Goal: Task Accomplishment & Management: Manage account settings

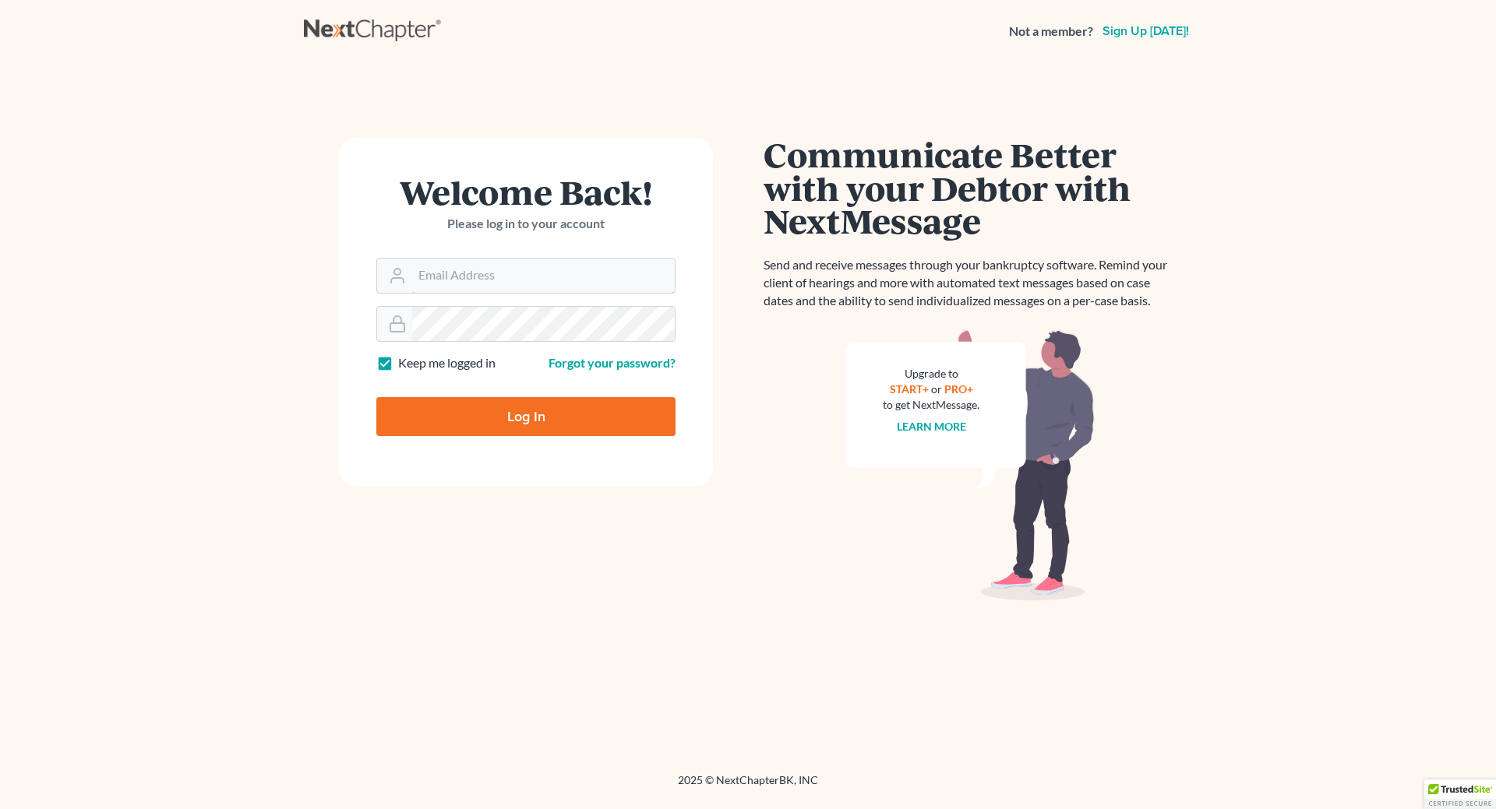
type input "cecilheaton@sbcglobal.net"
click at [546, 425] on input "Log In" at bounding box center [525, 416] width 299 height 39
type input "Thinking..."
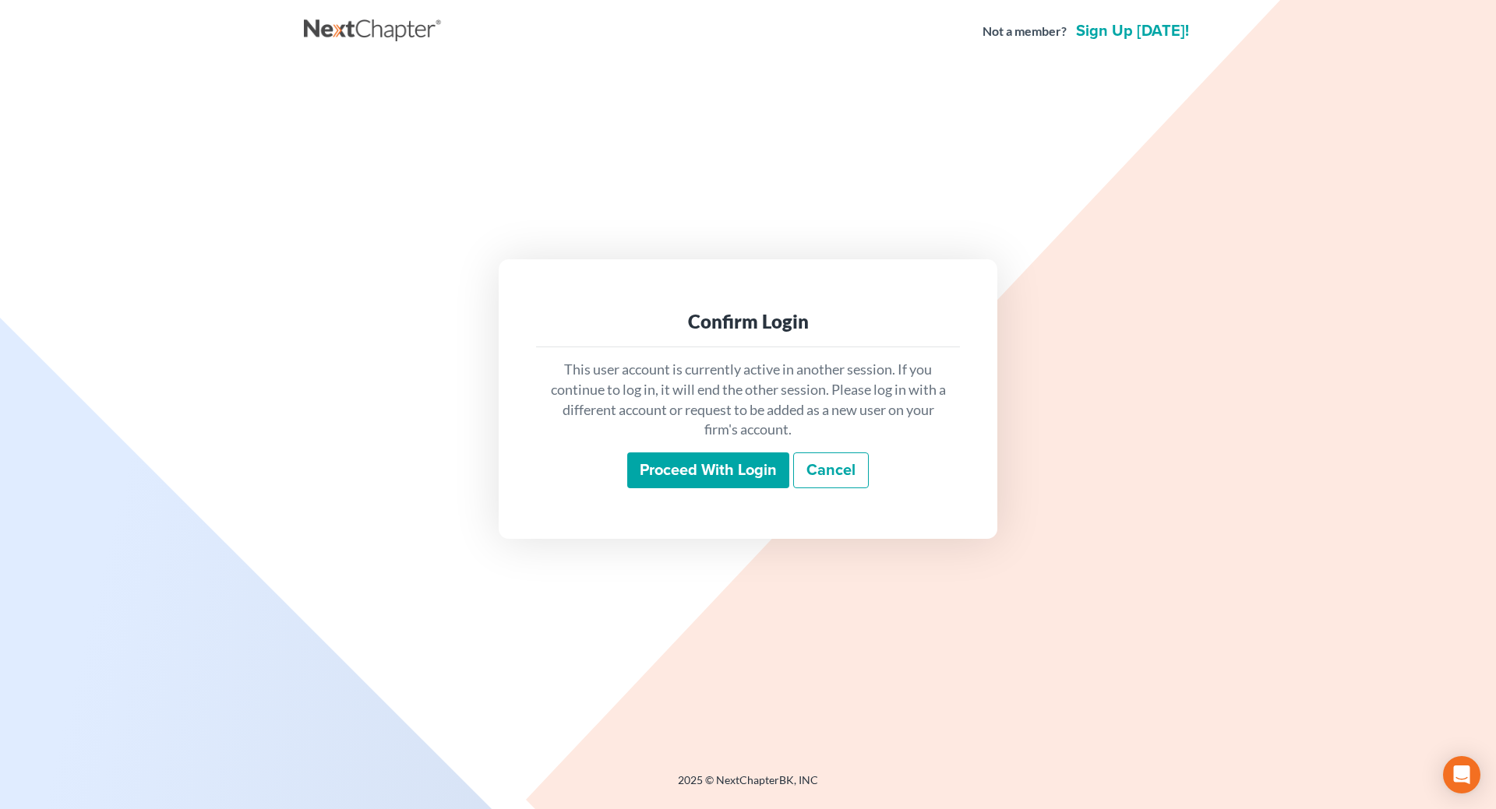
click at [745, 470] on input "Proceed with login" at bounding box center [708, 471] width 162 height 36
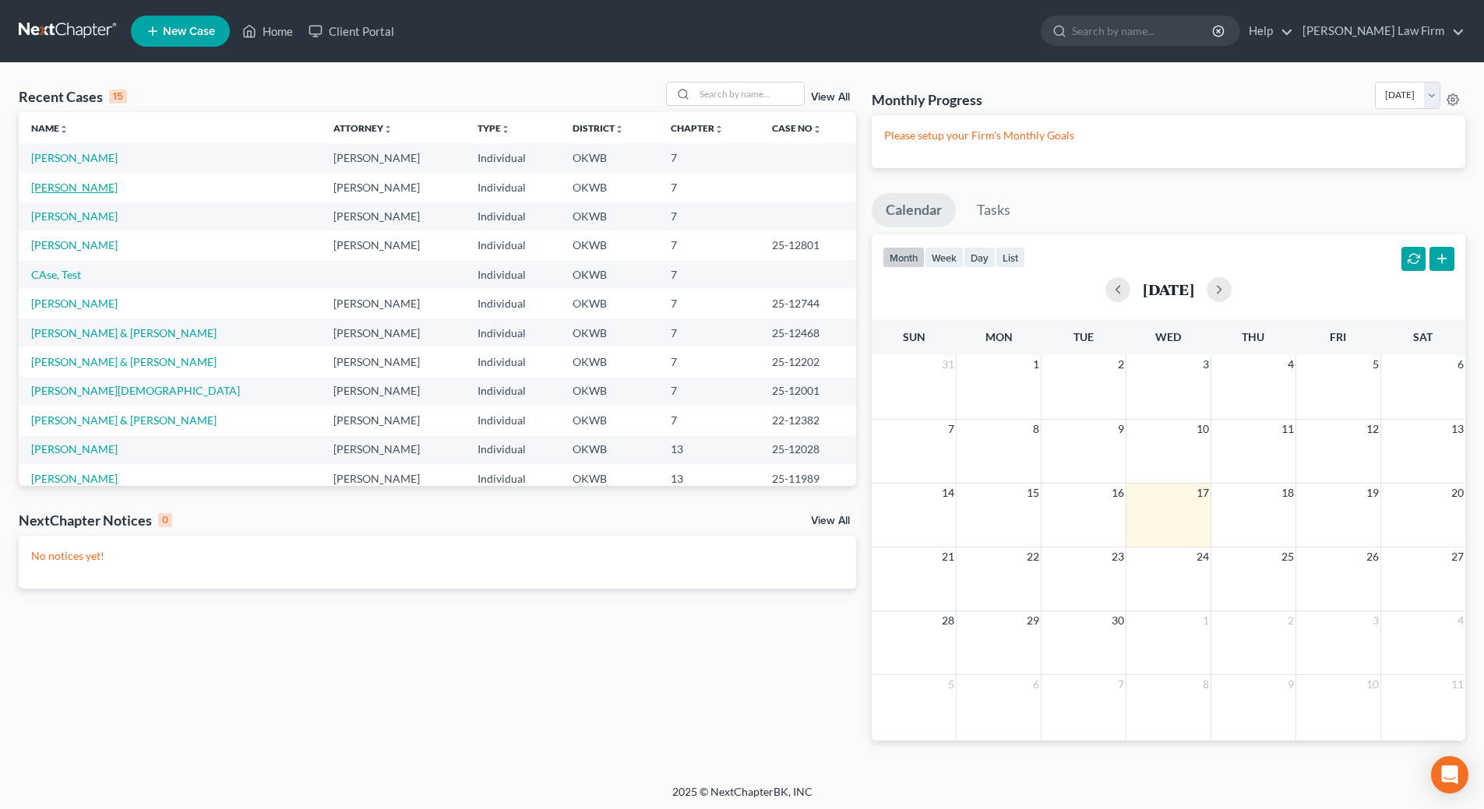
click at [64, 187] on link "Leachman, Julianne" at bounding box center [74, 187] width 86 height 13
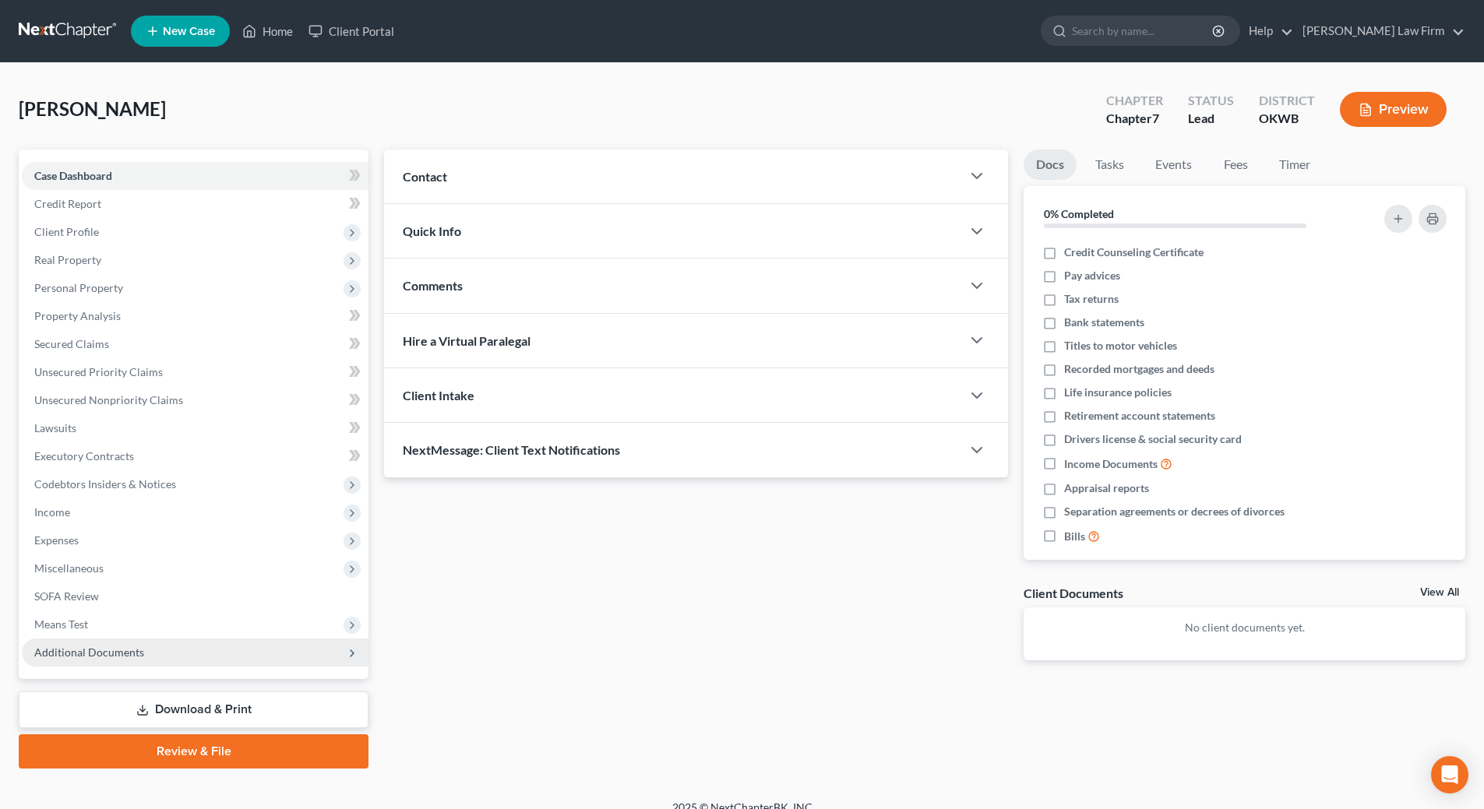
click at [188, 645] on span "Additional Documents" at bounding box center [195, 653] width 347 height 28
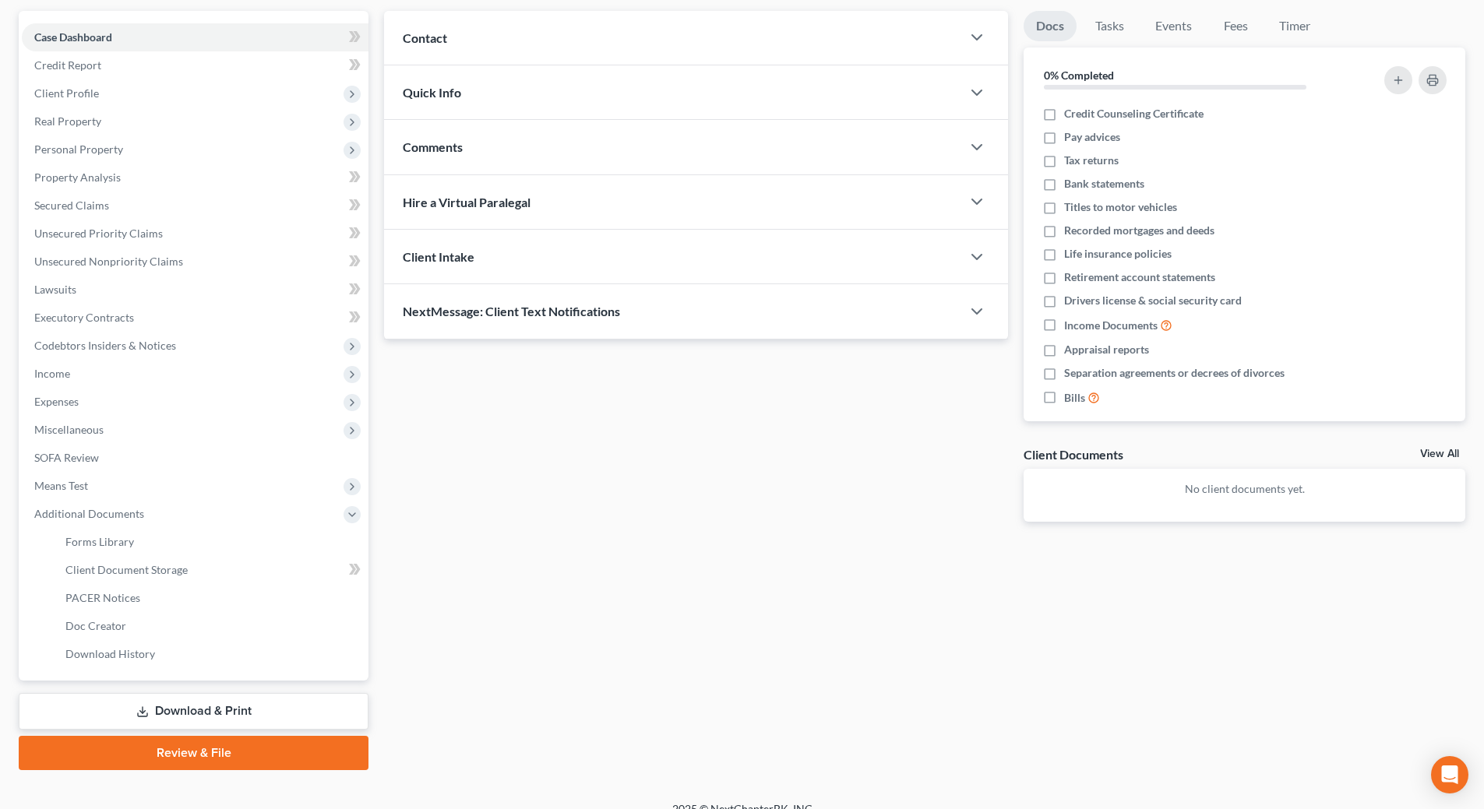
scroll to position [159, 0]
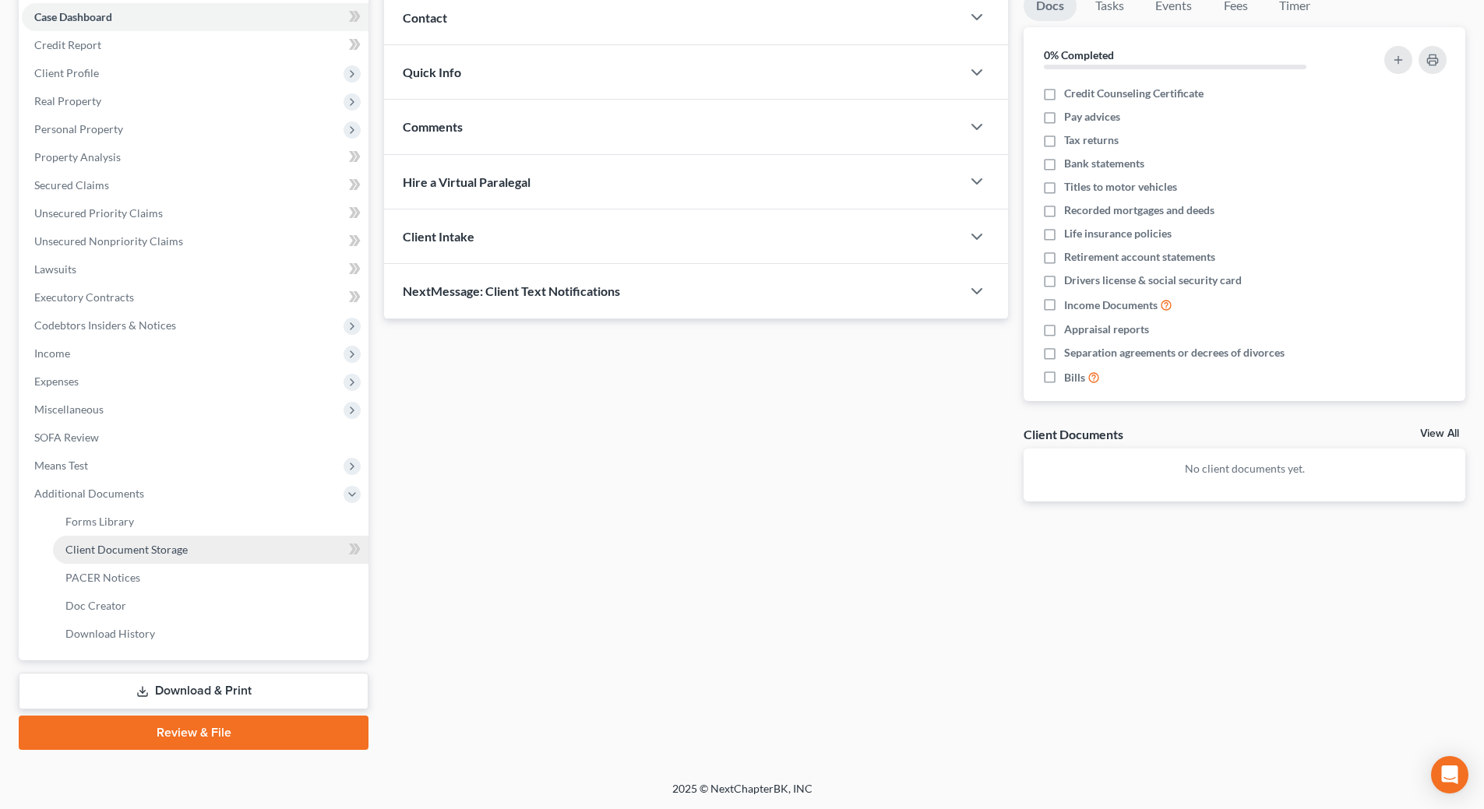
click at [168, 546] on span "Client Document Storage" at bounding box center [126, 549] width 122 height 13
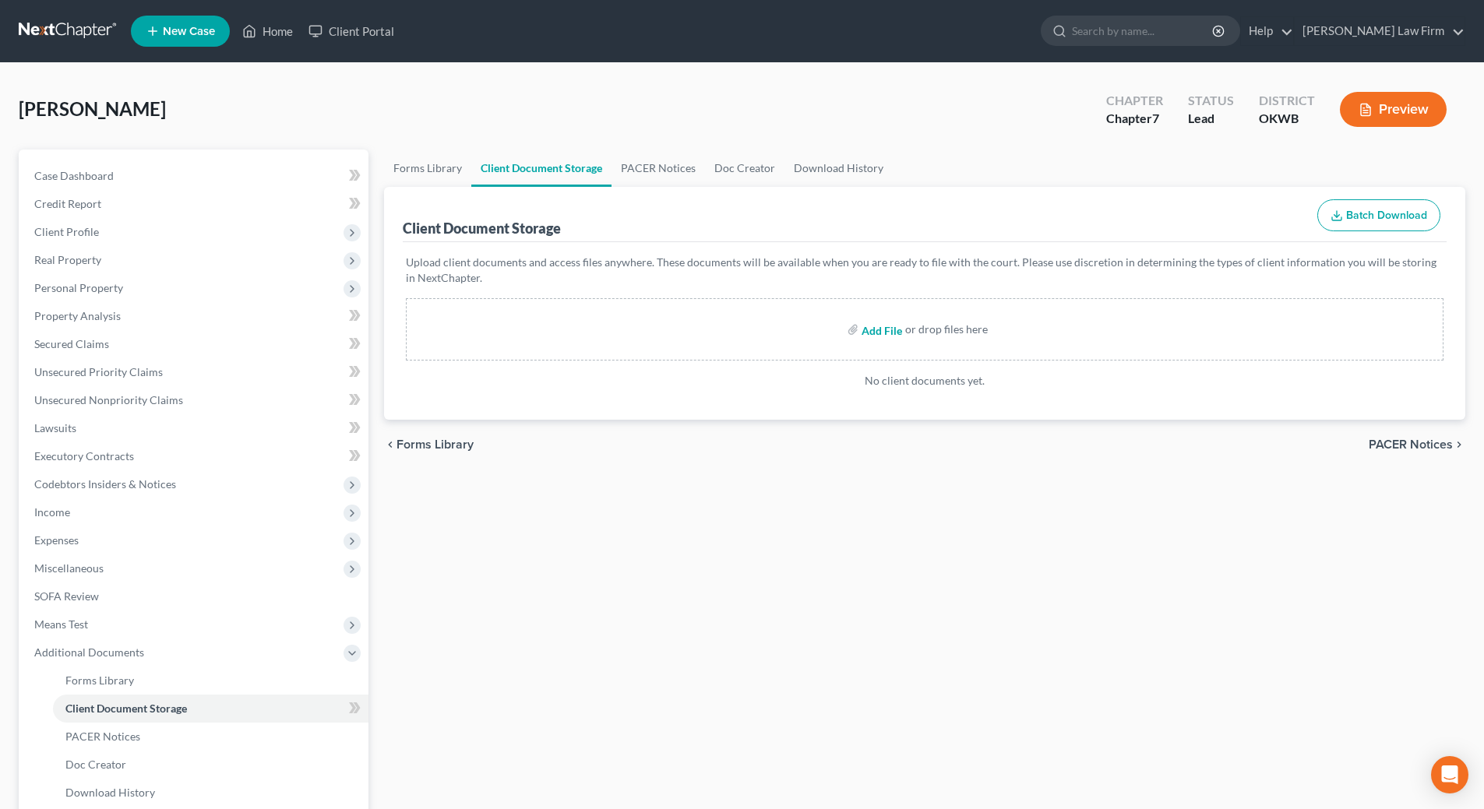
click at [881, 331] on input "file" at bounding box center [880, 329] width 37 height 28
type input "C:\fakepath\Pay Advices with Cover Sheet.pdf"
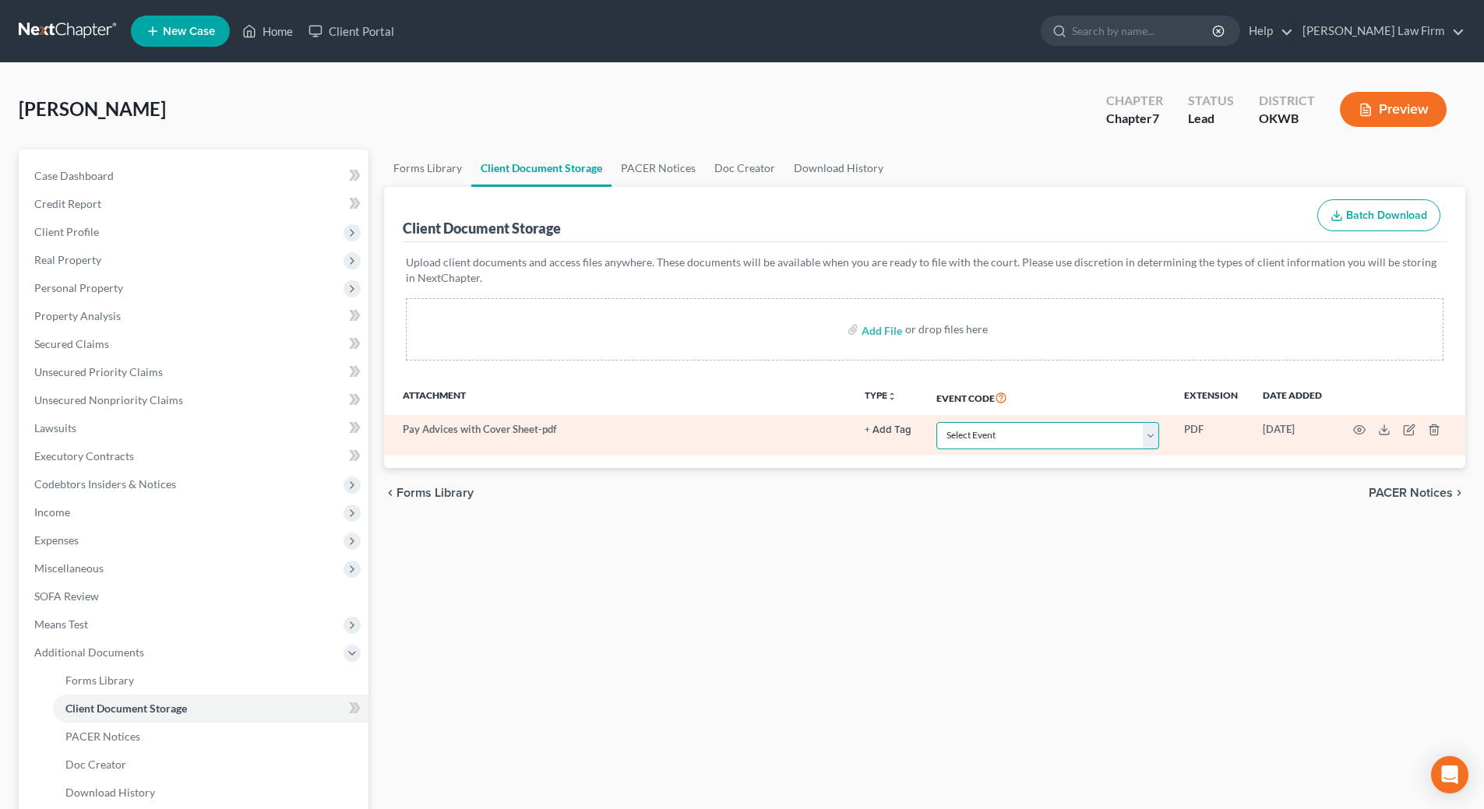
click at [1153, 432] on select "Select Event Certificate of Credit Counseling (Debtor) Certificate of Credit Co…" at bounding box center [1047, 435] width 223 height 27
select select "3"
click at [936, 422] on select "Select Event Certificate of Credit Counseling (Debtor) Certificate of Credit Co…" at bounding box center [1047, 435] width 223 height 27
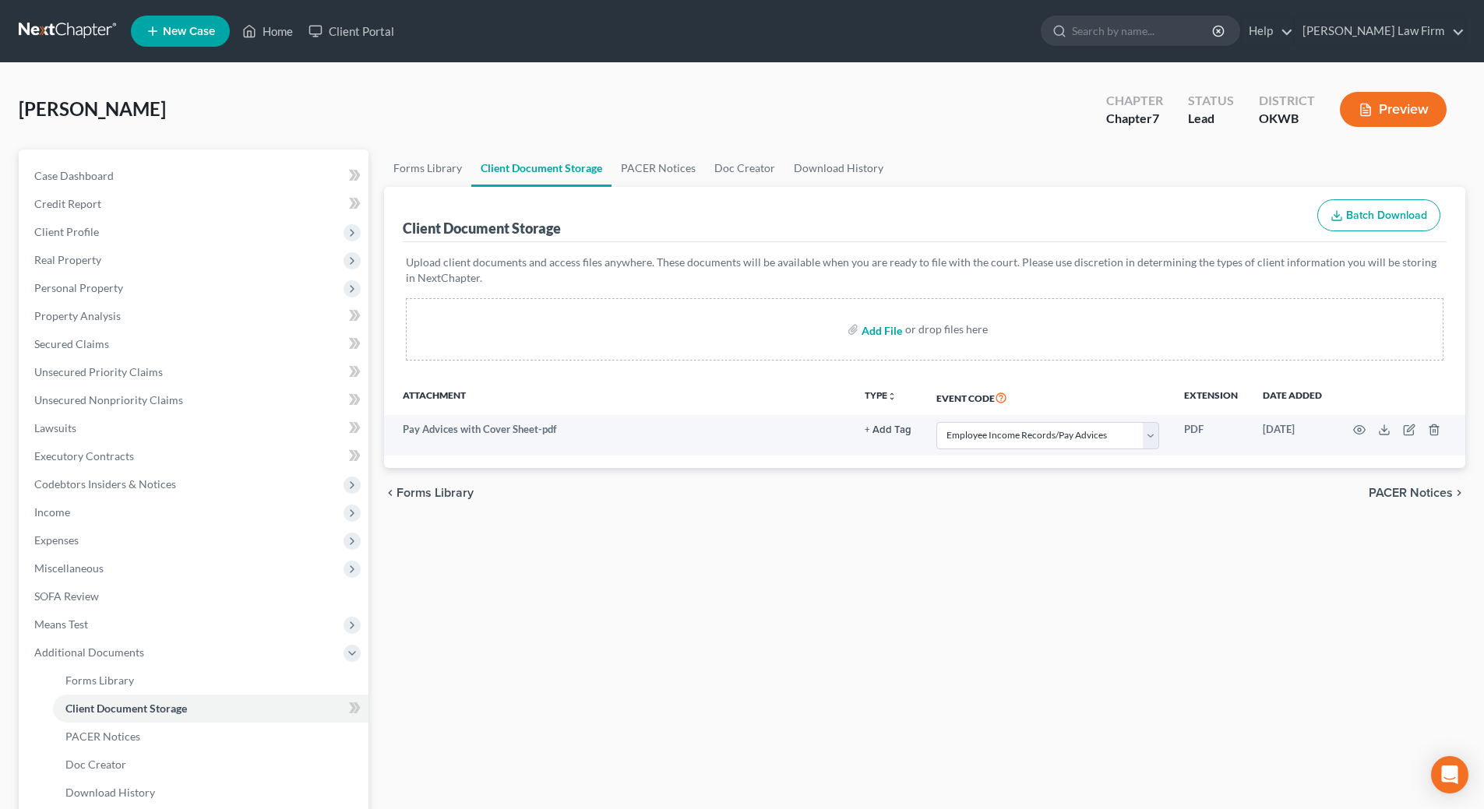
click at [886, 324] on input "file" at bounding box center [880, 329] width 37 height 28
type input "C:\fakepath\13858-OKW-CC-040071311.pdf"
select select "3"
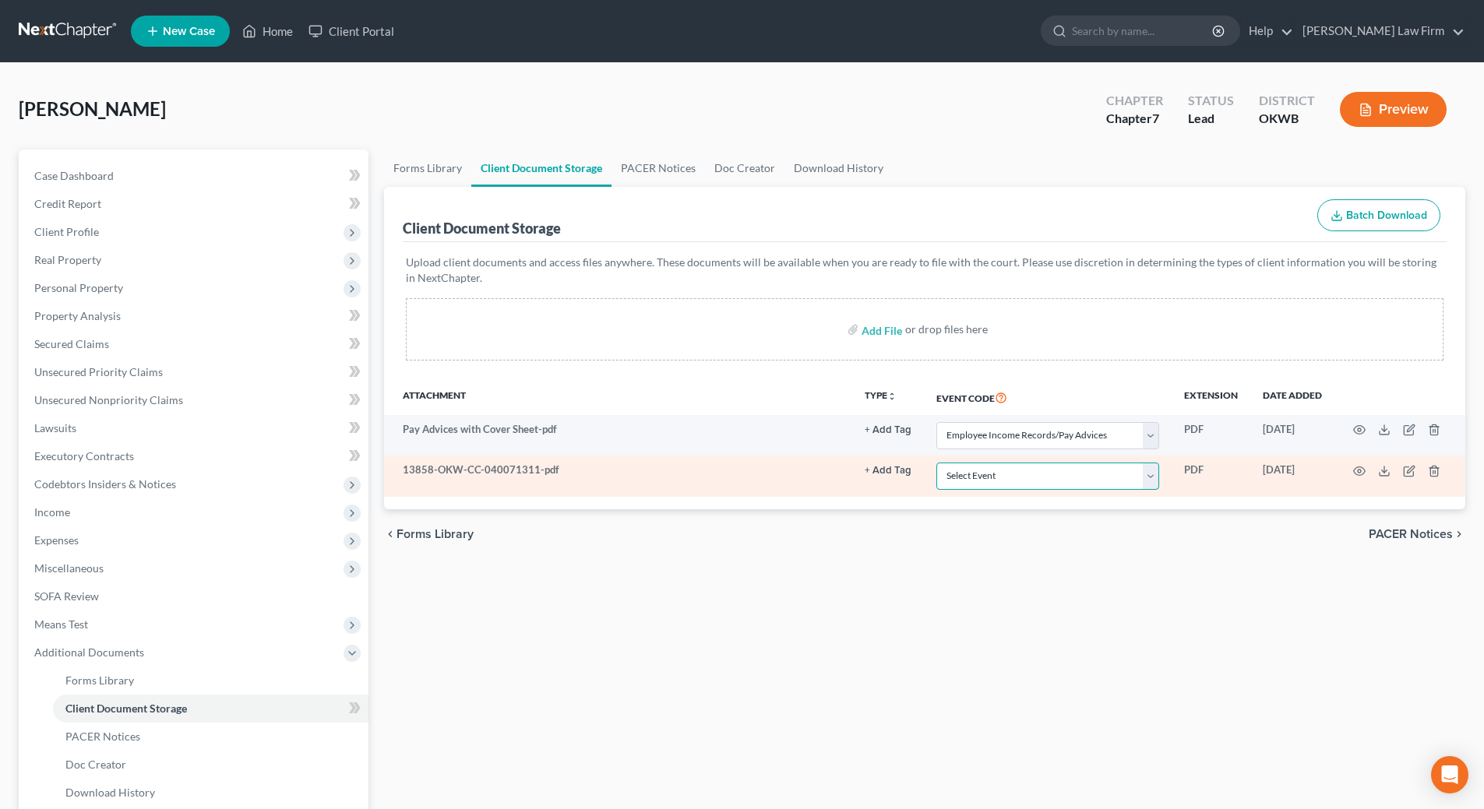
click at [1155, 478] on select "Select Event Certificate of Credit Counseling (Debtor) Certificate of Credit Co…" at bounding box center [1047, 476] width 223 height 27
select select "0"
click at [936, 463] on select "Select Event Certificate of Credit Counseling (Debtor) Certificate of Credit Co…" at bounding box center [1047, 476] width 223 height 27
click at [1358, 471] on circle "button" at bounding box center [1359, 471] width 3 height 3
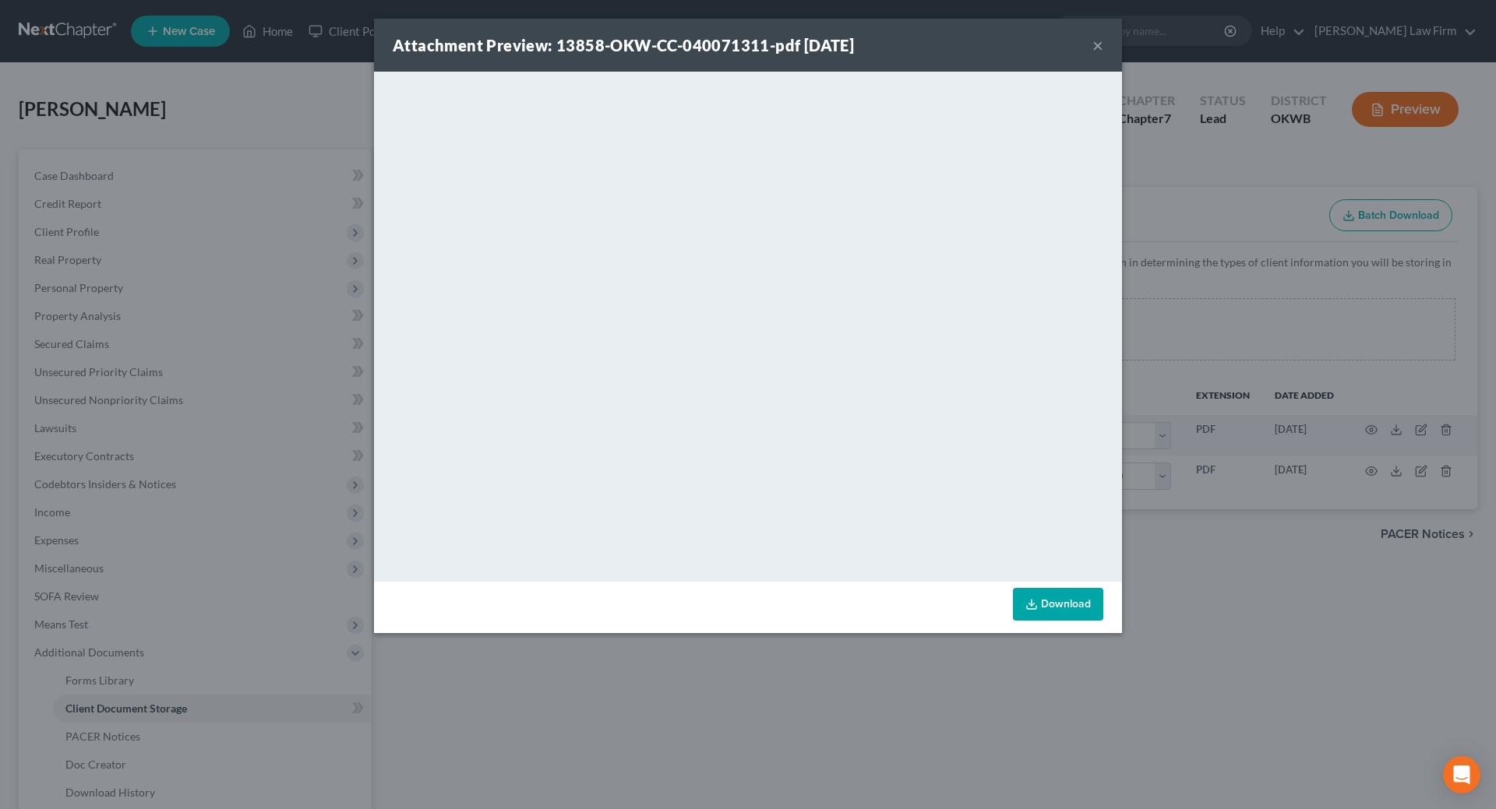
click at [1093, 41] on button "×" at bounding box center [1097, 45] width 11 height 19
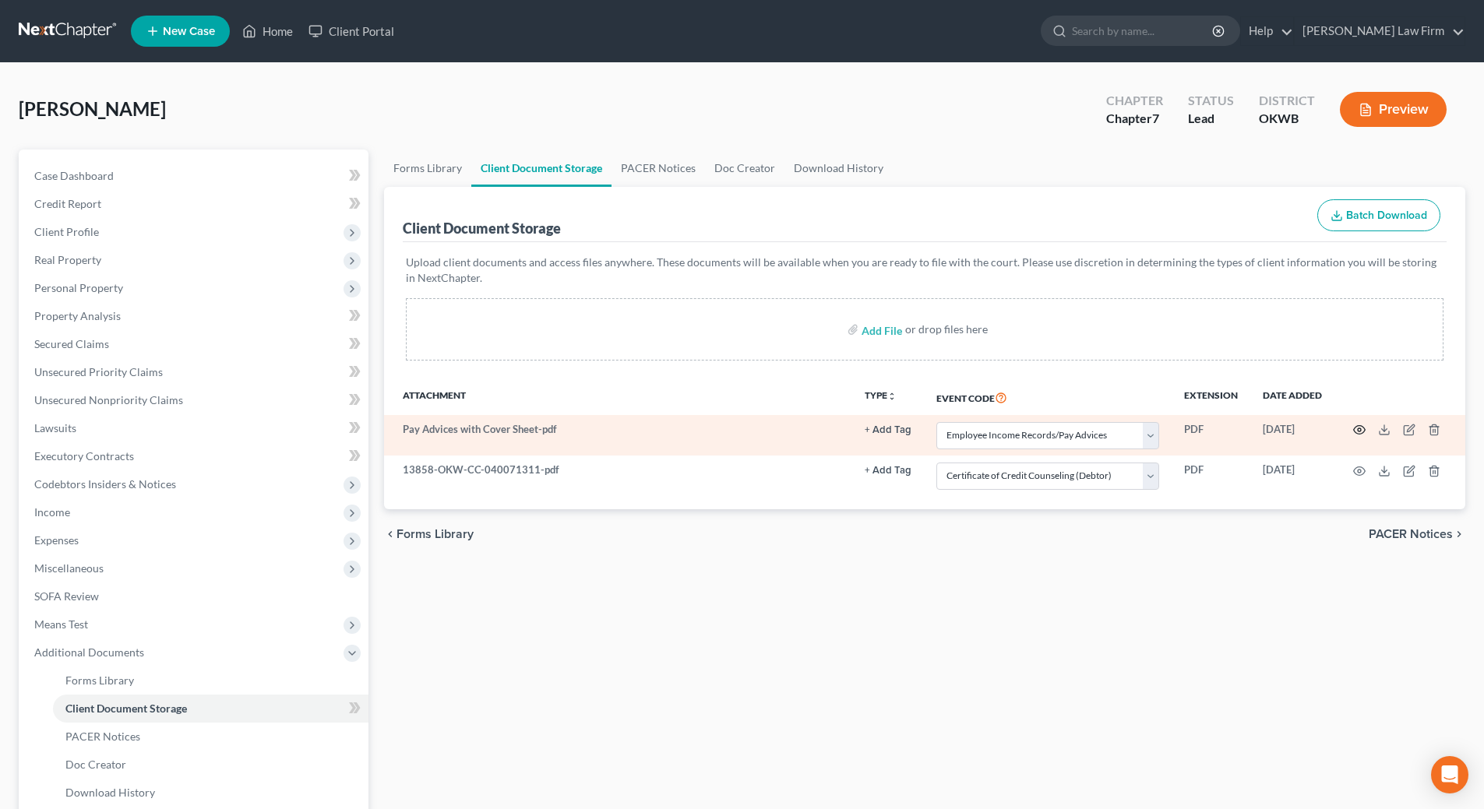
click at [1358, 433] on icon "button" at bounding box center [1359, 430] width 12 height 12
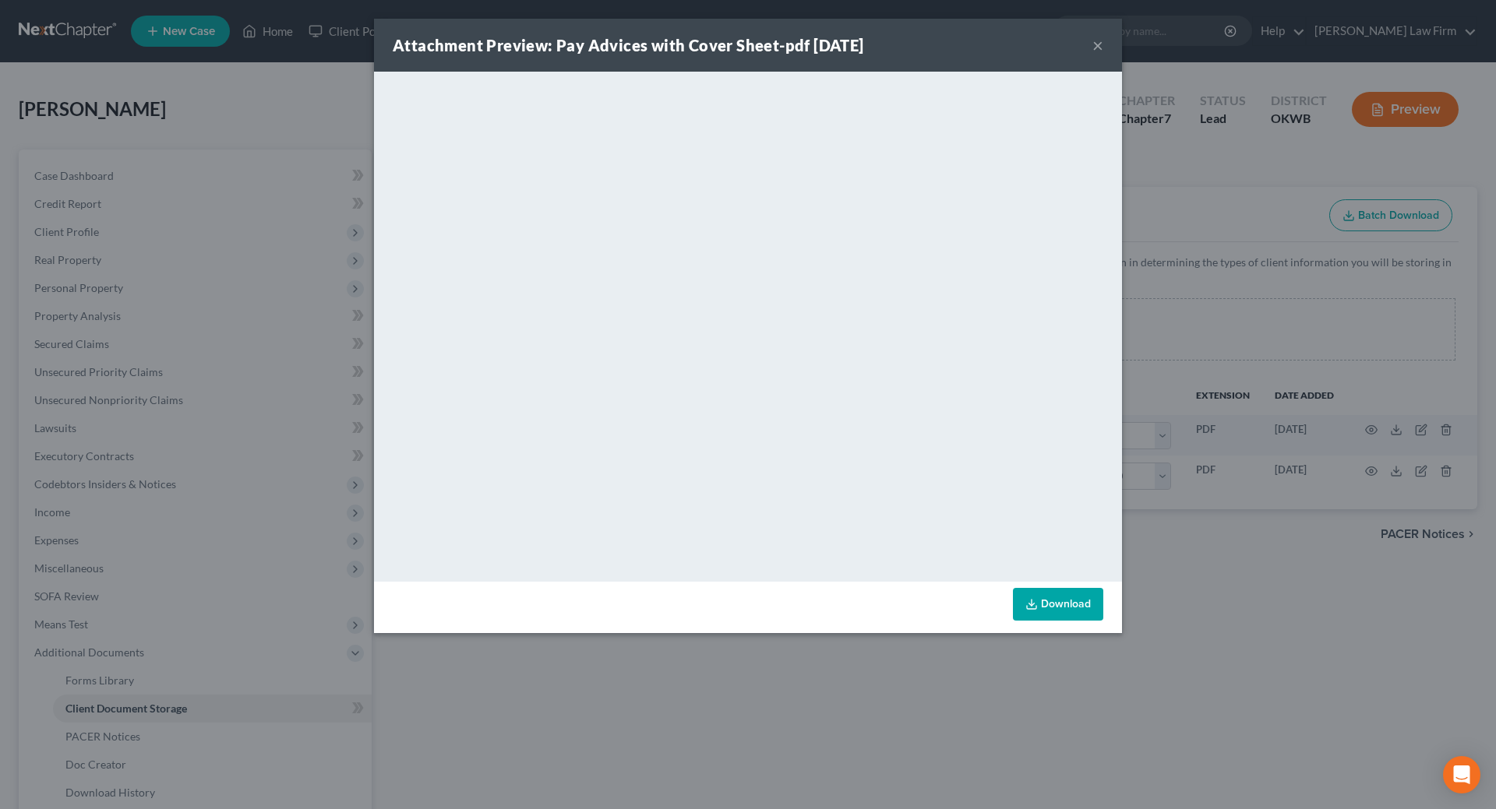
click at [1092, 47] on button "×" at bounding box center [1097, 45] width 11 height 19
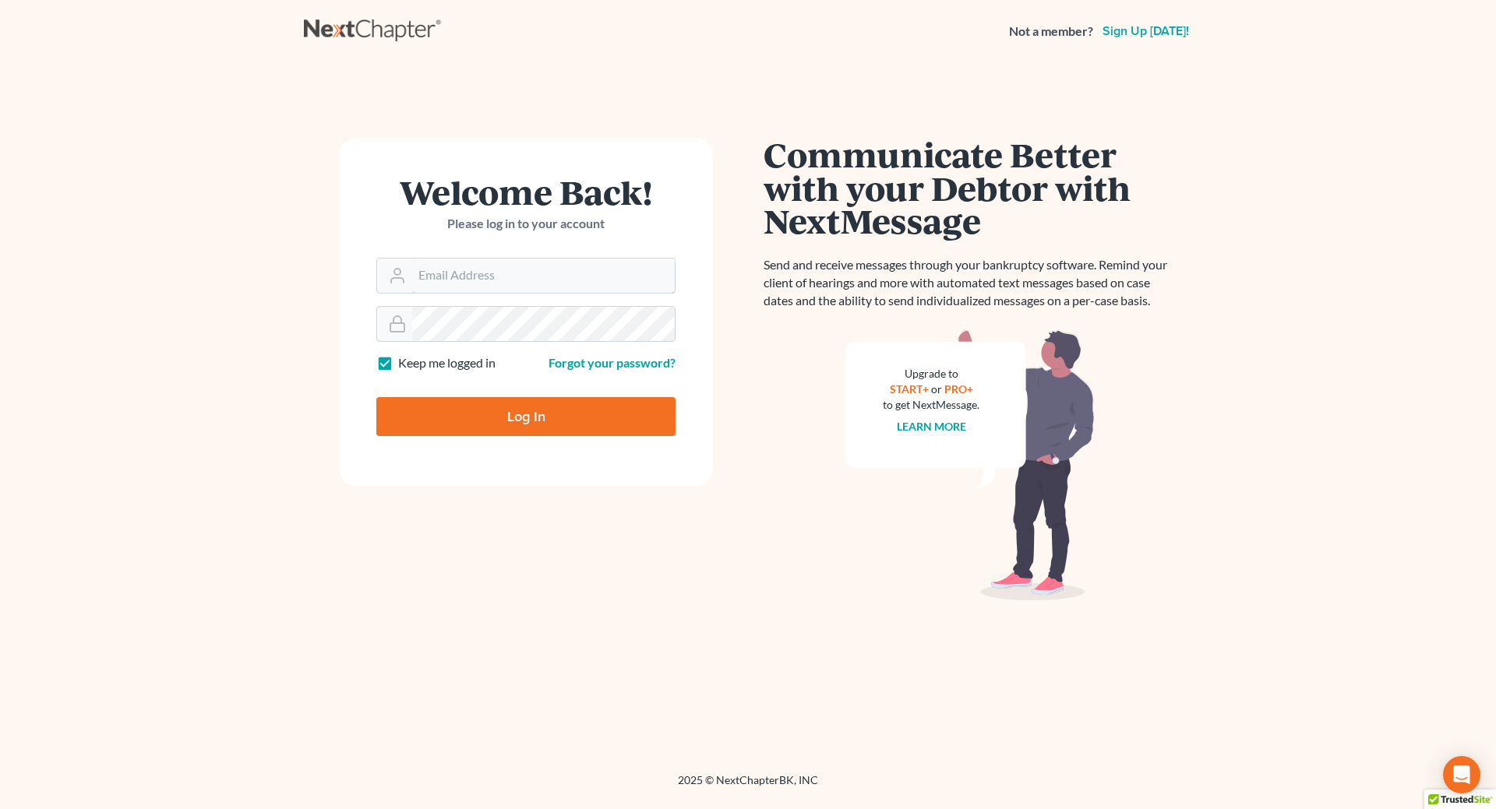
type input "[EMAIL_ADDRESS][DOMAIN_NAME]"
click at [552, 420] on input "Log In" at bounding box center [525, 416] width 299 height 39
type input "Thinking..."
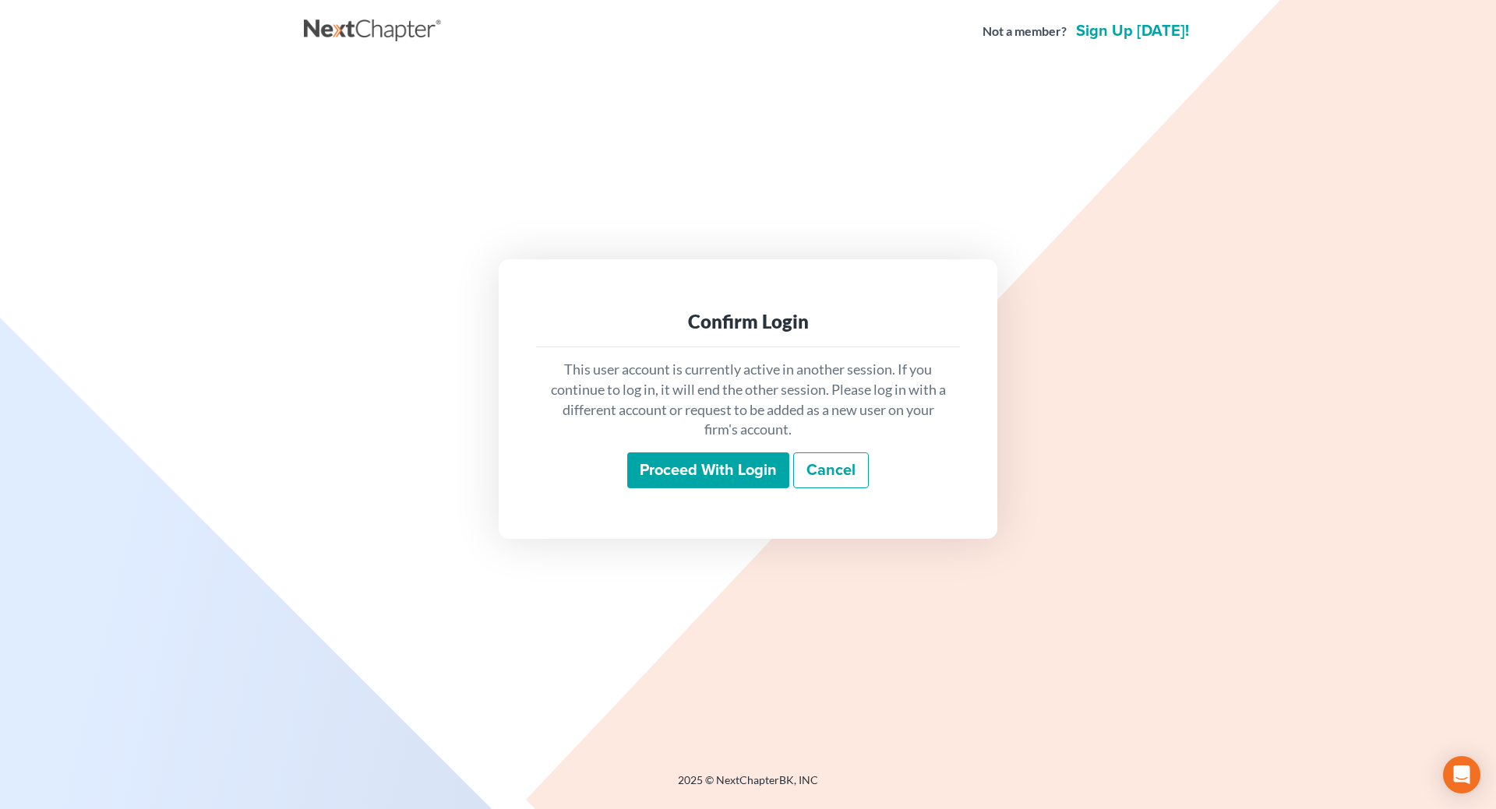
click at [717, 463] on input "Proceed with login" at bounding box center [708, 471] width 162 height 36
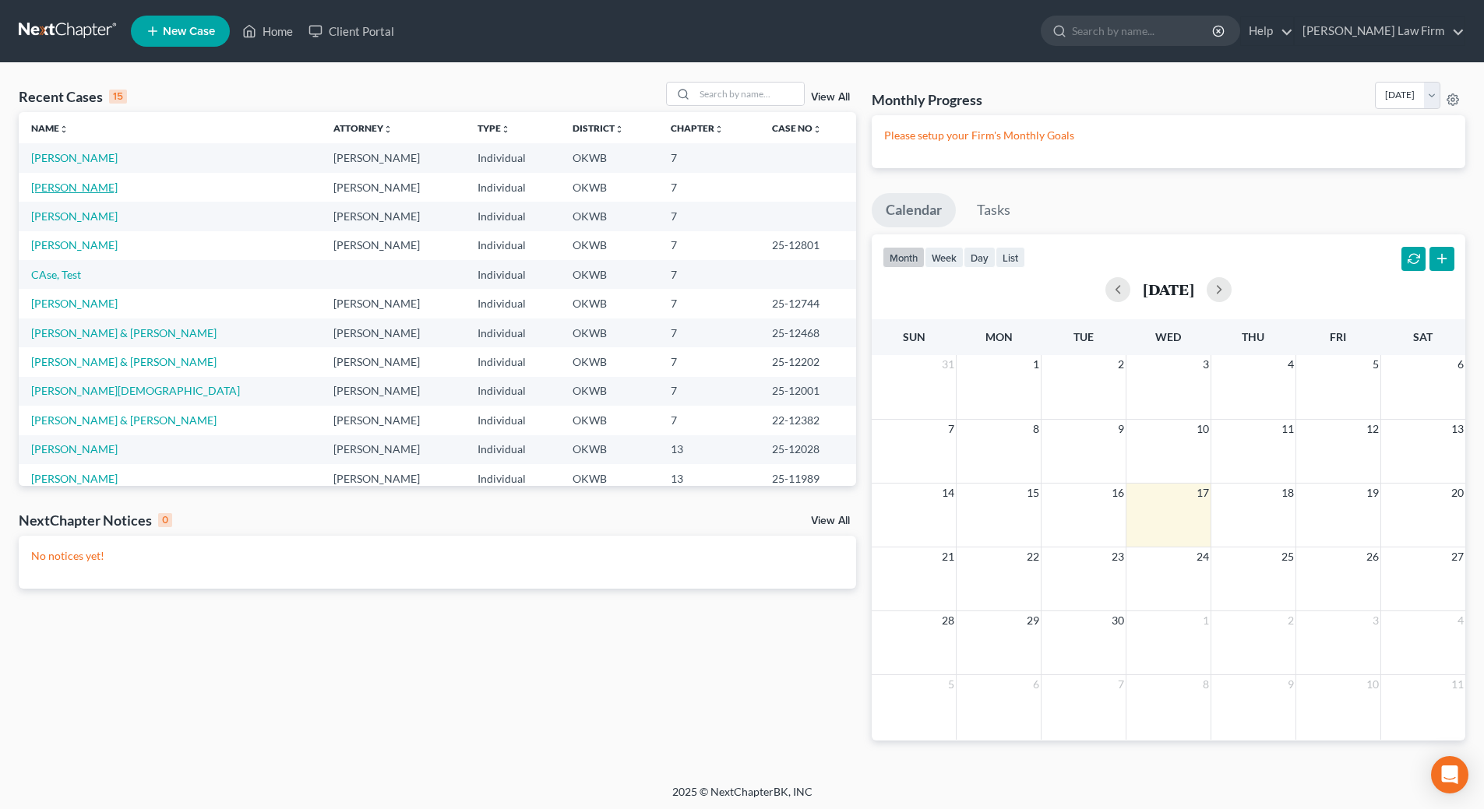
click at [78, 186] on link "[PERSON_NAME]" at bounding box center [74, 187] width 86 height 13
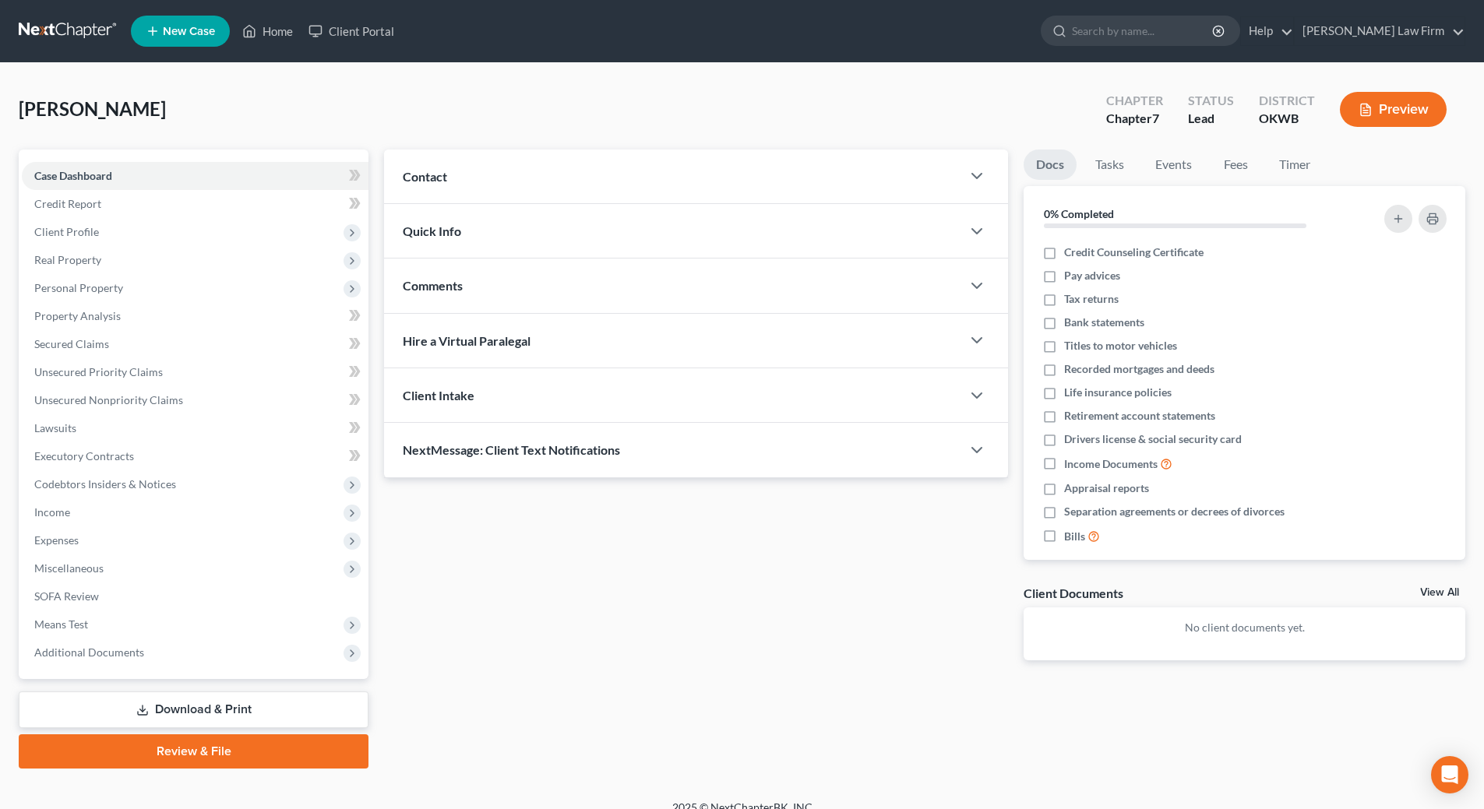
click at [232, 714] on link "Download & Print" at bounding box center [194, 710] width 350 height 37
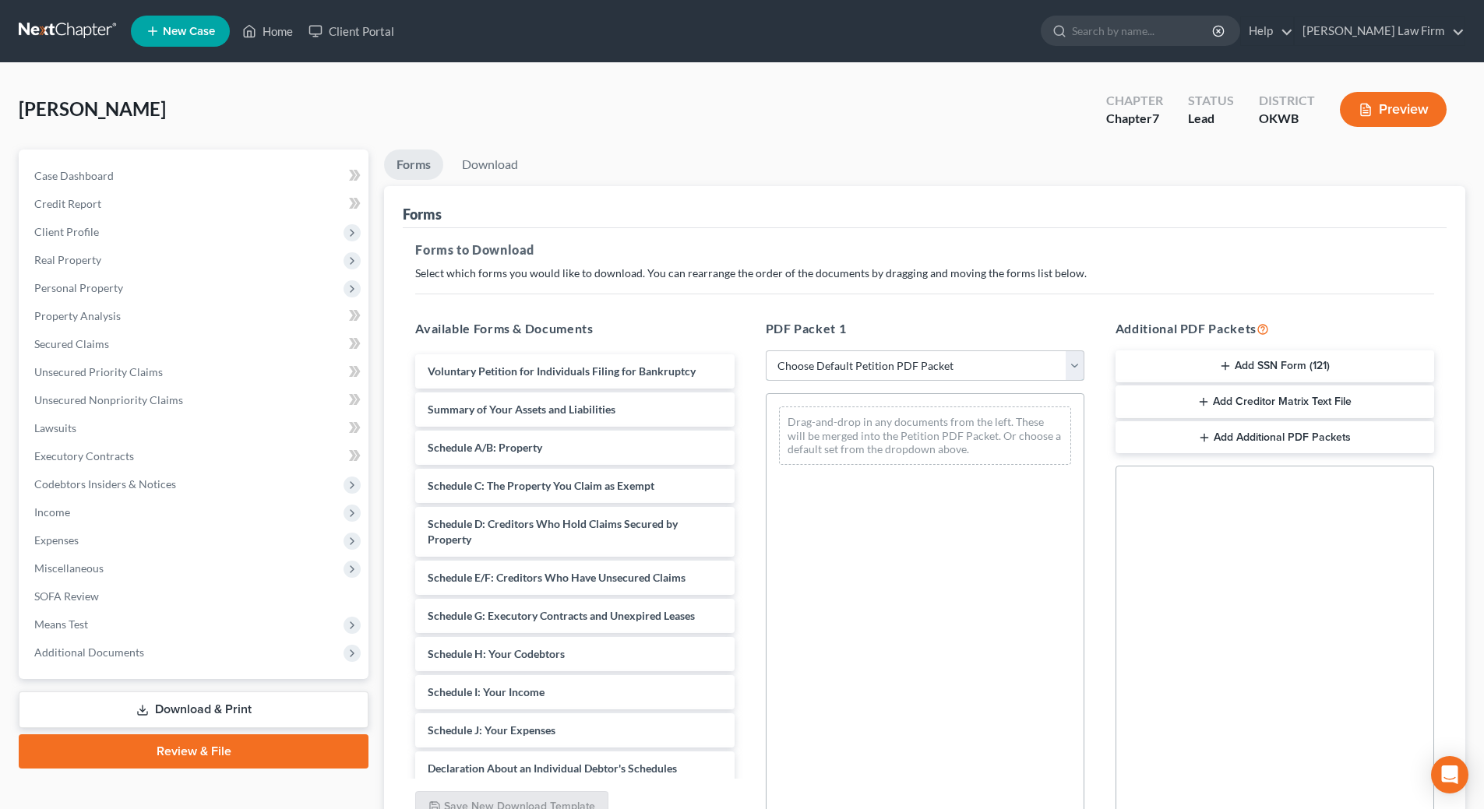
click at [957, 367] on select "Choose Default Petition PDF Packet Complete Bankruptcy Petition (all forms and …" at bounding box center [925, 366] width 319 height 31
select select "0"
click at [766, 351] on select "Choose Default Petition PDF Packet Complete Bankruptcy Petition (all forms and …" at bounding box center [925, 366] width 319 height 31
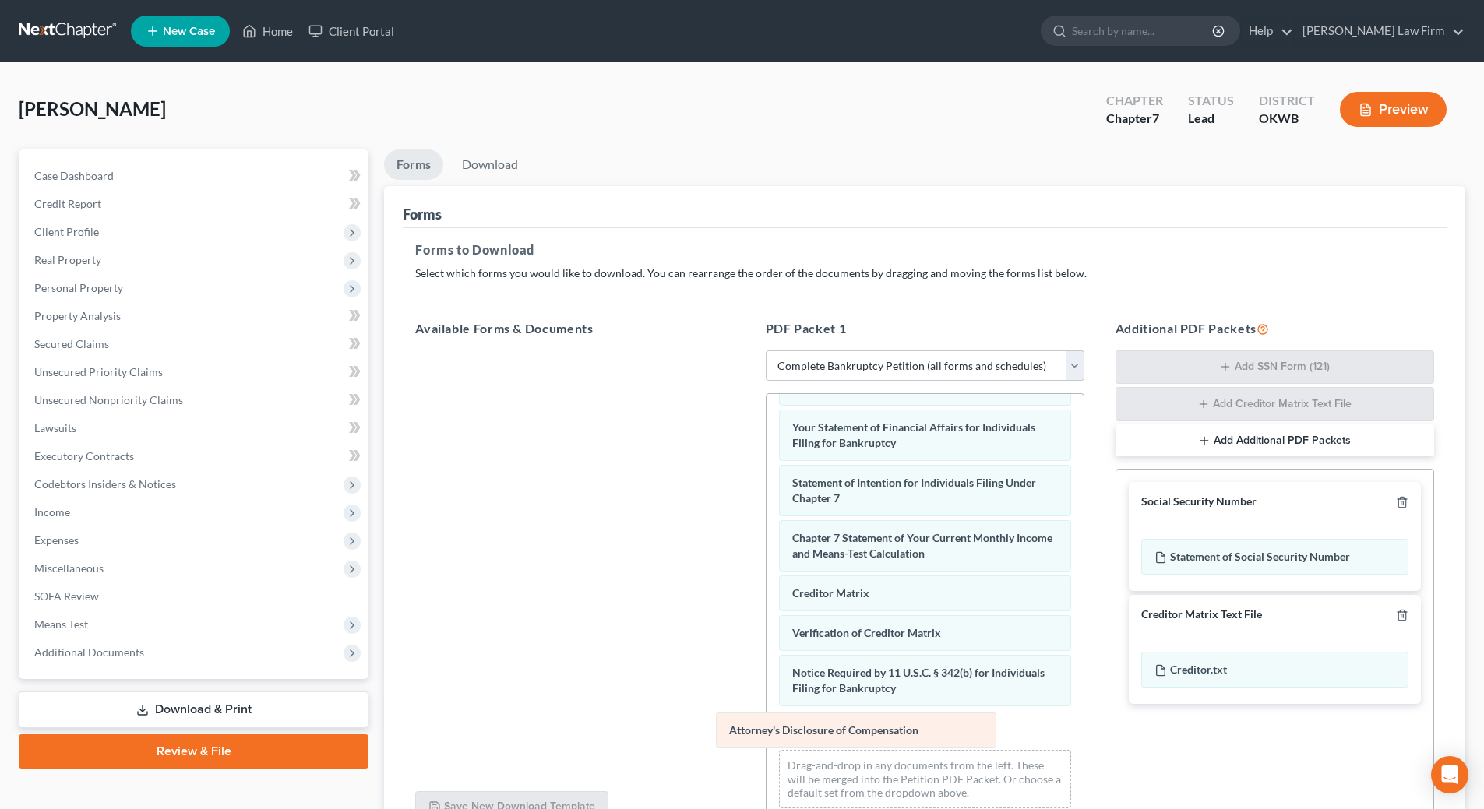
scroll to position [456, 0]
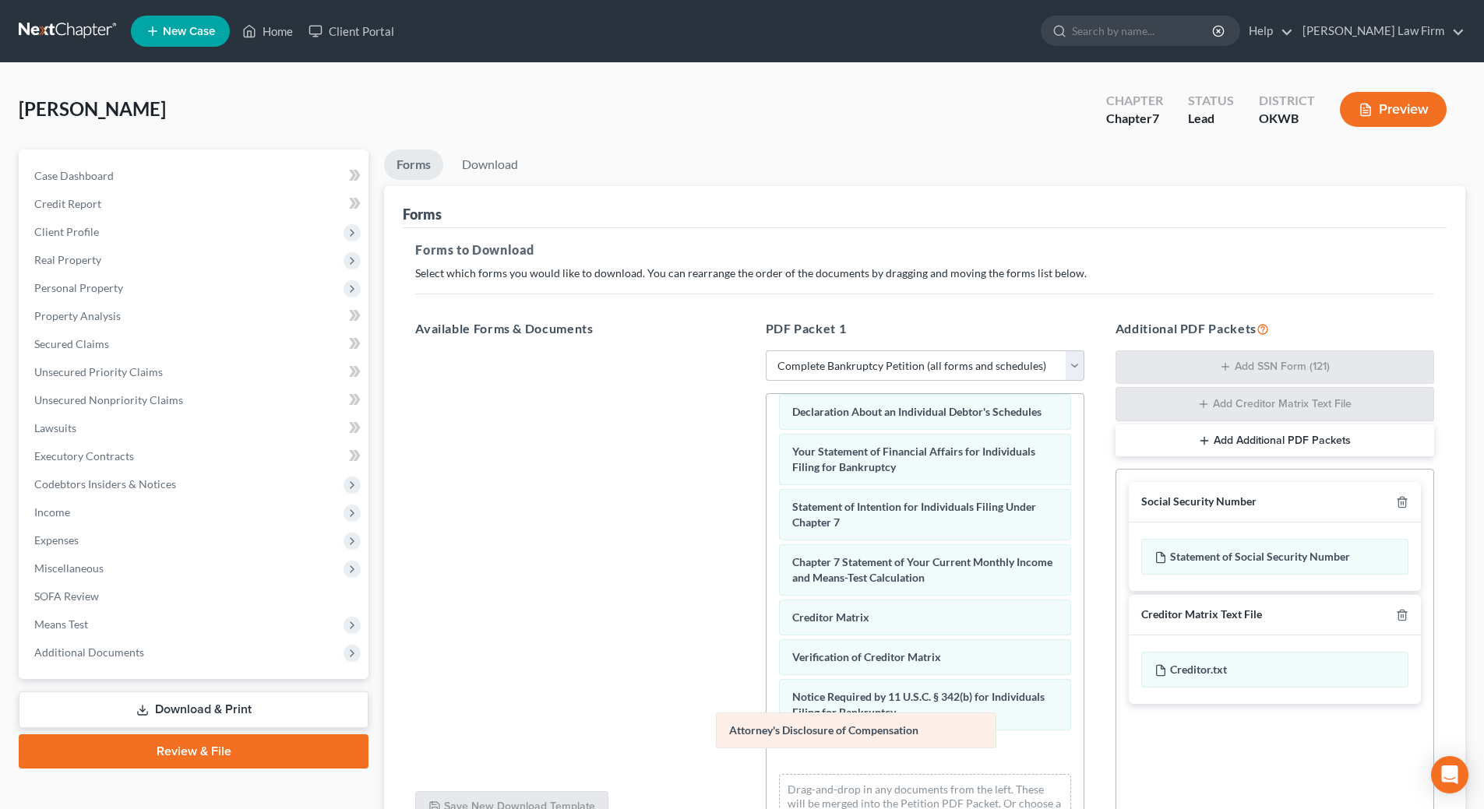
drag, startPoint x: 929, startPoint y: 727, endPoint x: 430, endPoint y: 635, distance: 506.9
click at [766, 636] on div "Attorney's Disclosure of Compensation Voluntary Petition for Individuals Filing…" at bounding box center [924, 391] width 317 height 907
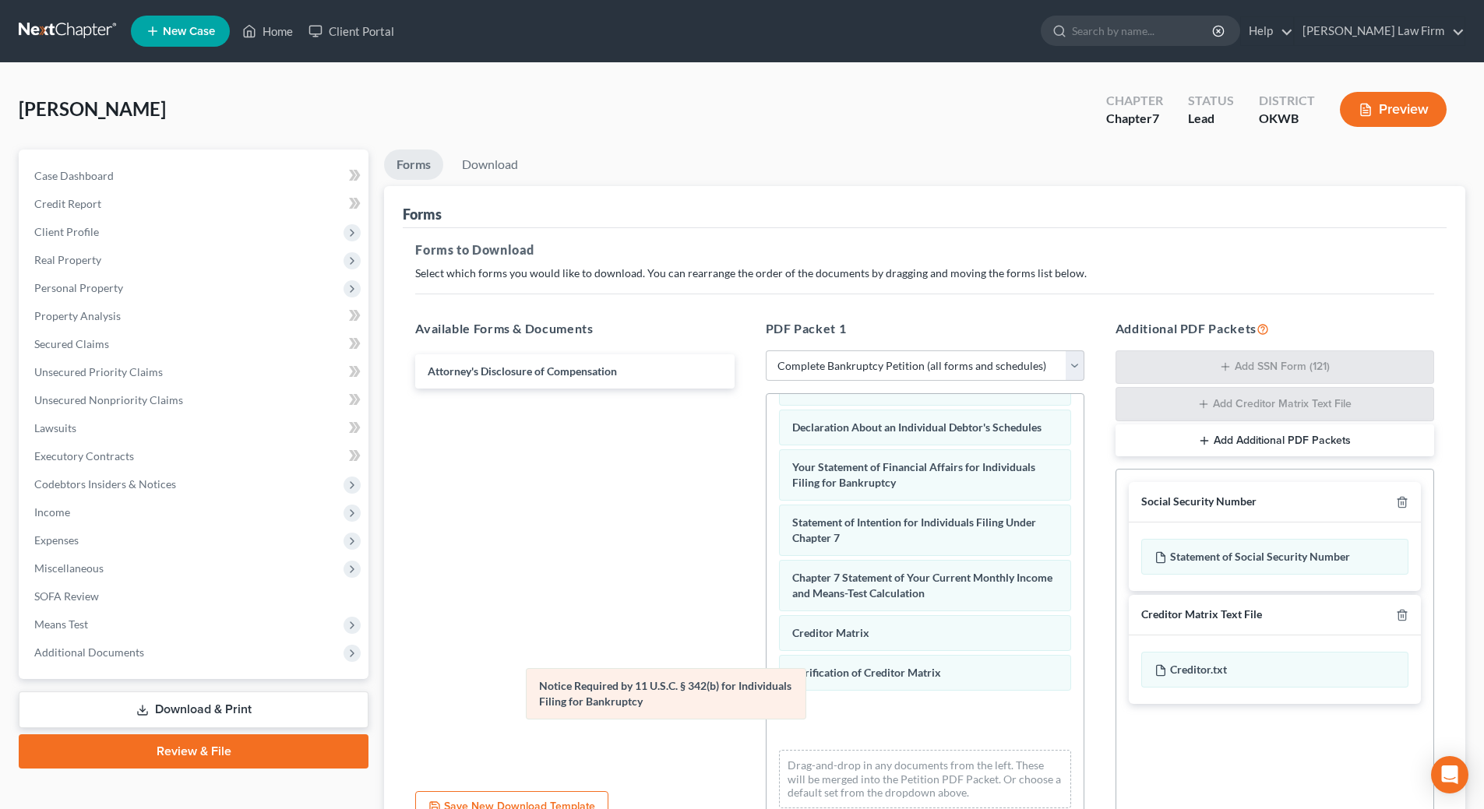
drag, startPoint x: 969, startPoint y: 721, endPoint x: 568, endPoint y: 594, distance: 420.8
click at [766, 596] on div "Notice Required by 11 U.S.C. § 342(b) for Individuals Filing for Bankruptcy Vol…" at bounding box center [924, 387] width 317 height 868
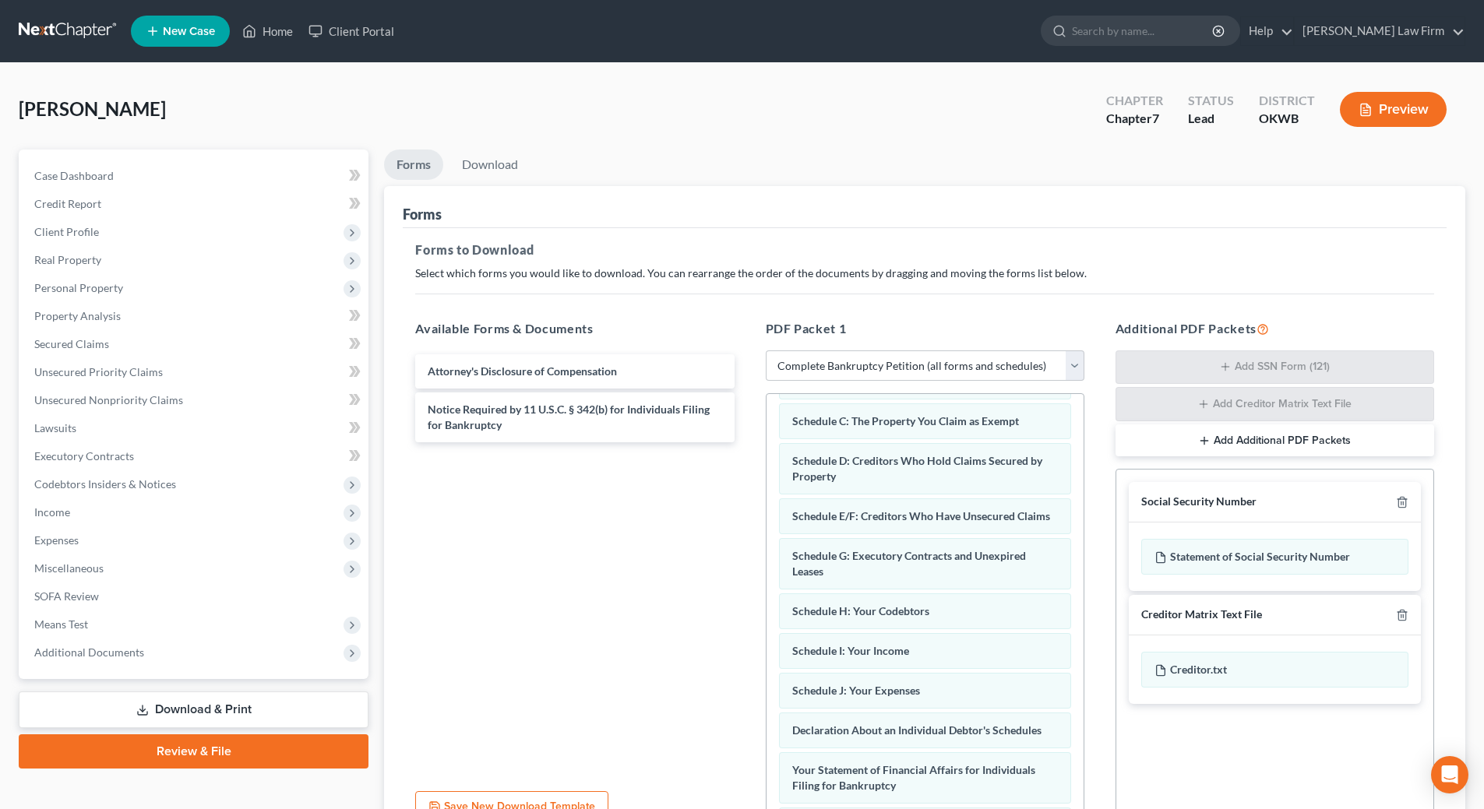
scroll to position [0, 0]
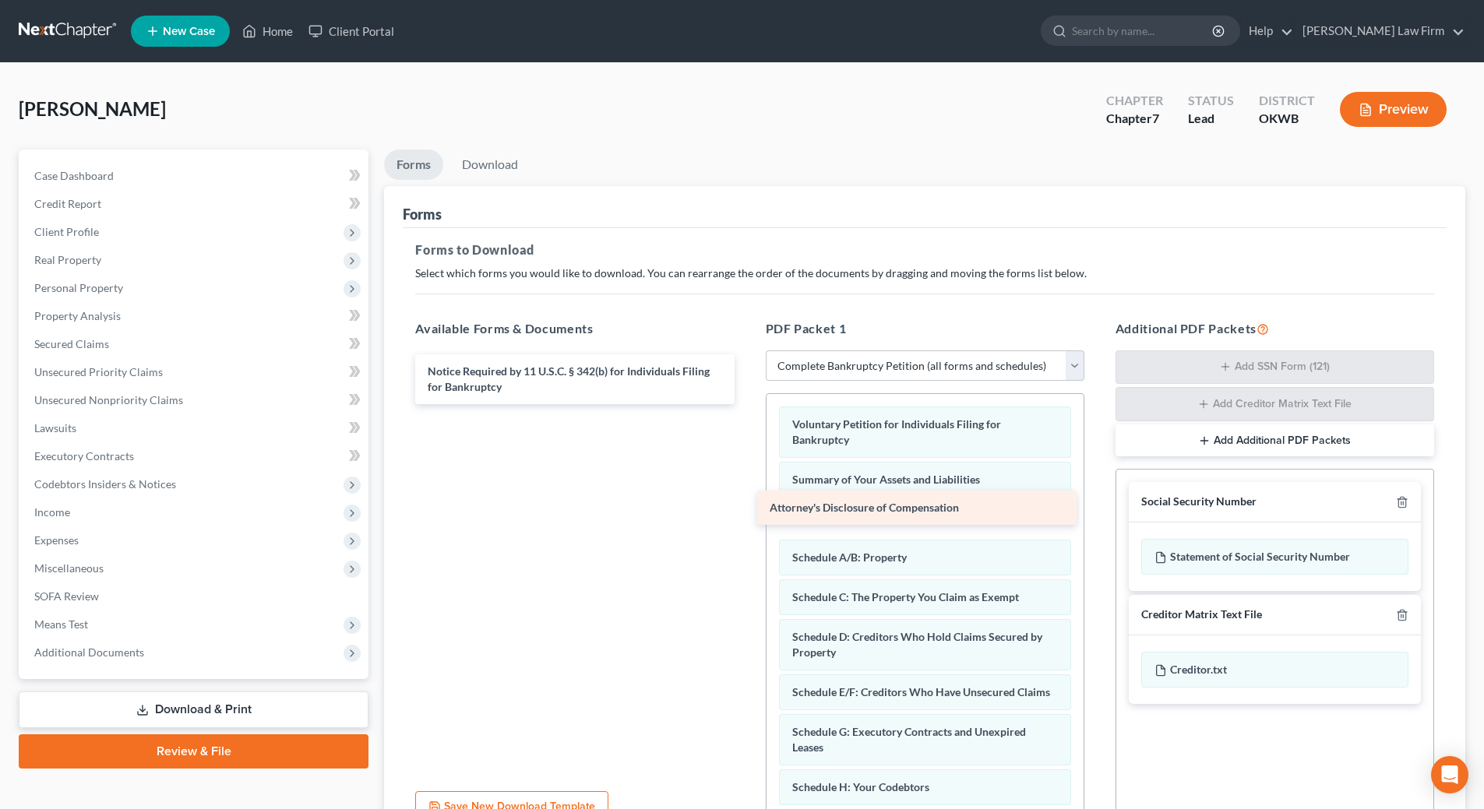
drag, startPoint x: 568, startPoint y: 372, endPoint x: 910, endPoint y: 508, distance: 368.1
click at [746, 404] on div "Attorney's Disclosure of Compensation Attorney's Disclosure of Compensation Not…" at bounding box center [575, 379] width 344 height 50
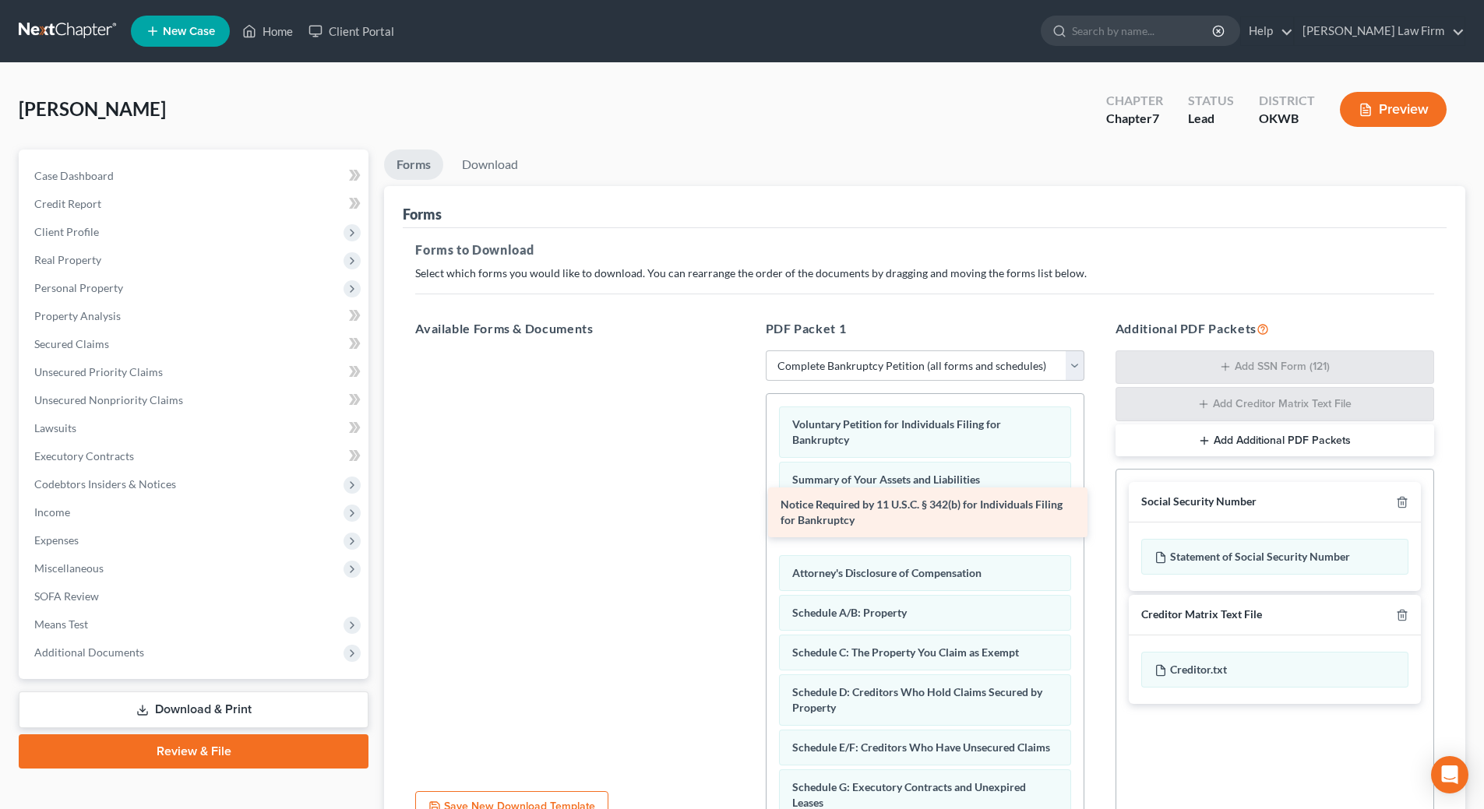
drag, startPoint x: 495, startPoint y: 370, endPoint x: 848, endPoint y: 503, distance: 377.2
click at [746, 351] on div "Notice Required by 11 U.S.C. § 342(b) for Individuals Filing for Bankruptcy Not…" at bounding box center [575, 351] width 344 height 0
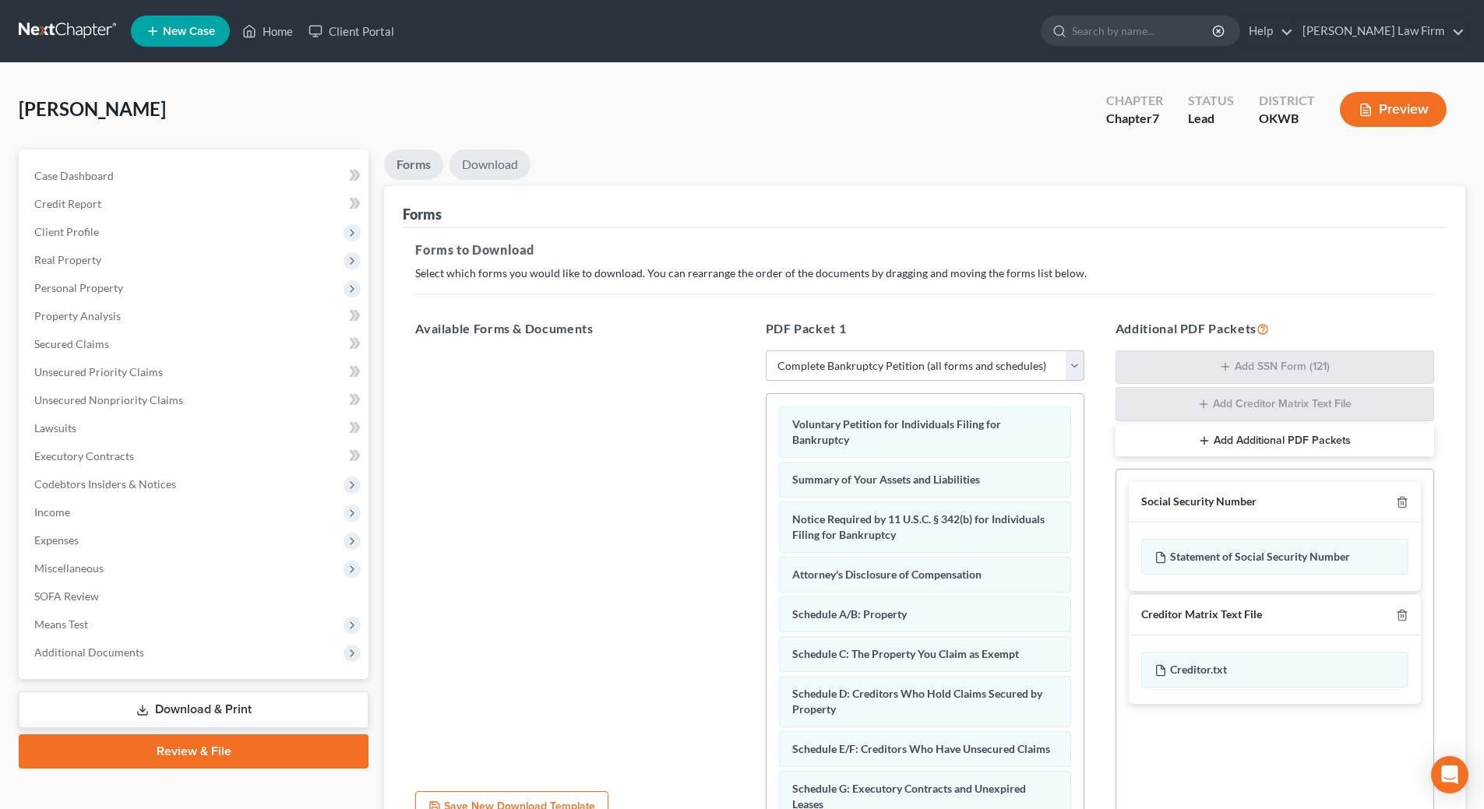
click at [497, 165] on link "Download" at bounding box center [489, 165] width 81 height 30
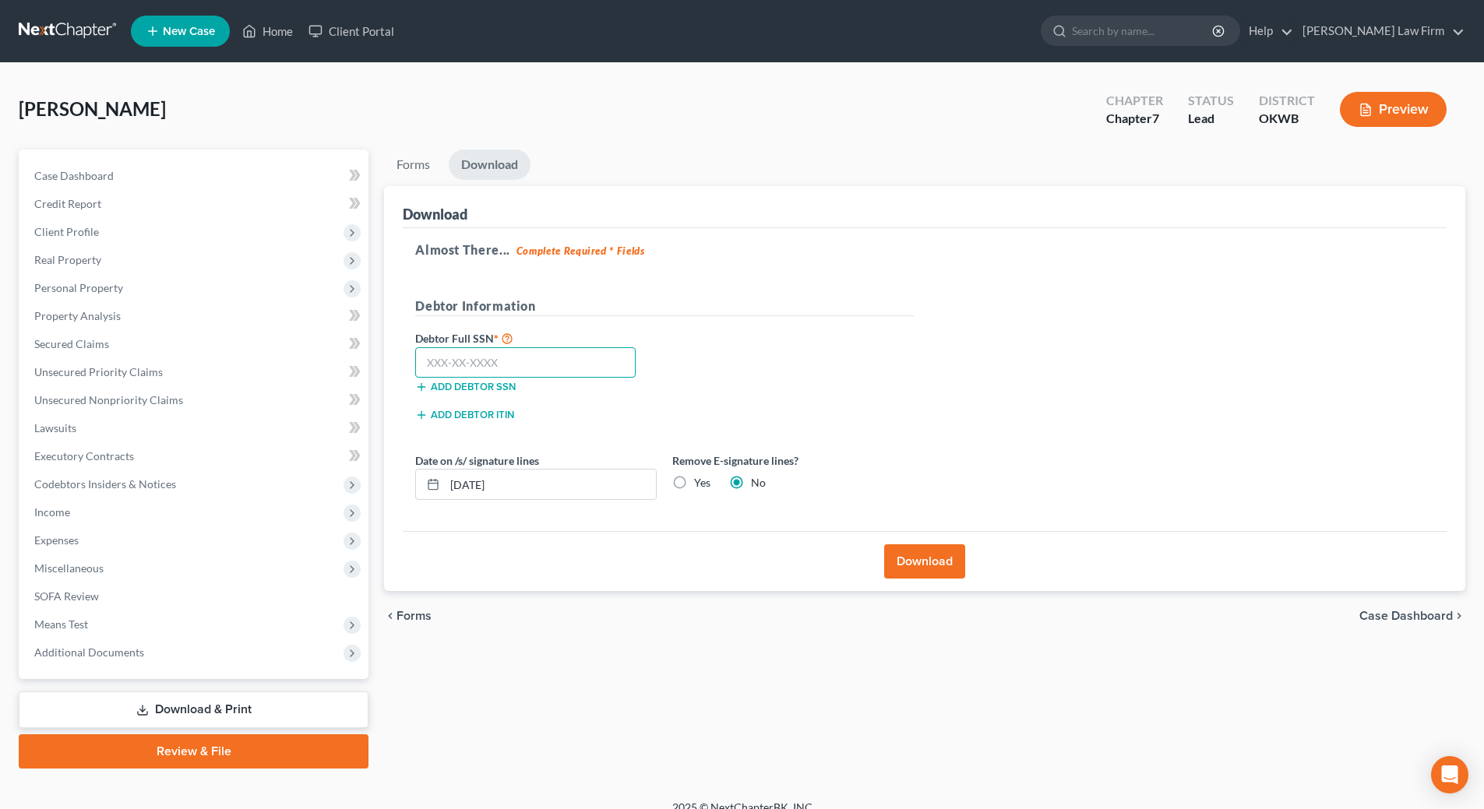
click at [449, 356] on input "text" at bounding box center [525, 362] width 220 height 31
type input "443-11-7946"
click at [530, 489] on input "09/17/2025" at bounding box center [550, 485] width 211 height 30
type input "0"
click at [694, 482] on label "Yes" at bounding box center [702, 483] width 16 height 16
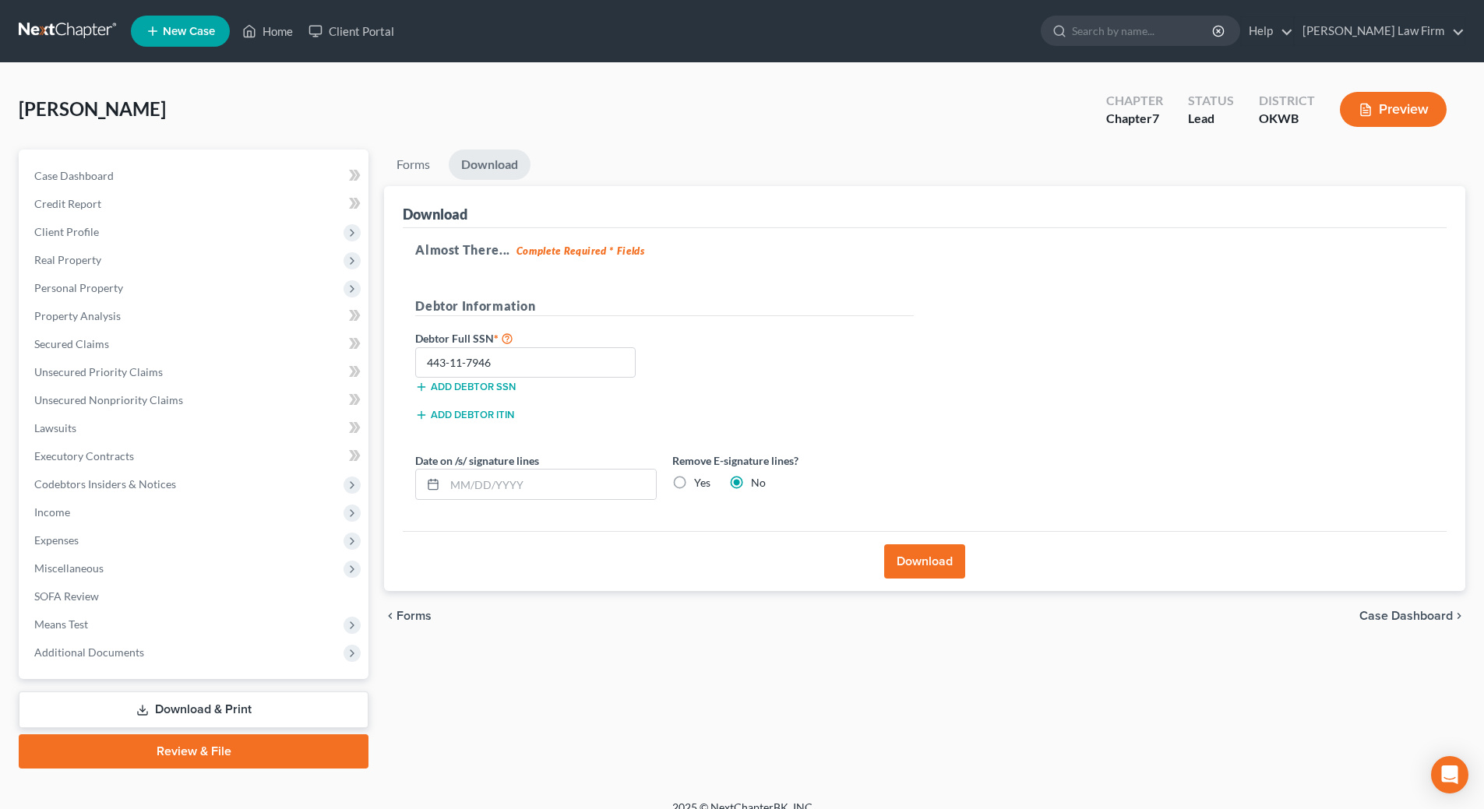
click at [700, 482] on input "Yes" at bounding box center [705, 480] width 10 height 10
radio input "true"
radio input "false"
click at [921, 571] on button "Download" at bounding box center [924, 561] width 81 height 34
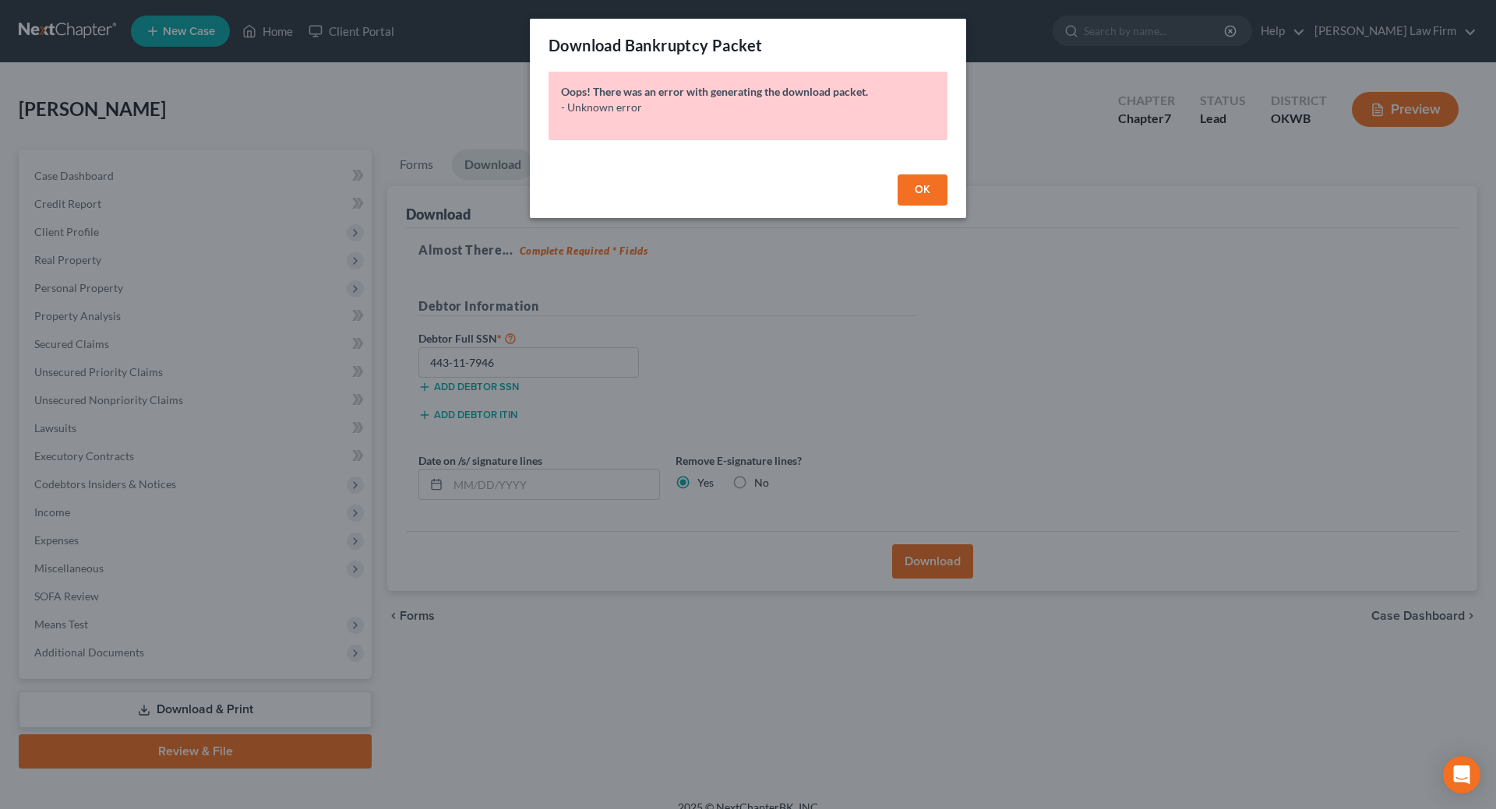
click at [928, 192] on span "OK" at bounding box center [922, 189] width 16 height 13
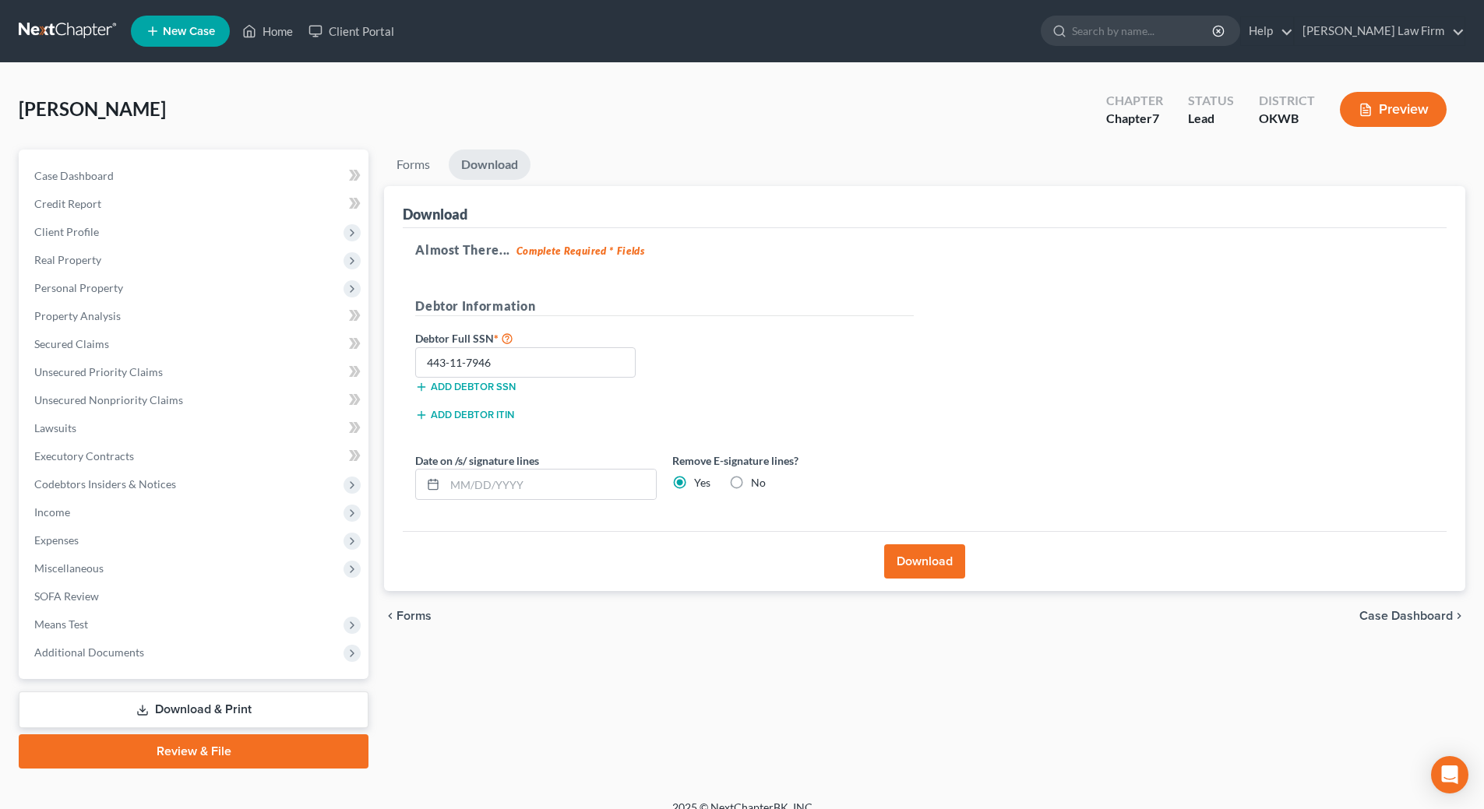
click at [927, 561] on button "Download" at bounding box center [924, 561] width 81 height 34
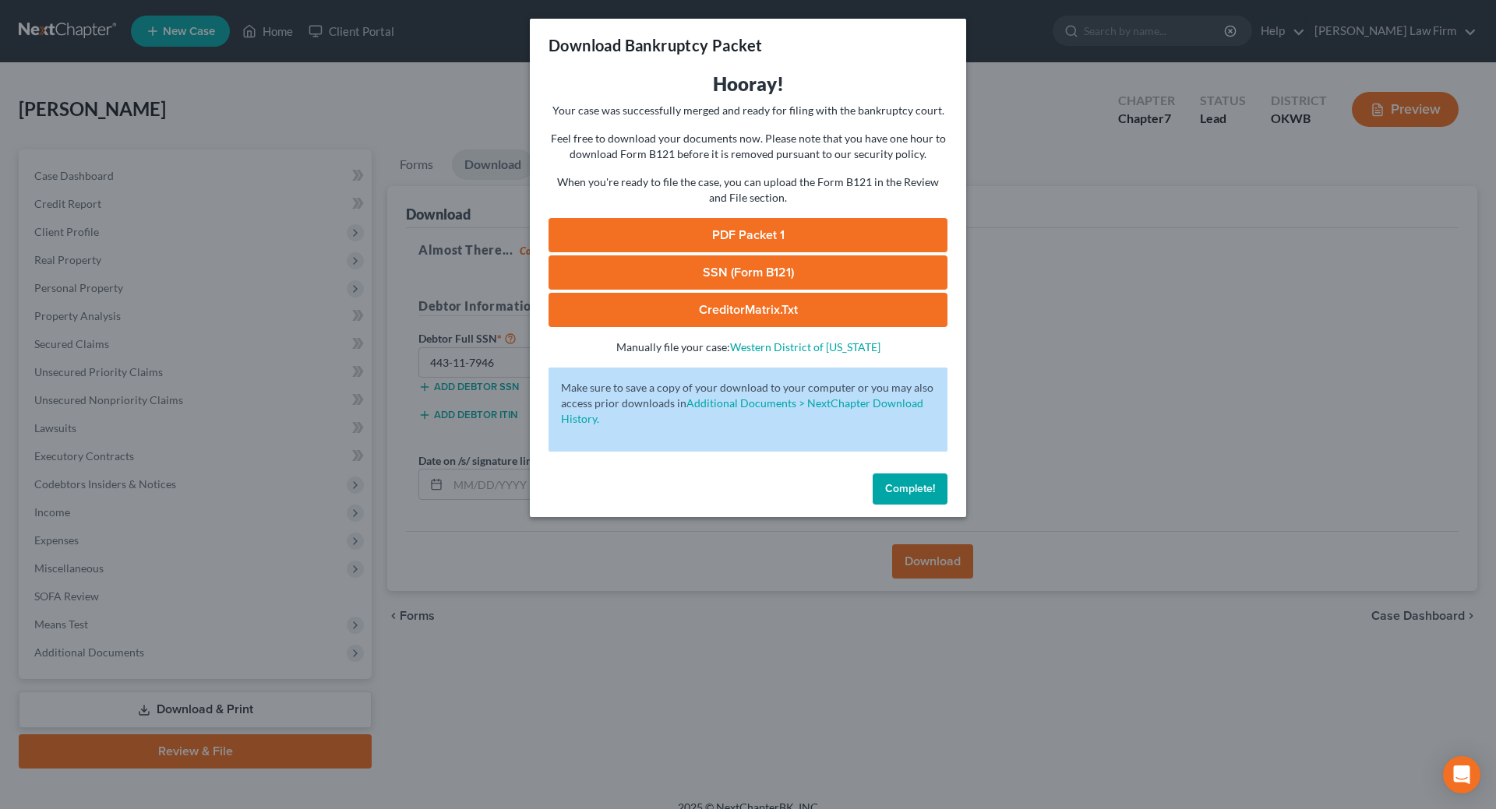
click at [817, 268] on link "SSN (Form B121)" at bounding box center [747, 272] width 399 height 34
click at [766, 246] on link "PDF Packet 1" at bounding box center [747, 235] width 399 height 34
click at [907, 482] on span "Complete!" at bounding box center [910, 488] width 50 height 13
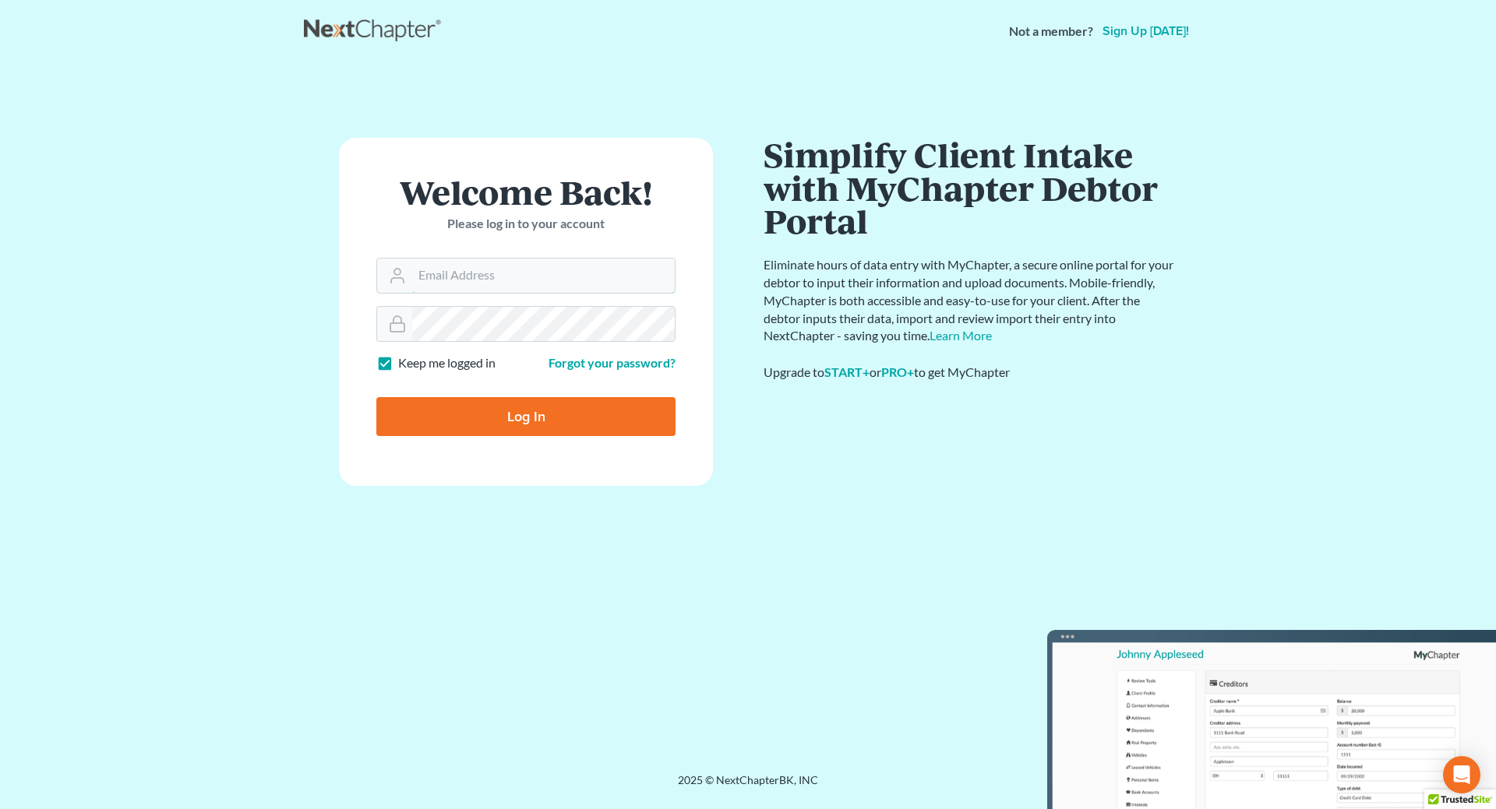
type input "cecilheaton@sbcglobal.net"
click at [526, 402] on input "Log In" at bounding box center [525, 416] width 299 height 39
type input "Thinking..."
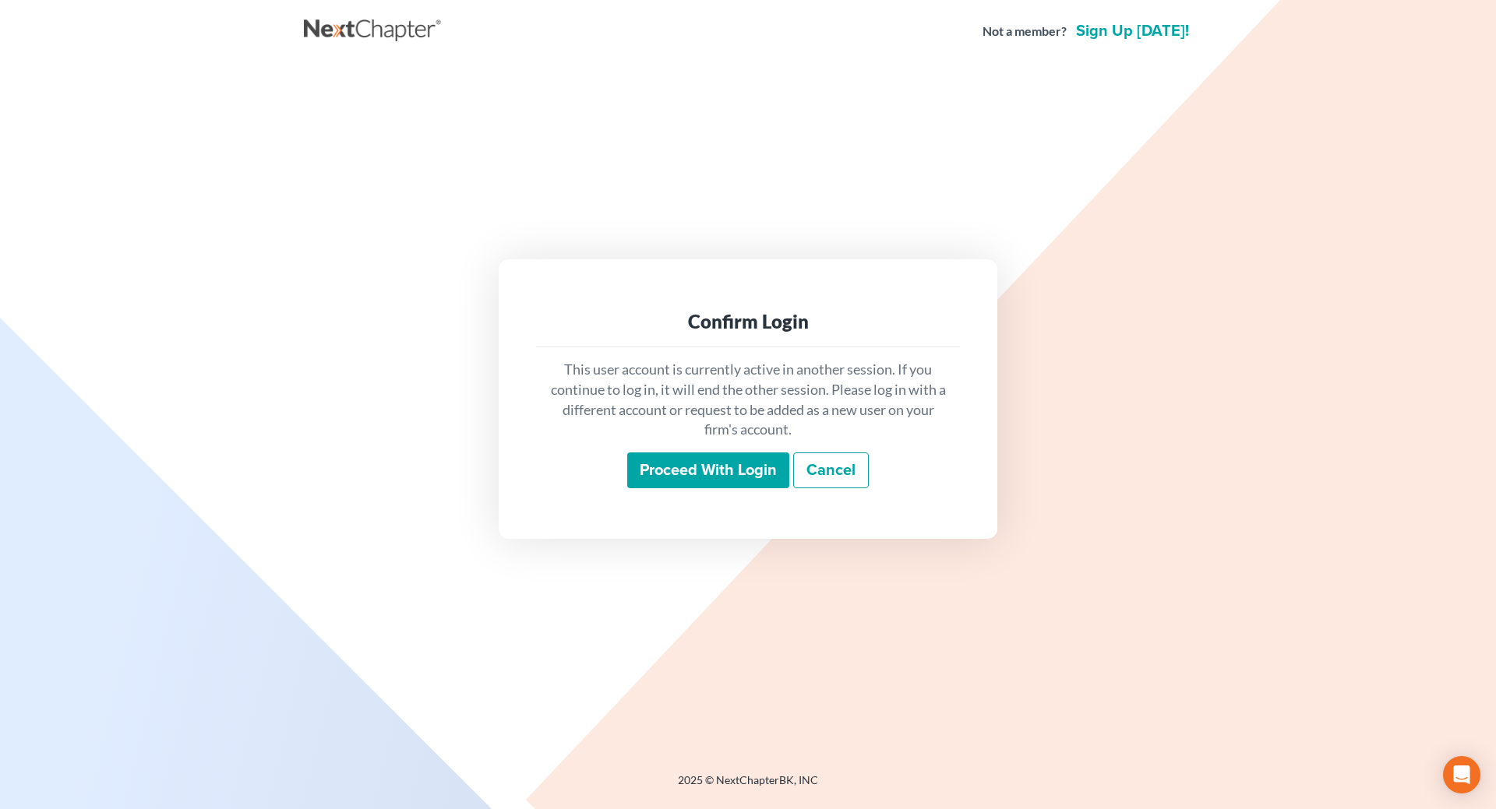
click at [686, 467] on input "Proceed with login" at bounding box center [708, 471] width 162 height 36
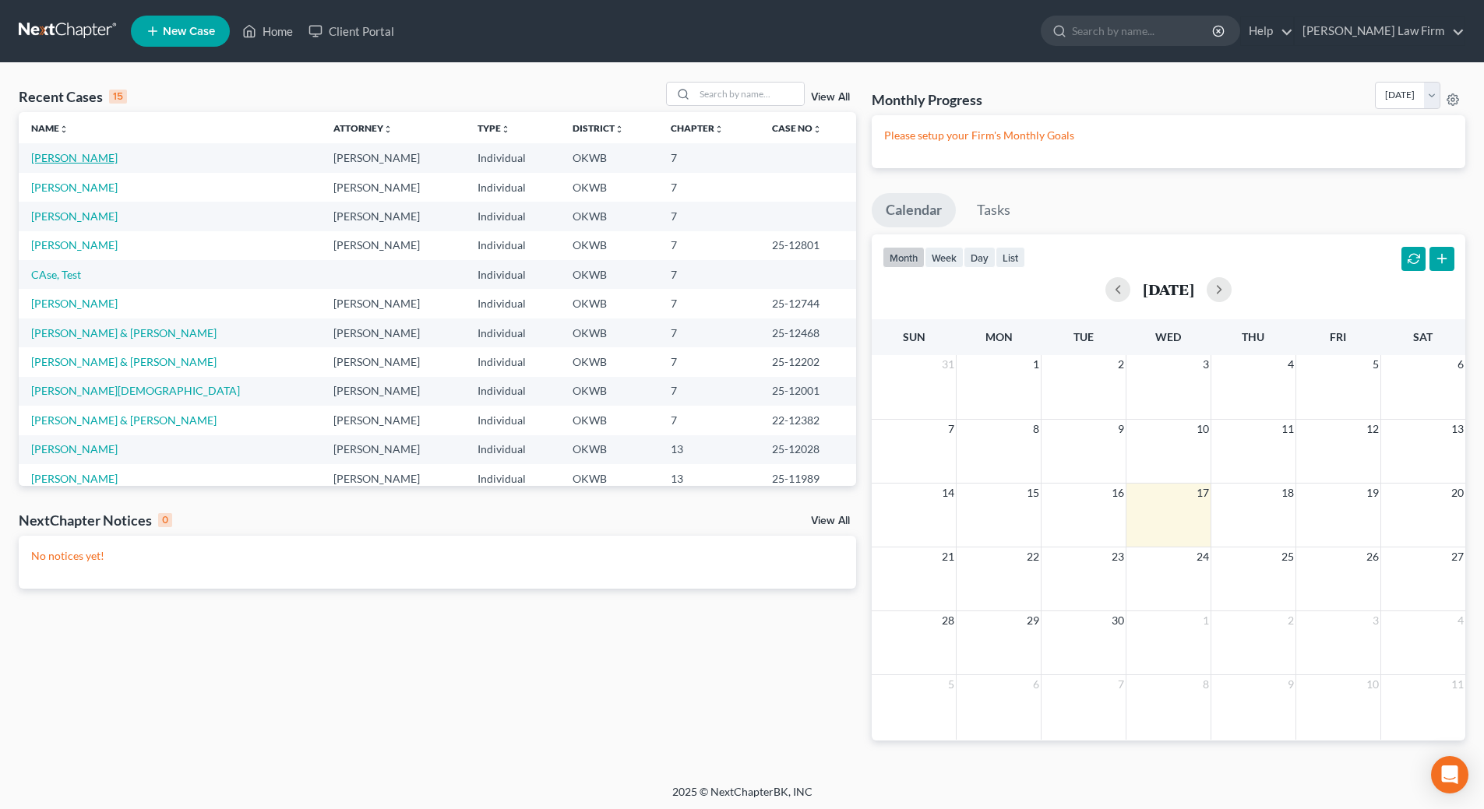
click at [75, 160] on link "[PERSON_NAME]" at bounding box center [74, 157] width 86 height 13
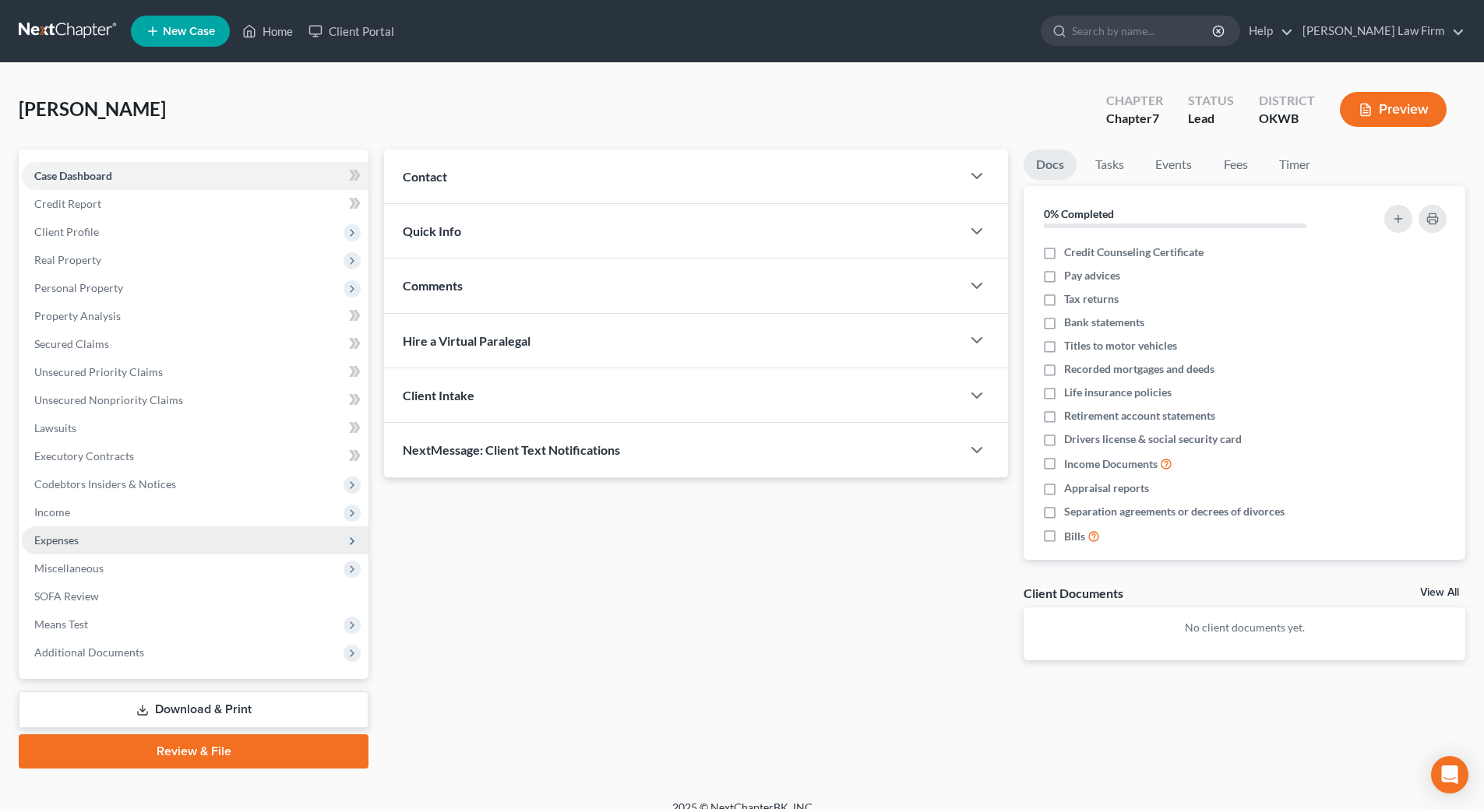
click at [51, 544] on span "Expenses" at bounding box center [56, 540] width 44 height 13
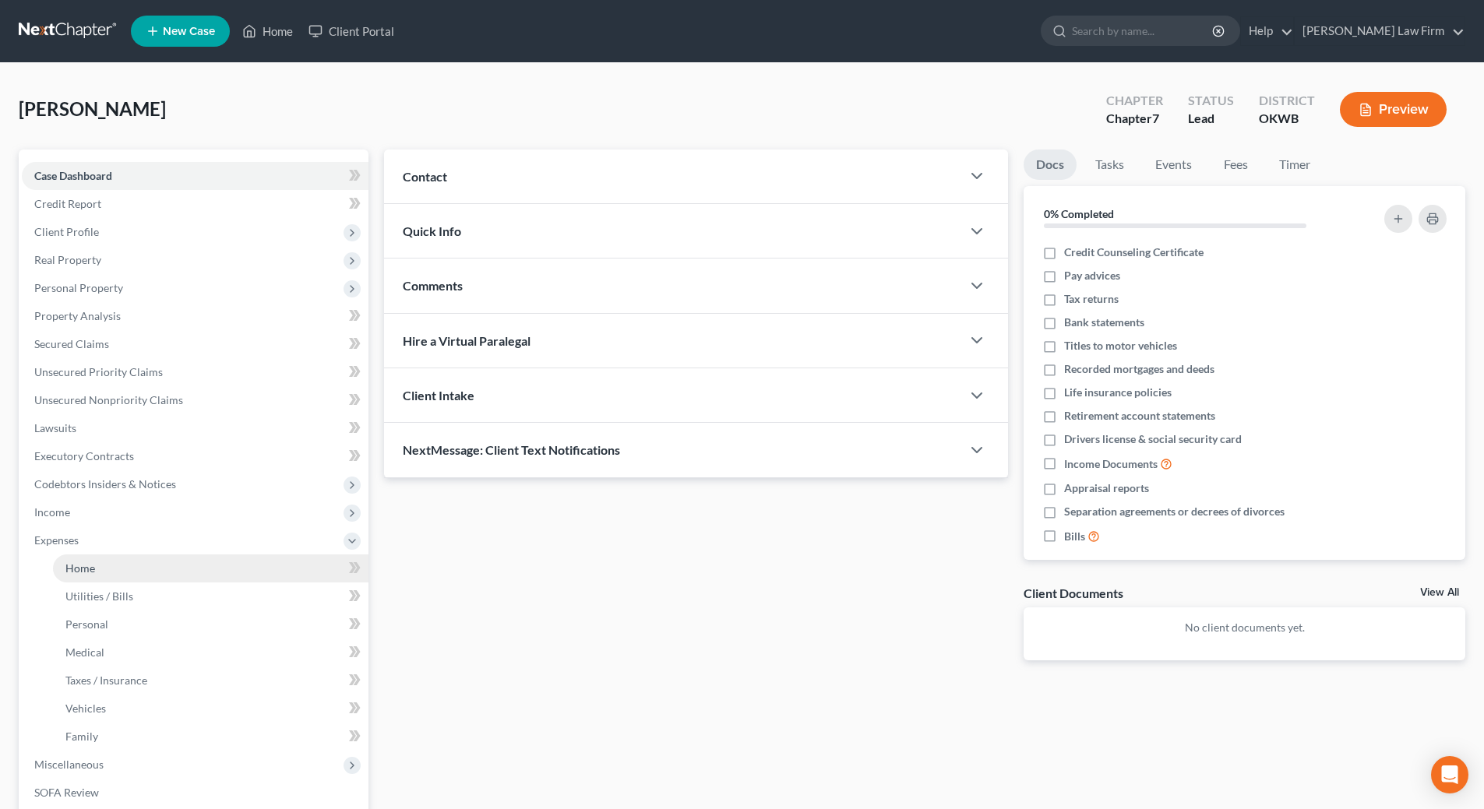
click at [107, 576] on link "Home" at bounding box center [210, 569] width 315 height 28
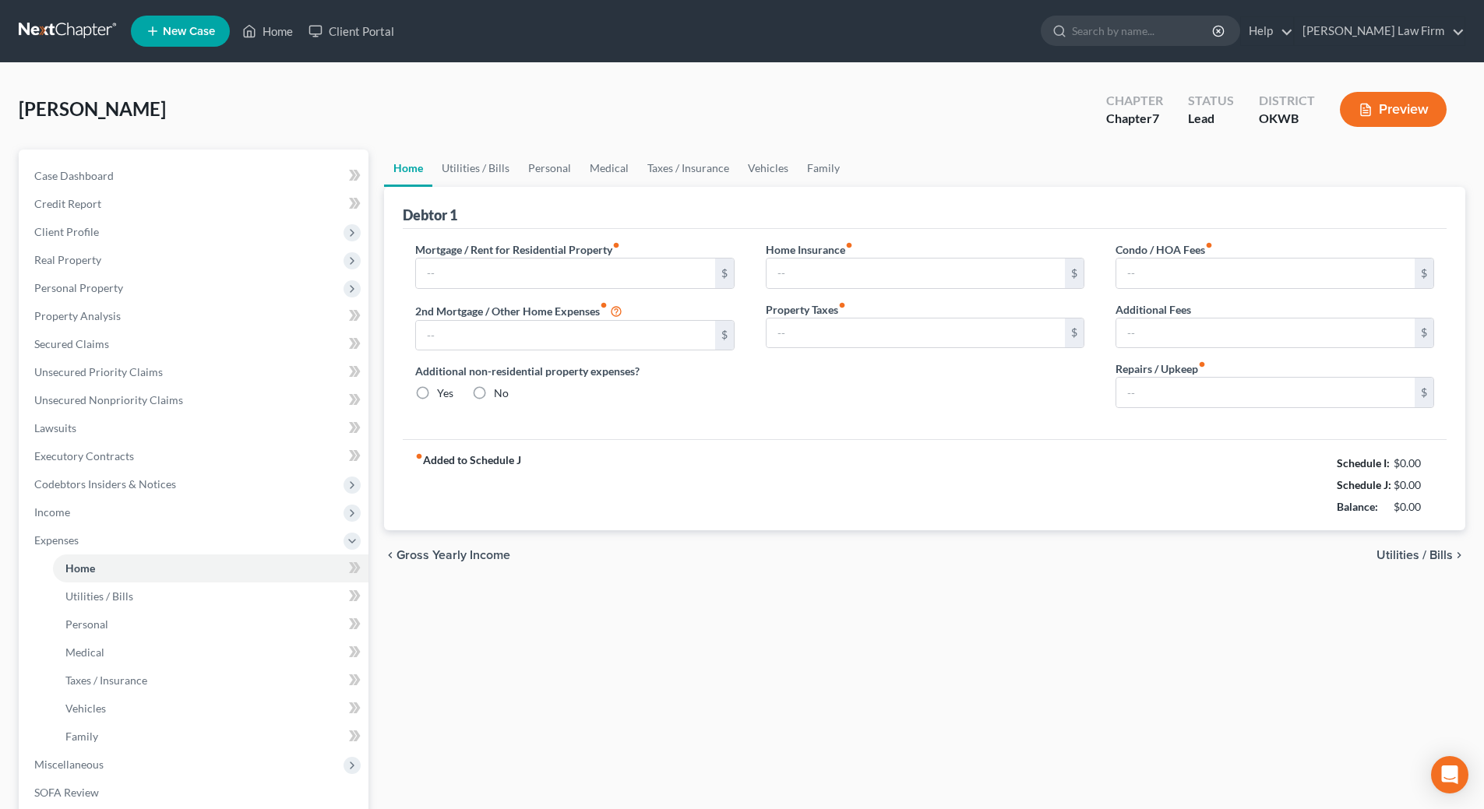
type input "100.00"
type input "0.00"
radio input "true"
type input "0.00"
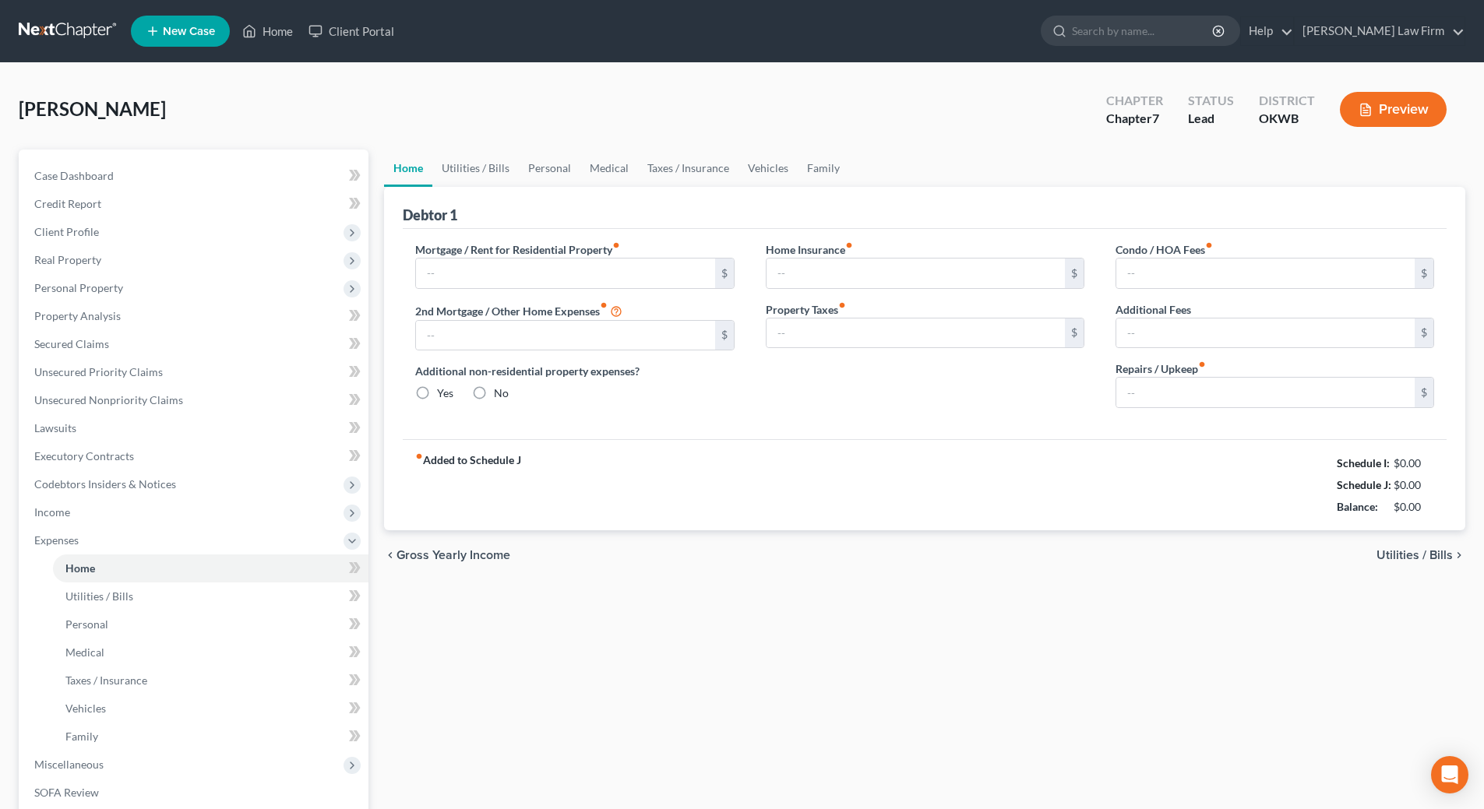
type input "0.00"
click at [527, 280] on input "100.00" at bounding box center [565, 274] width 298 height 30
type input "500.00"
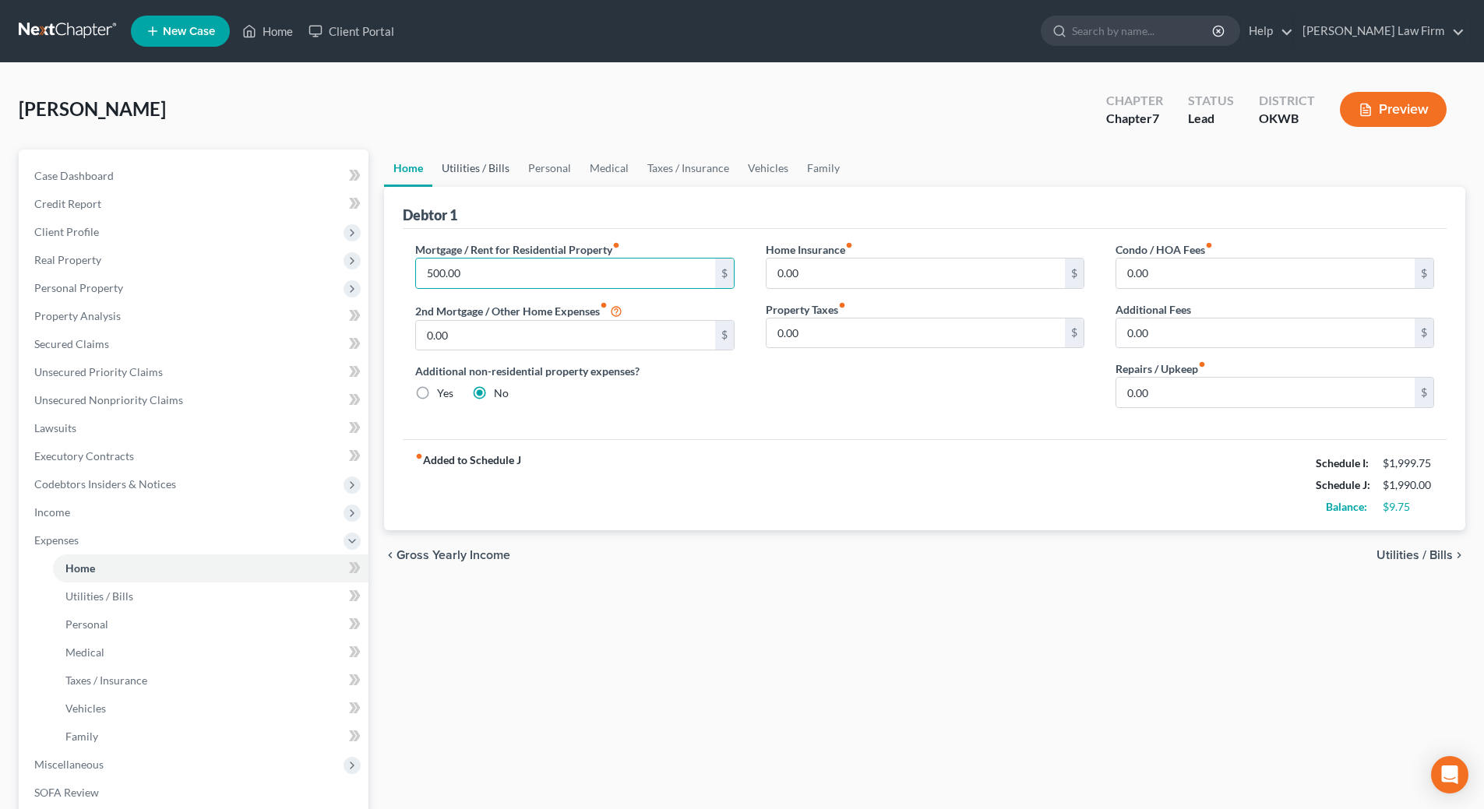
click at [485, 167] on link "Utilities / Bills" at bounding box center [475, 168] width 86 height 37
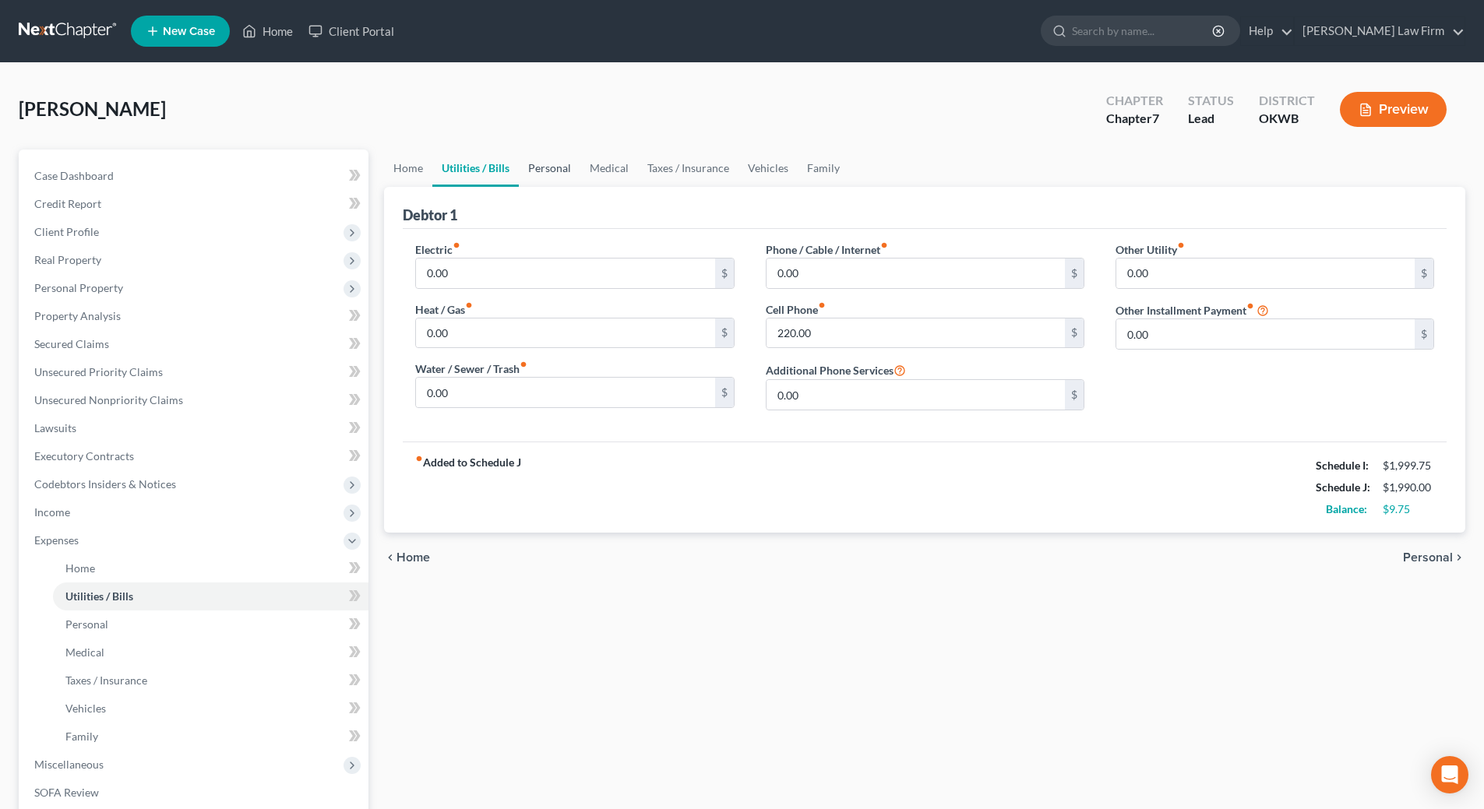
click at [543, 171] on link "Personal" at bounding box center [550, 168] width 62 height 37
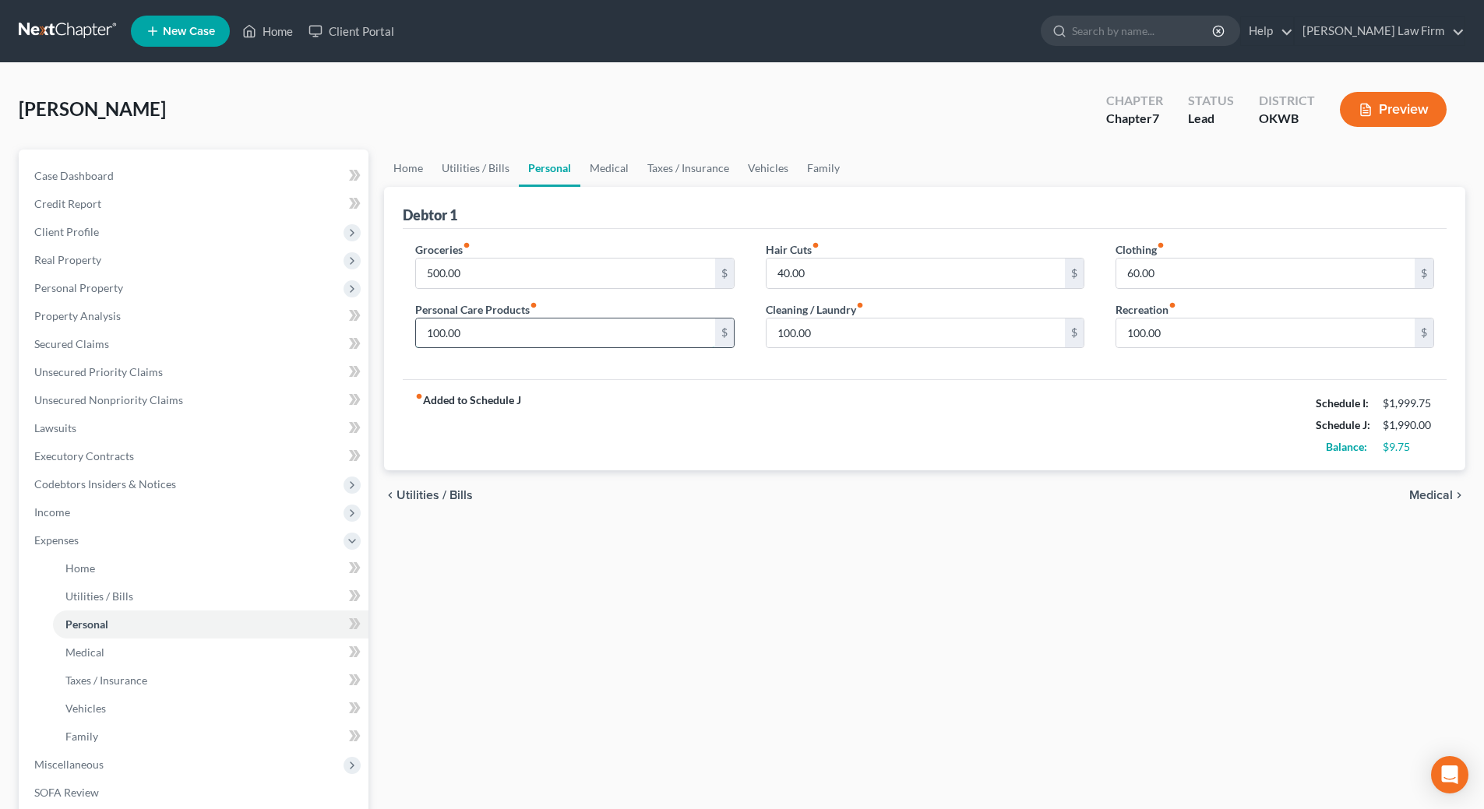
click at [500, 334] on input "100.00" at bounding box center [565, 334] width 298 height 30
type input "50.00"
click at [827, 341] on input "100.00" at bounding box center [915, 334] width 298 height 30
type input "50.00"
click at [1269, 548] on div "Home Utilities / Bills Personal Medical Taxes / Insurance Vehicles Family Debto…" at bounding box center [924, 558] width 1097 height 816
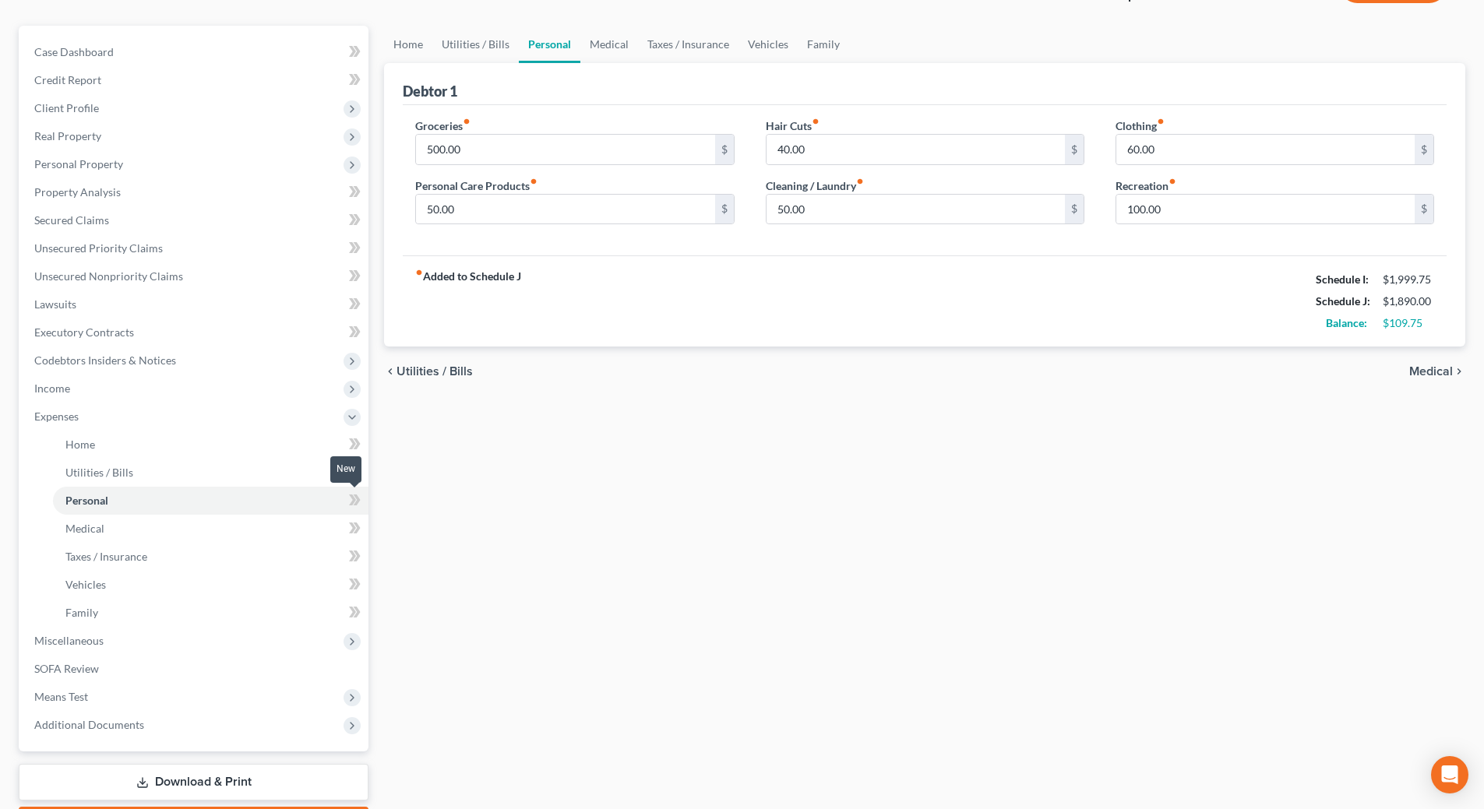
scroll to position [215, 0]
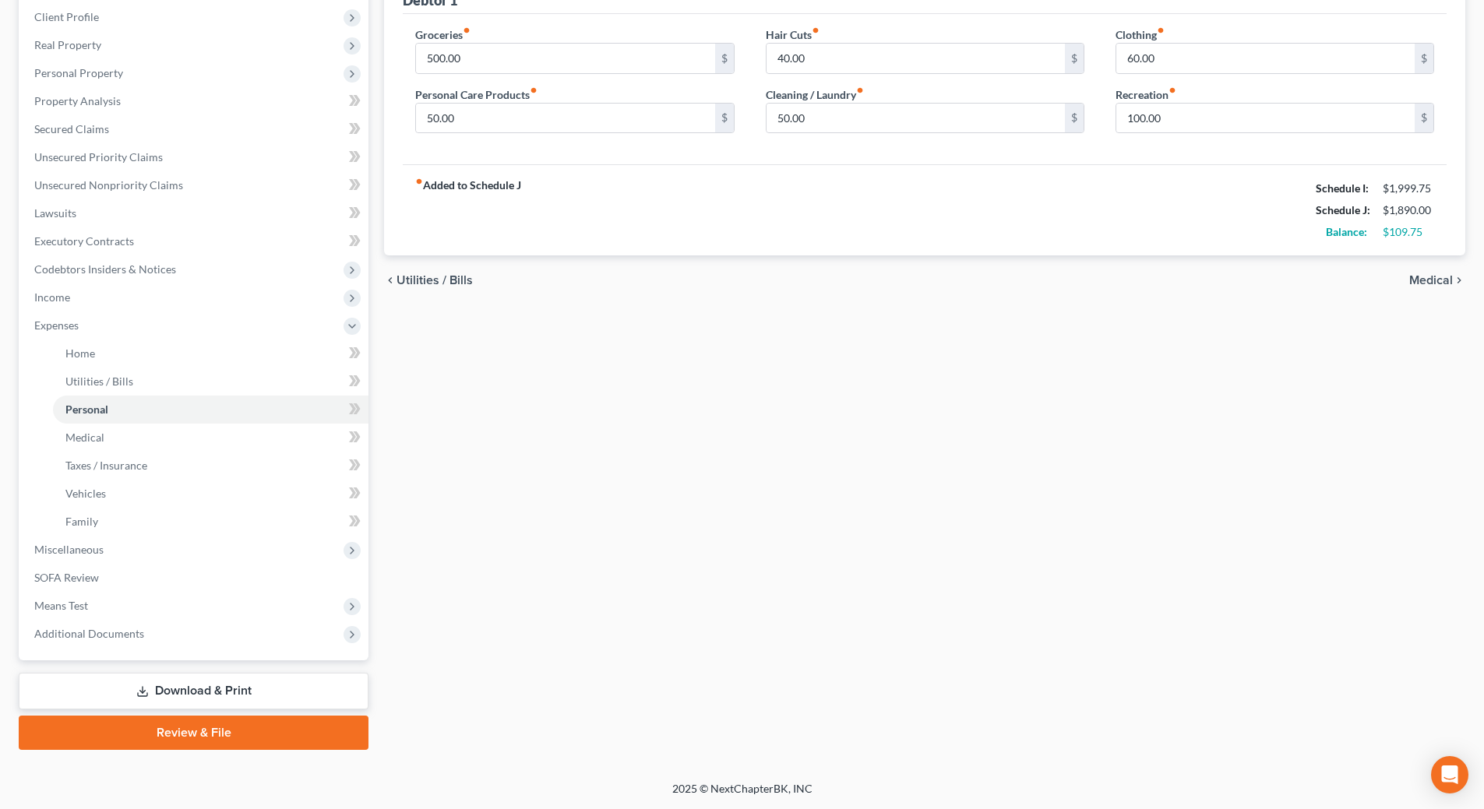
click at [216, 692] on link "Download & Print" at bounding box center [194, 691] width 350 height 37
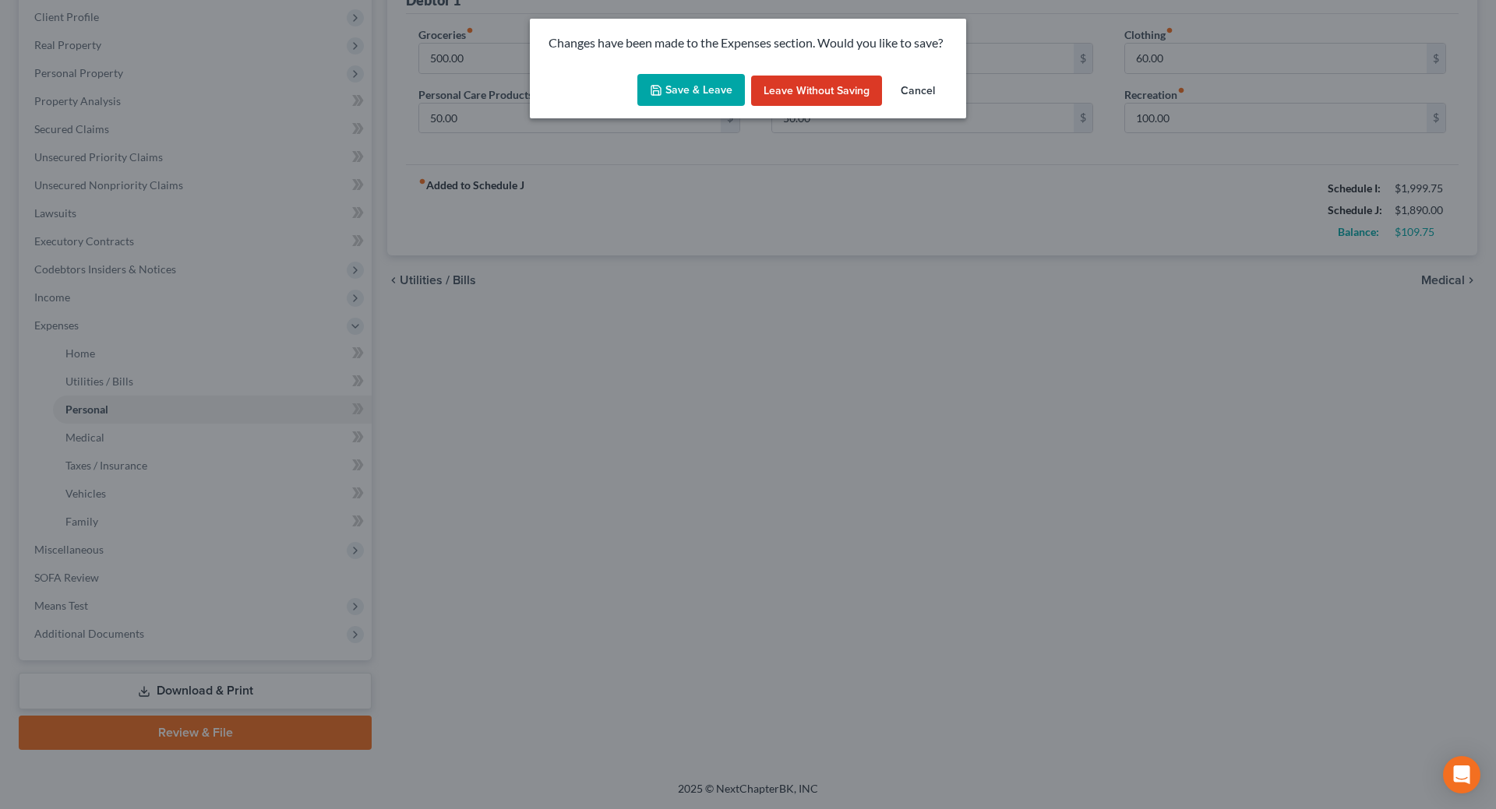
click at [682, 91] on button "Save & Leave" at bounding box center [690, 90] width 107 height 33
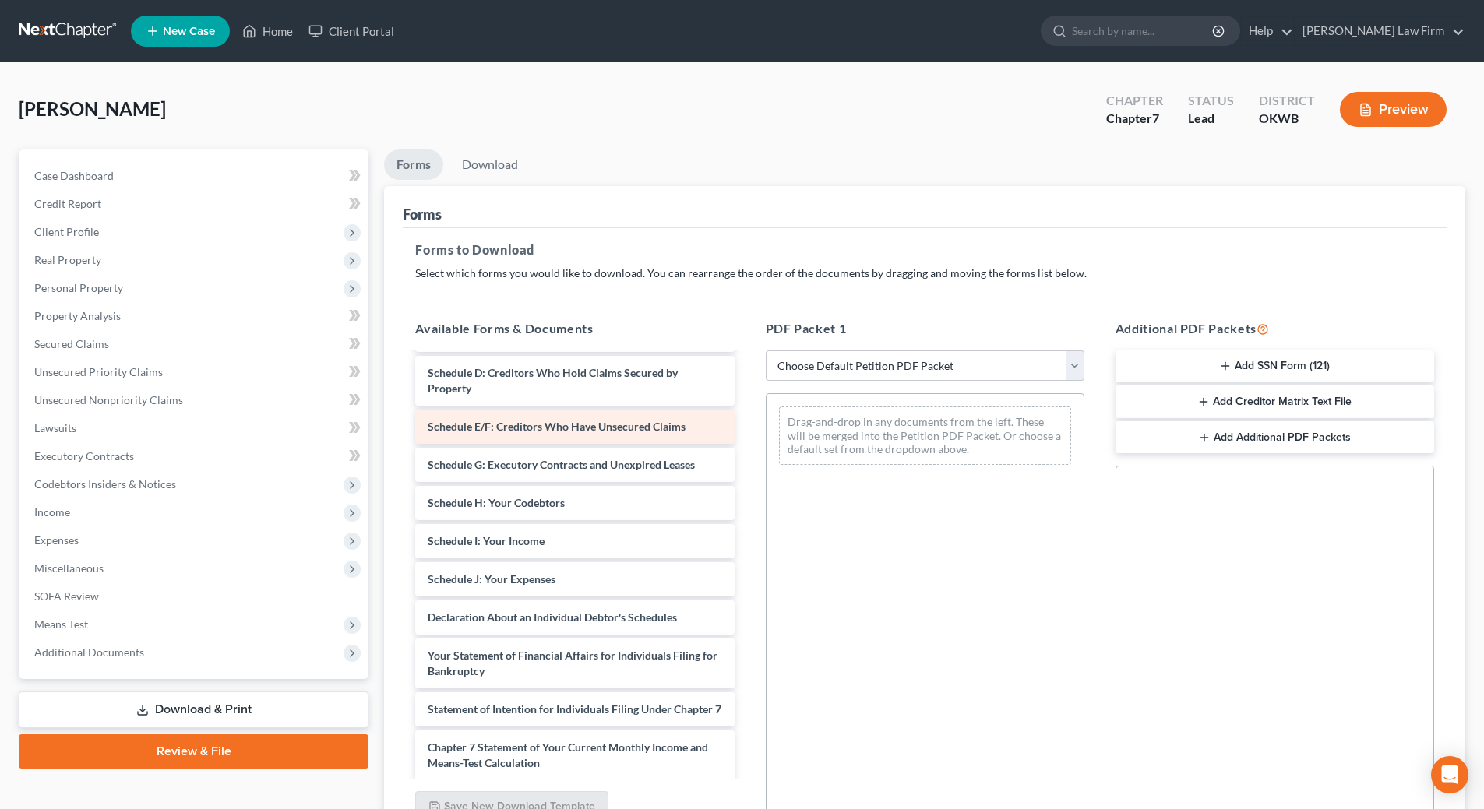
scroll to position [156, 0]
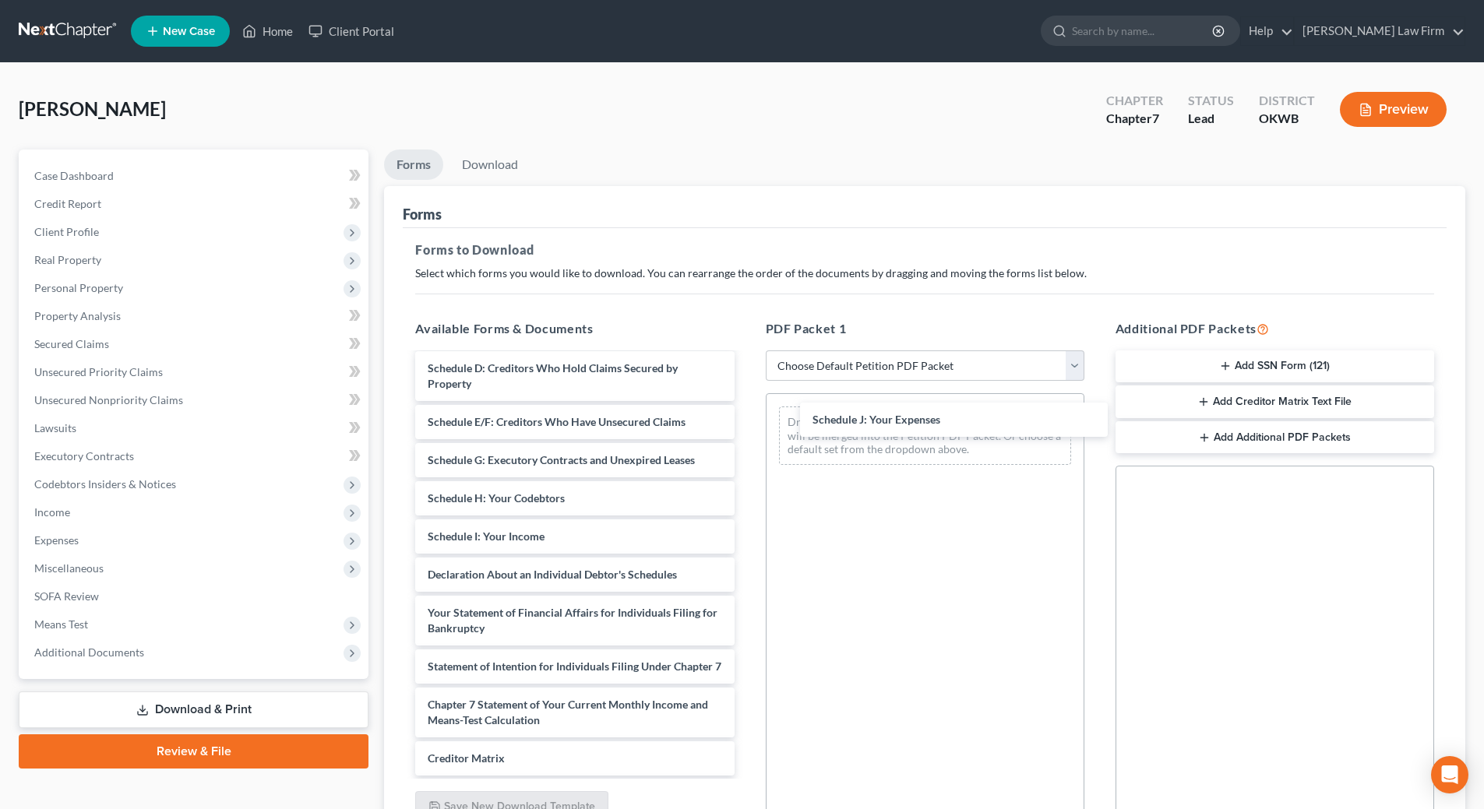
drag, startPoint x: 498, startPoint y: 580, endPoint x: 752, endPoint y: 449, distance: 286.0
click at [746, 424] on div "Schedule J: Your Expenses Voluntary Petition for Individuals Filing for Bankrup…" at bounding box center [575, 552] width 344 height 707
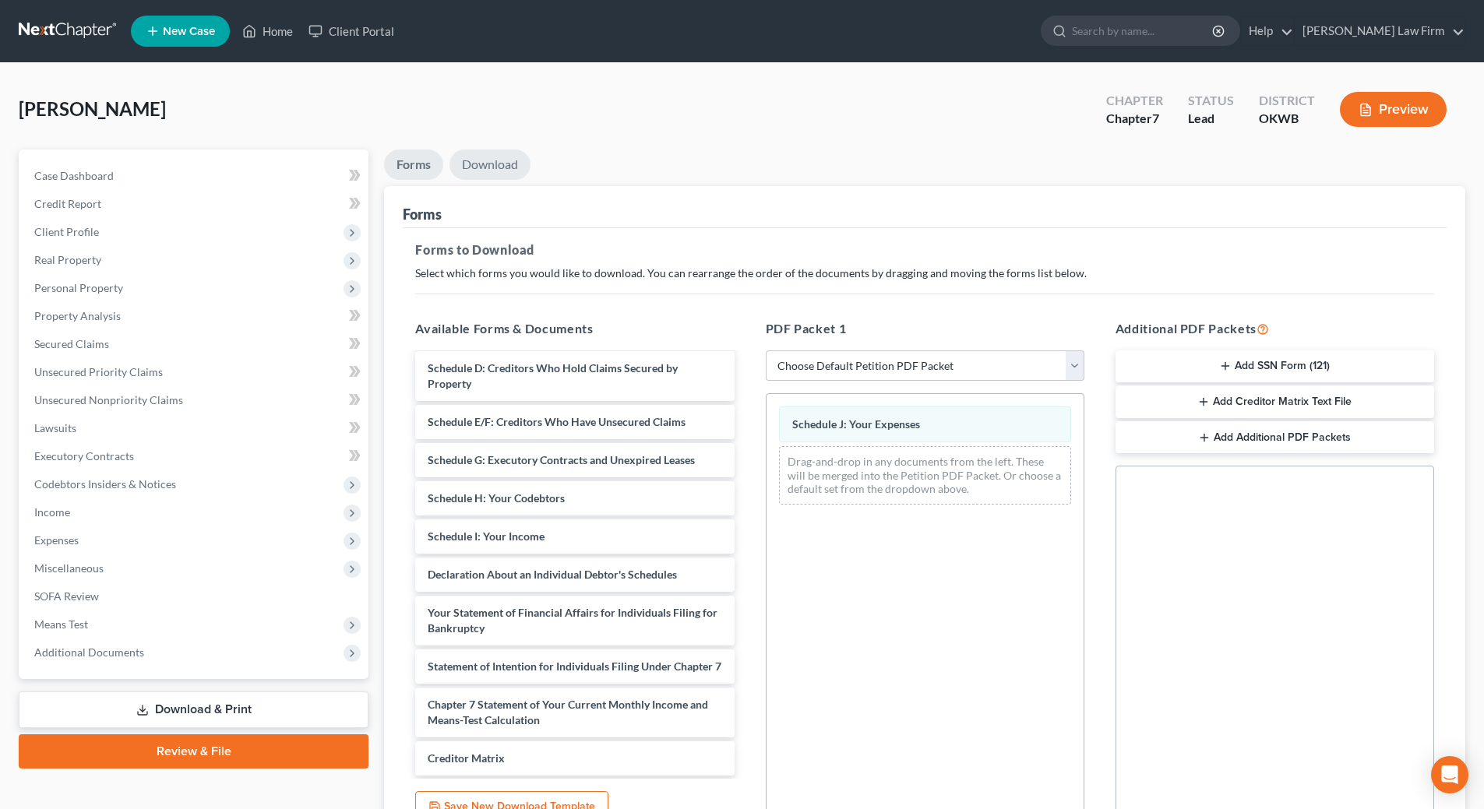
click at [509, 173] on link "Download" at bounding box center [489, 165] width 81 height 30
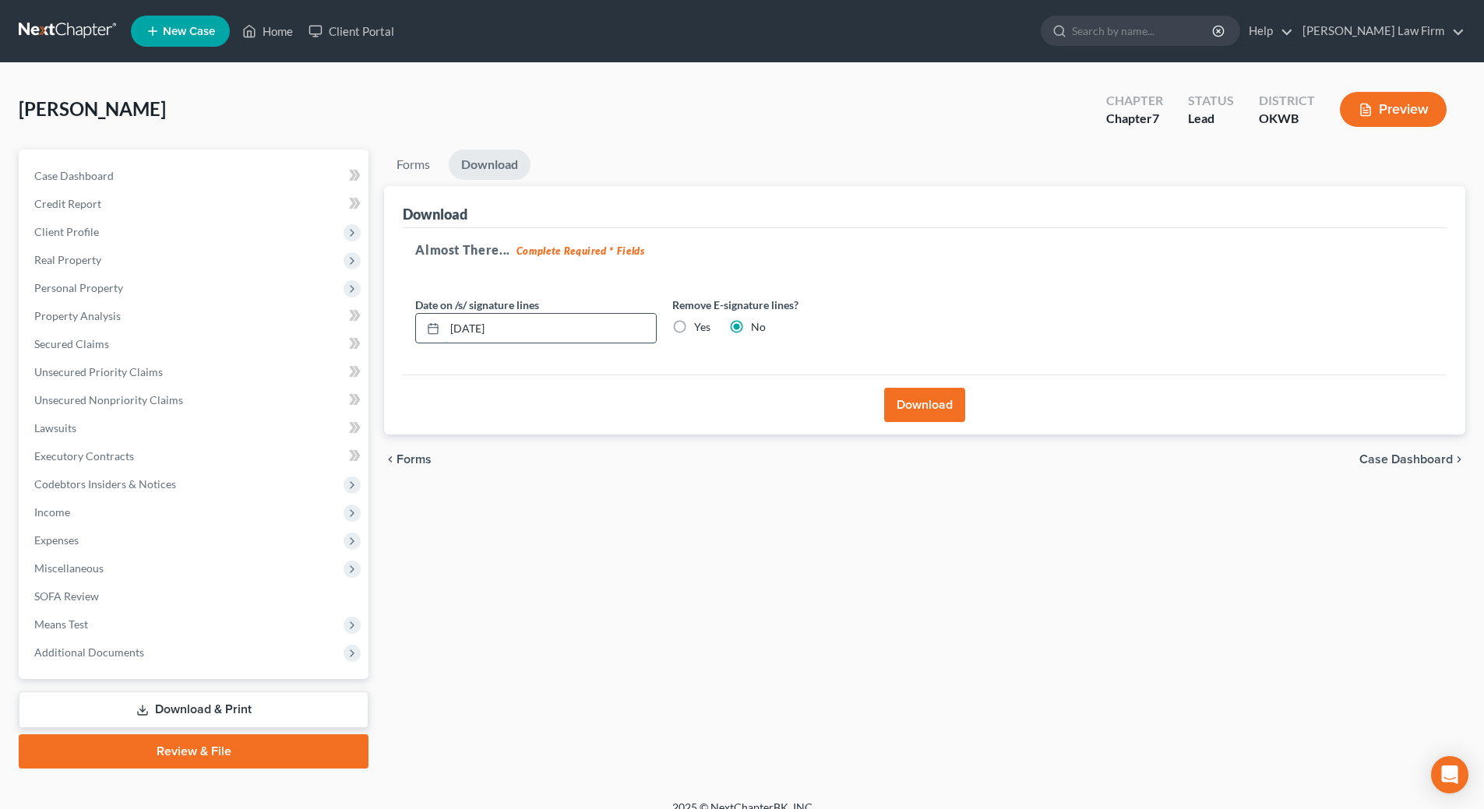
click at [530, 316] on input "09/17/2025" at bounding box center [550, 329] width 211 height 30
type input "0"
click at [694, 327] on label "Yes" at bounding box center [702, 327] width 16 height 16
click at [700, 327] on input "Yes" at bounding box center [705, 324] width 10 height 10
radio input "true"
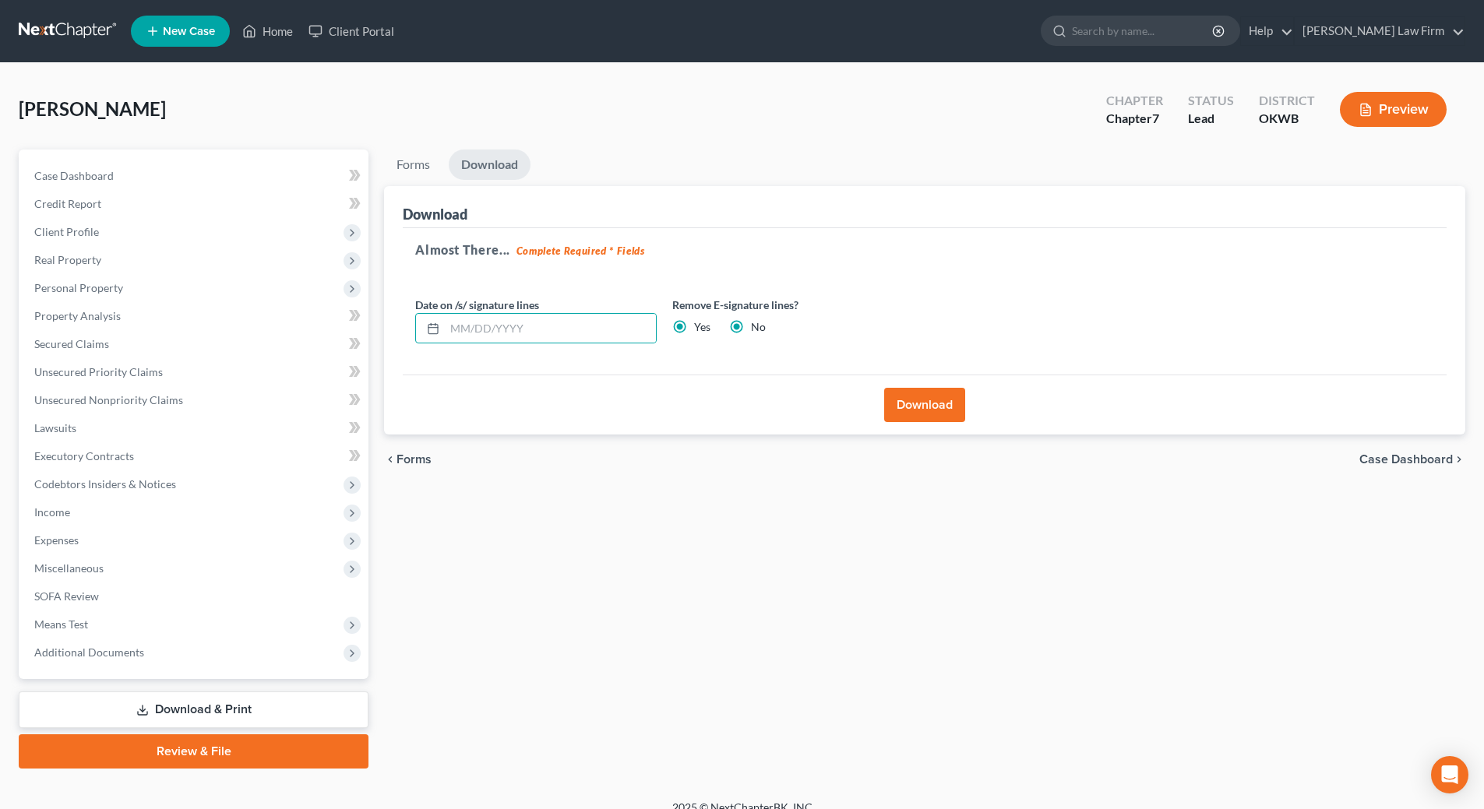
radio input "false"
click at [939, 411] on button "Download" at bounding box center [924, 405] width 81 height 34
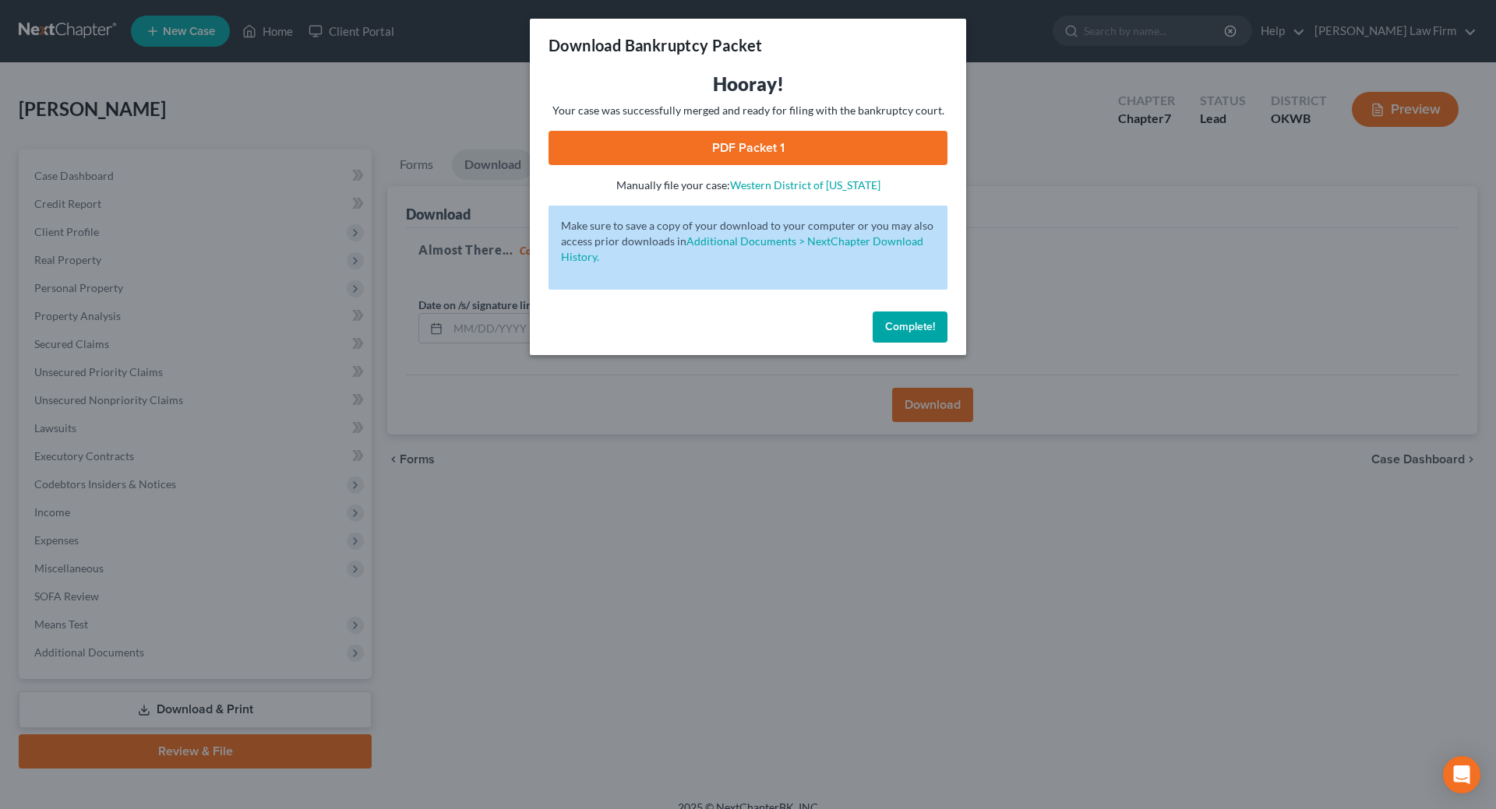
click at [836, 145] on link "PDF Packet 1" at bounding box center [747, 148] width 399 height 34
click at [899, 332] on span "Complete!" at bounding box center [910, 326] width 50 height 13
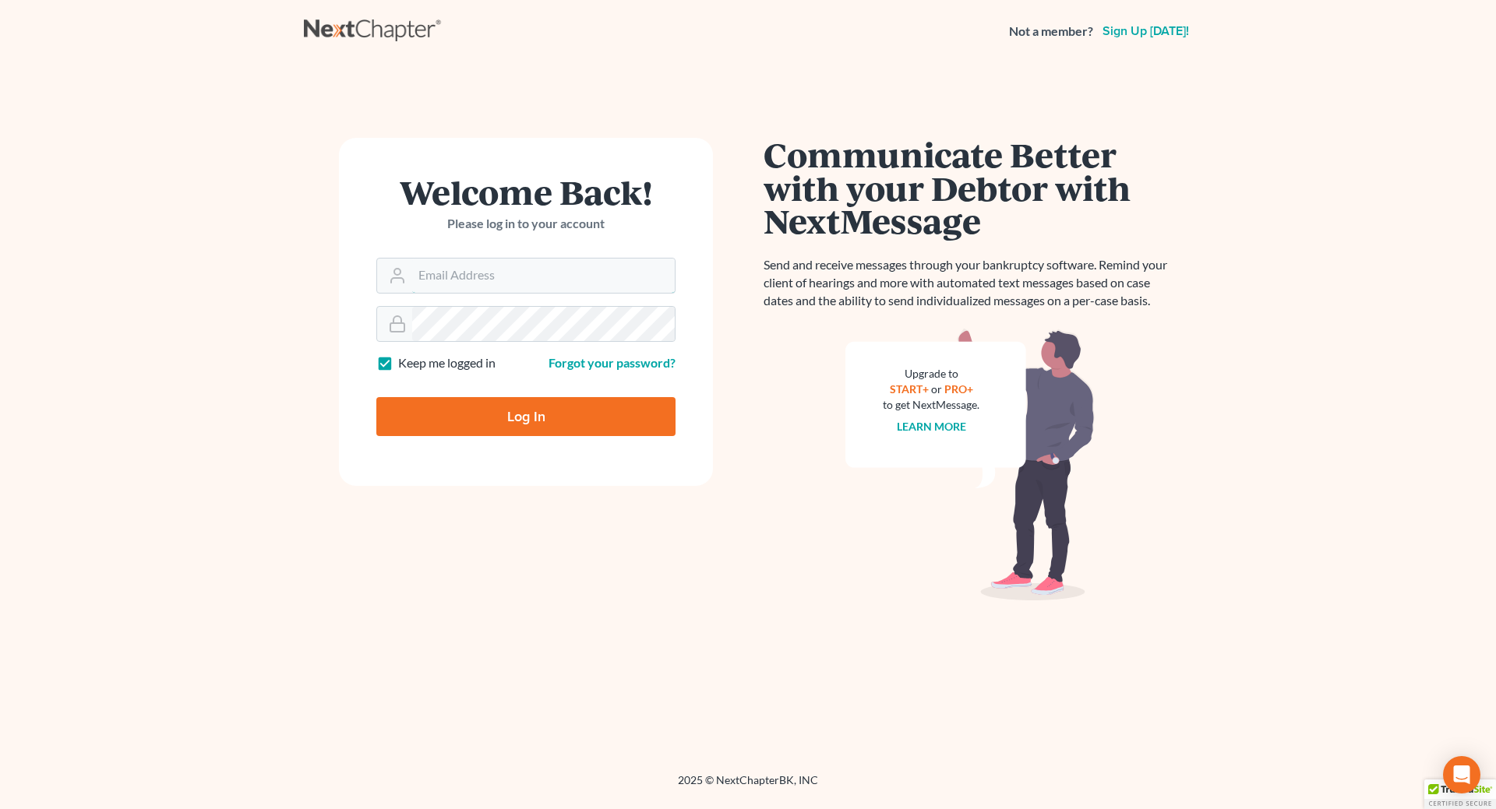
type input "[EMAIL_ADDRESS][DOMAIN_NAME]"
click at [580, 422] on input "Log In" at bounding box center [525, 416] width 299 height 39
type input "Thinking..."
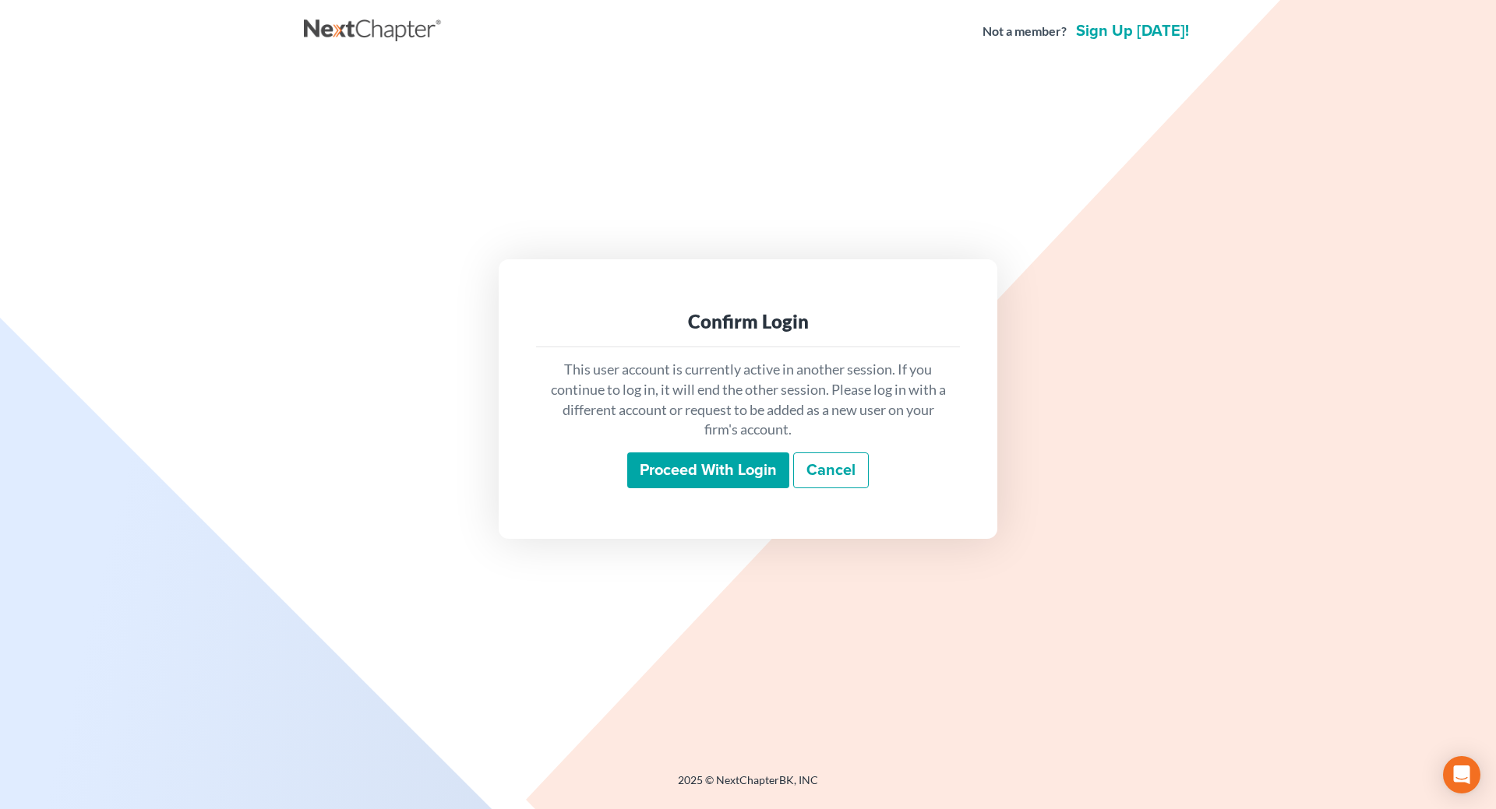
click at [715, 478] on input "Proceed with login" at bounding box center [708, 471] width 162 height 36
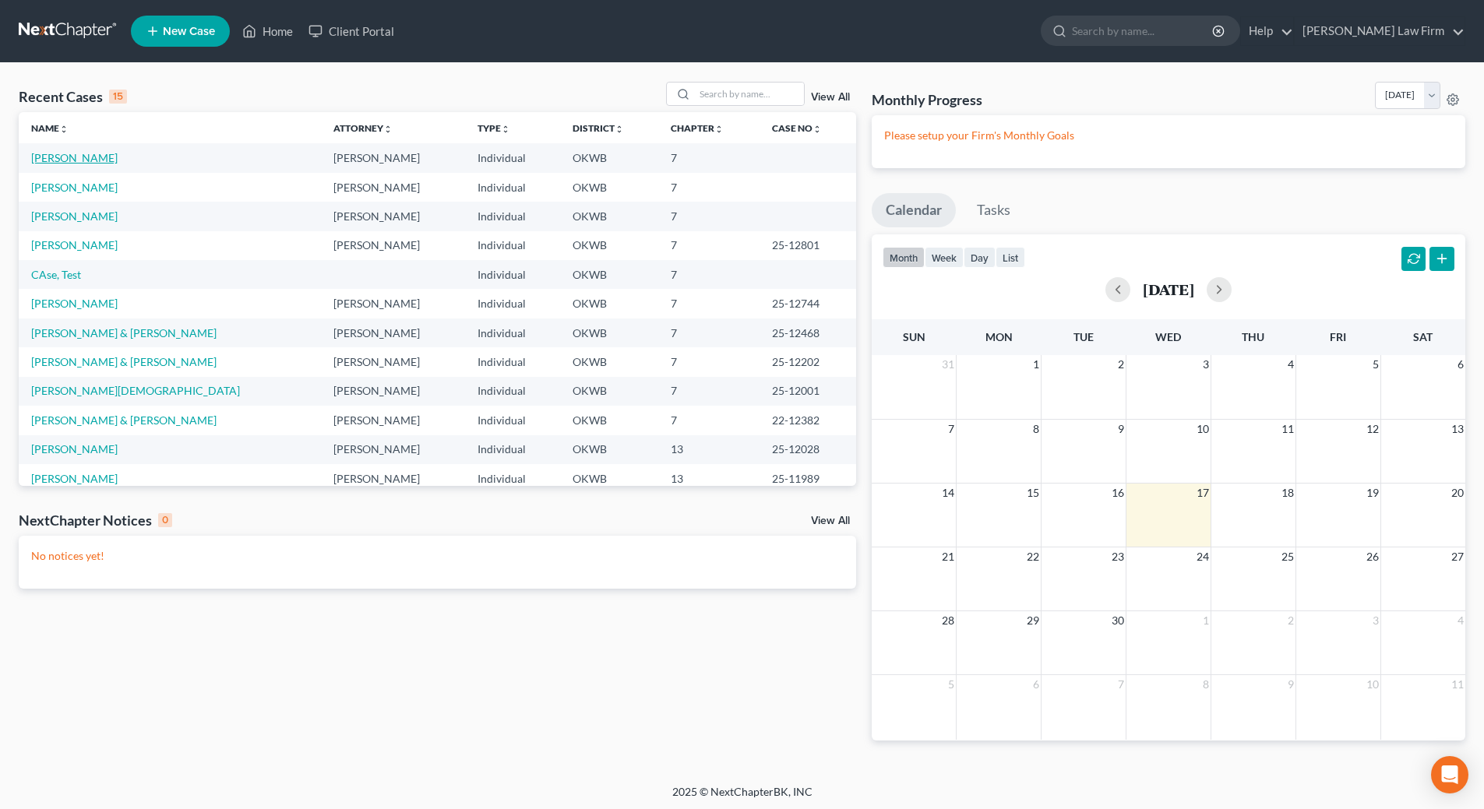
click at [73, 158] on link "[PERSON_NAME]" at bounding box center [74, 157] width 86 height 13
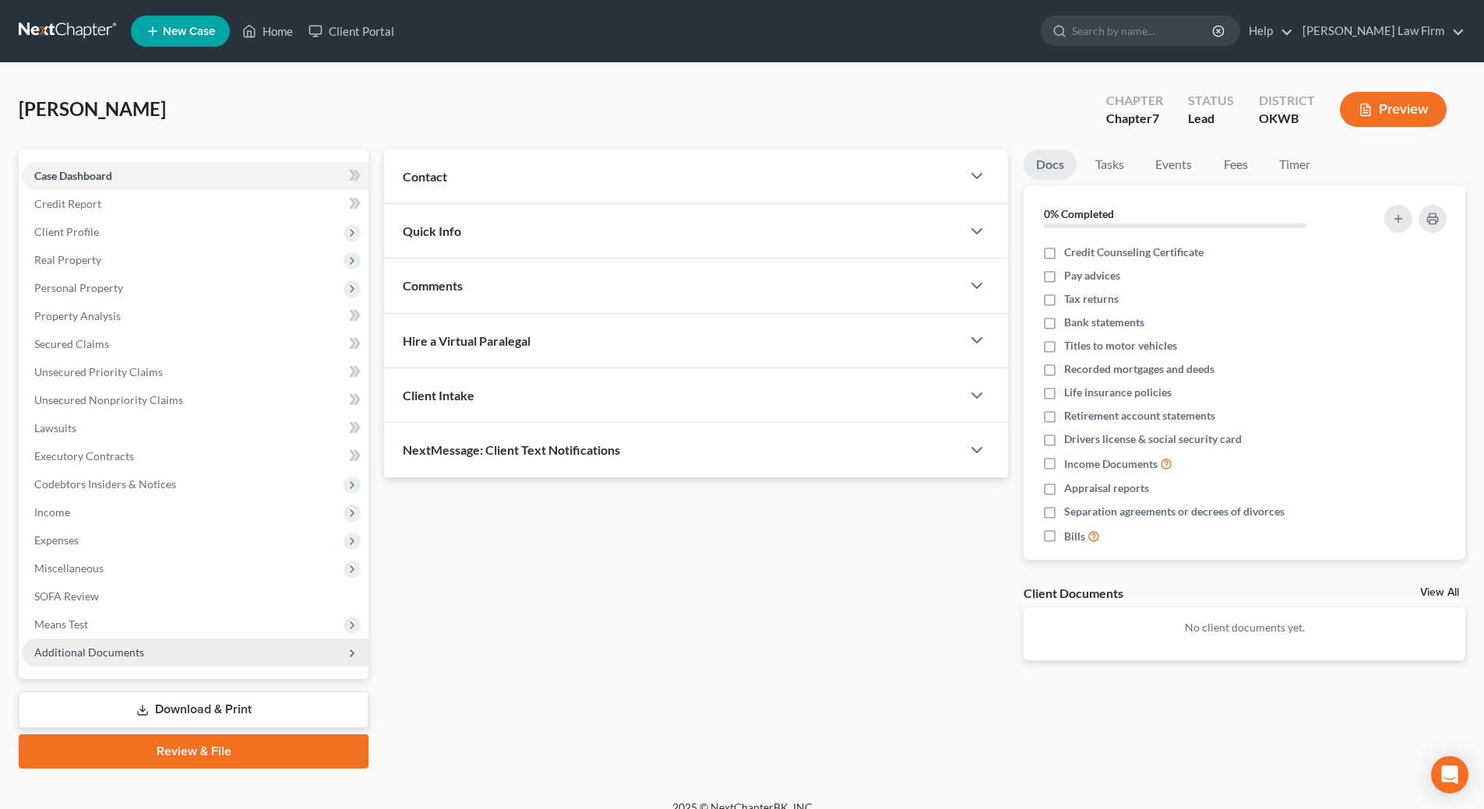
click at [180, 647] on span "Additional Documents" at bounding box center [195, 653] width 347 height 28
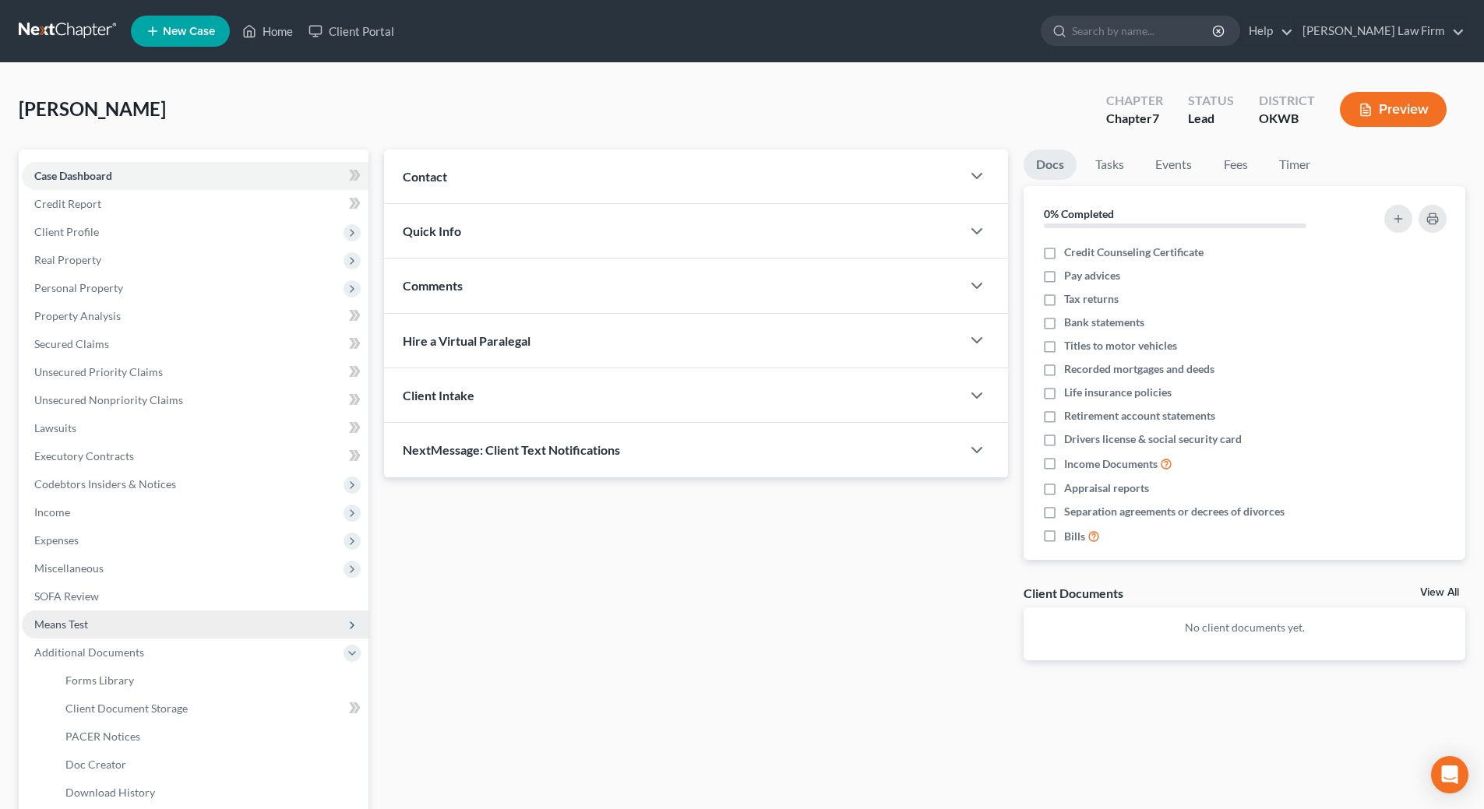
scroll to position [78, 0]
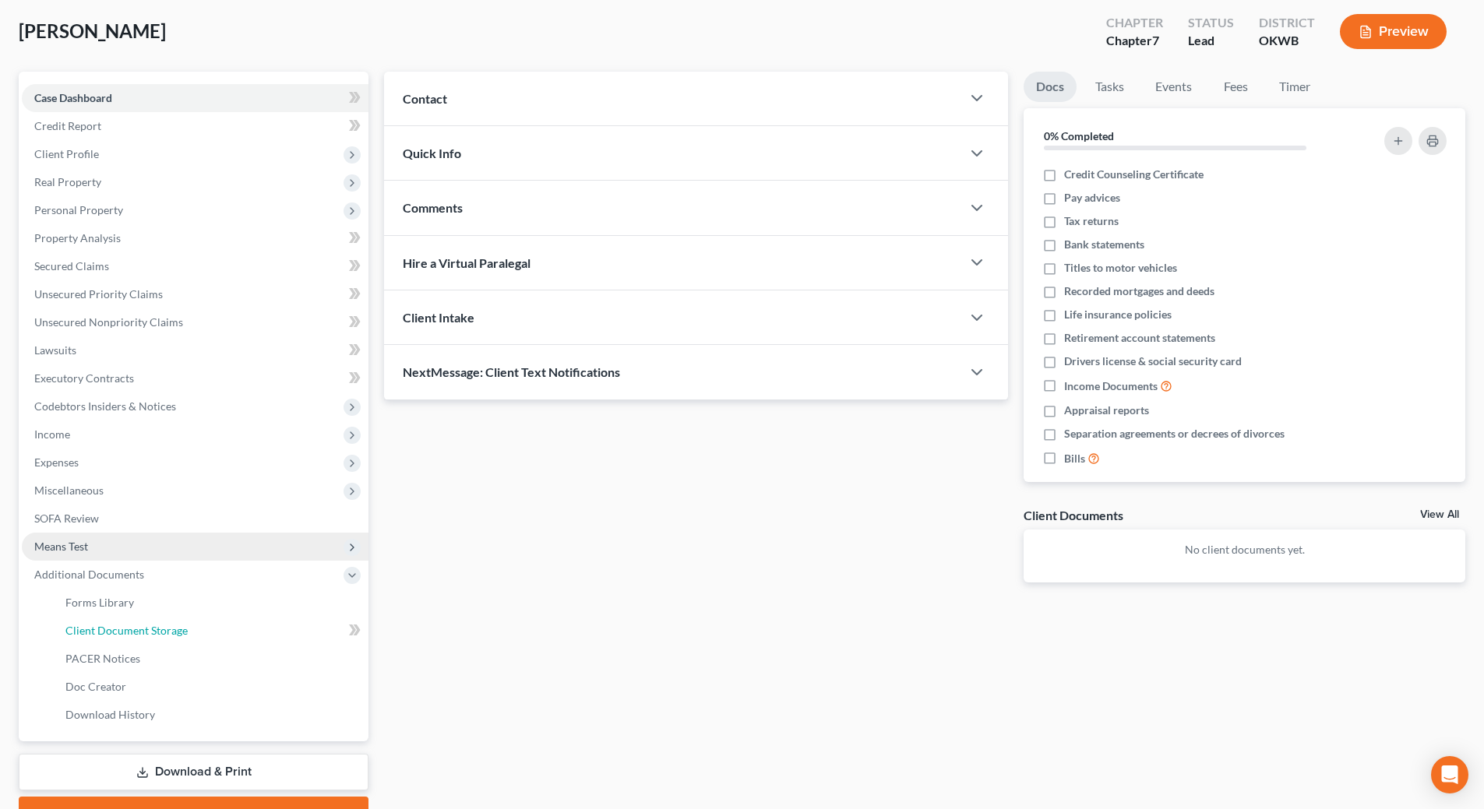
click at [198, 630] on link "Client Document Storage" at bounding box center [210, 631] width 315 height 28
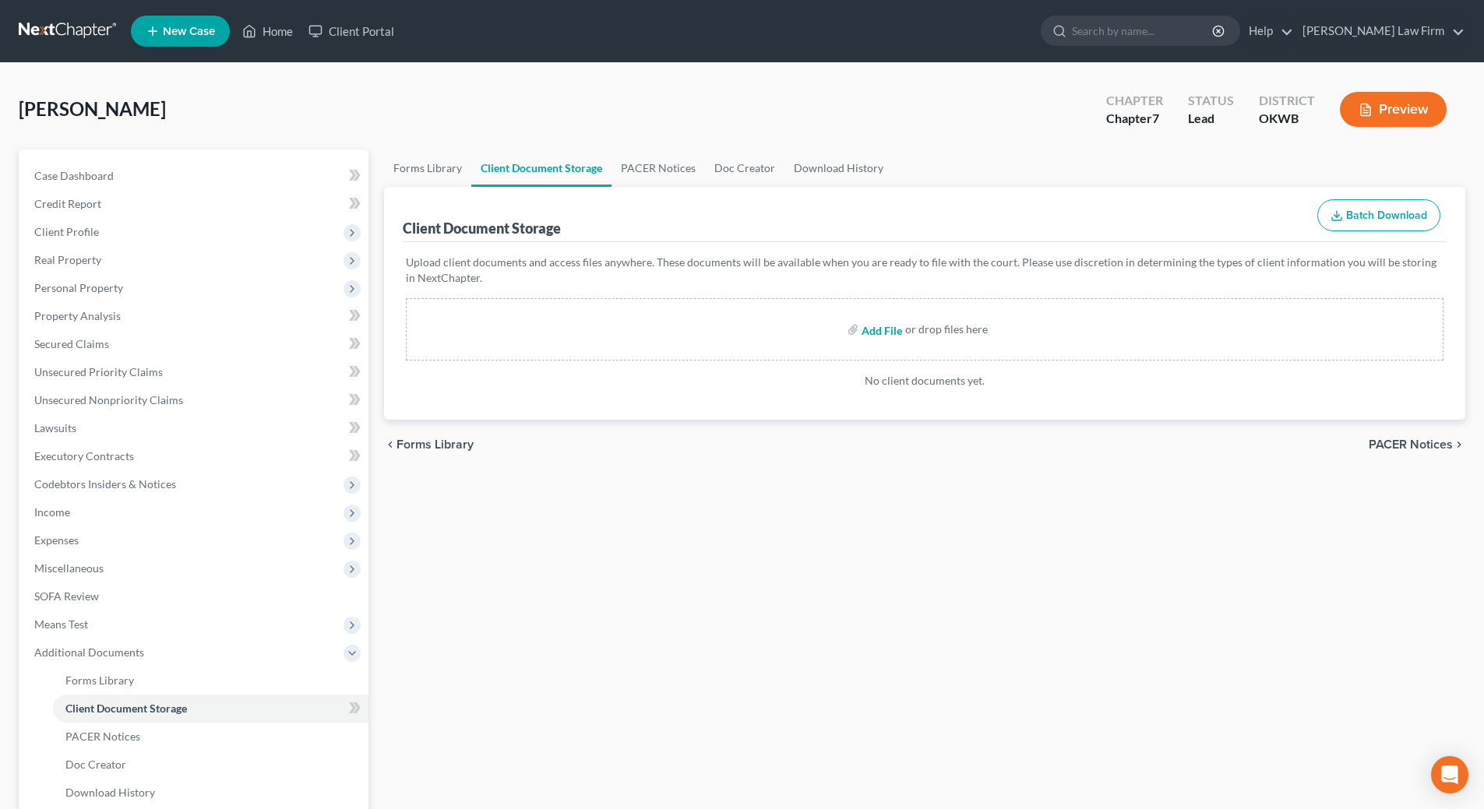
click at [891, 333] on input "file" at bounding box center [880, 329] width 37 height 28
type input "C:\fakepath\[PERSON_NAME] A 17572-OKW-CC-040053968.pdf"
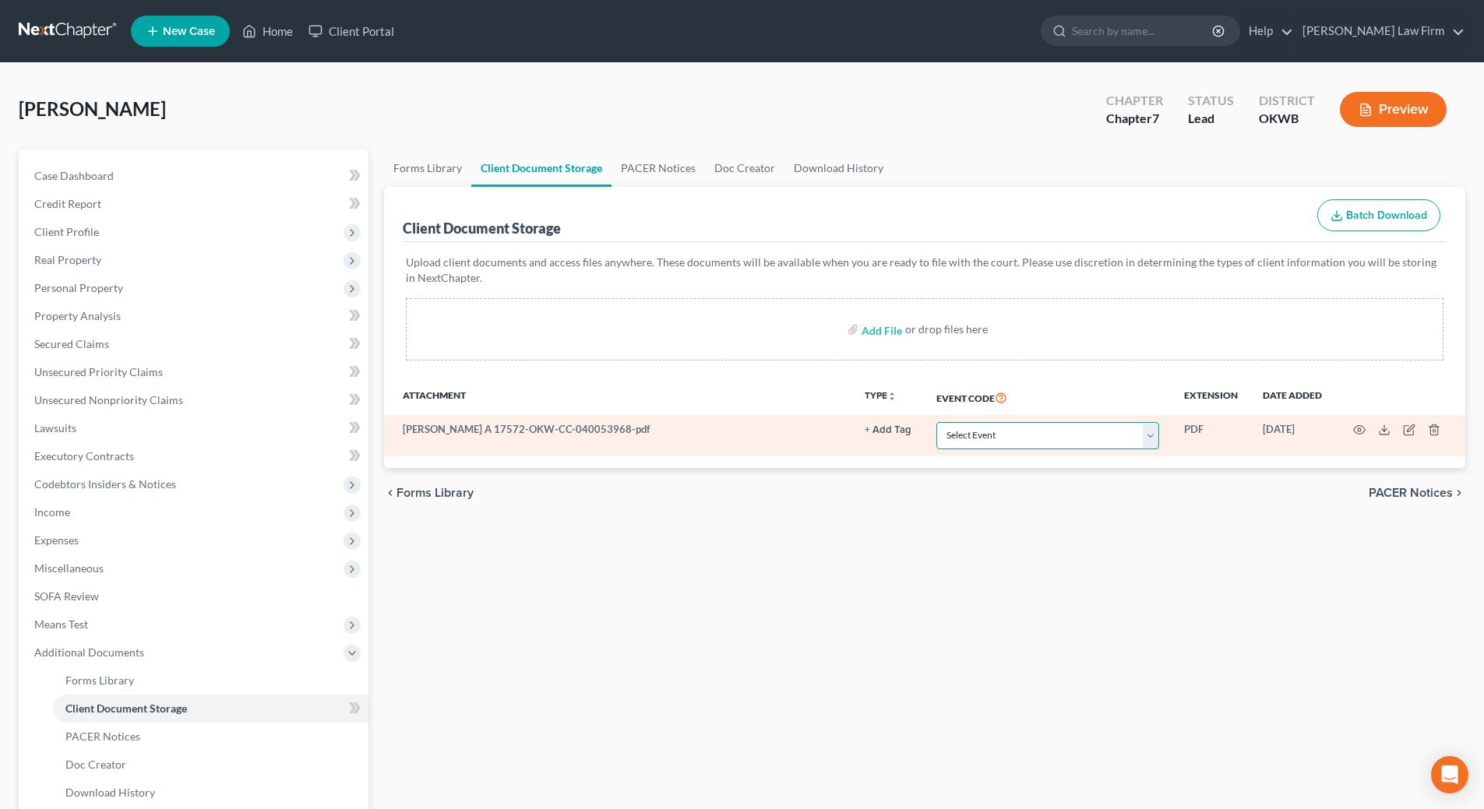
click at [1149, 440] on select "Select Event Certificate of Credit Counseling (Debtor) Certificate of Credit Co…" at bounding box center [1047, 435] width 223 height 27
select select "0"
click at [936, 422] on select "Select Event Certificate of Credit Counseling (Debtor) Certificate of Credit Co…" at bounding box center [1047, 435] width 223 height 27
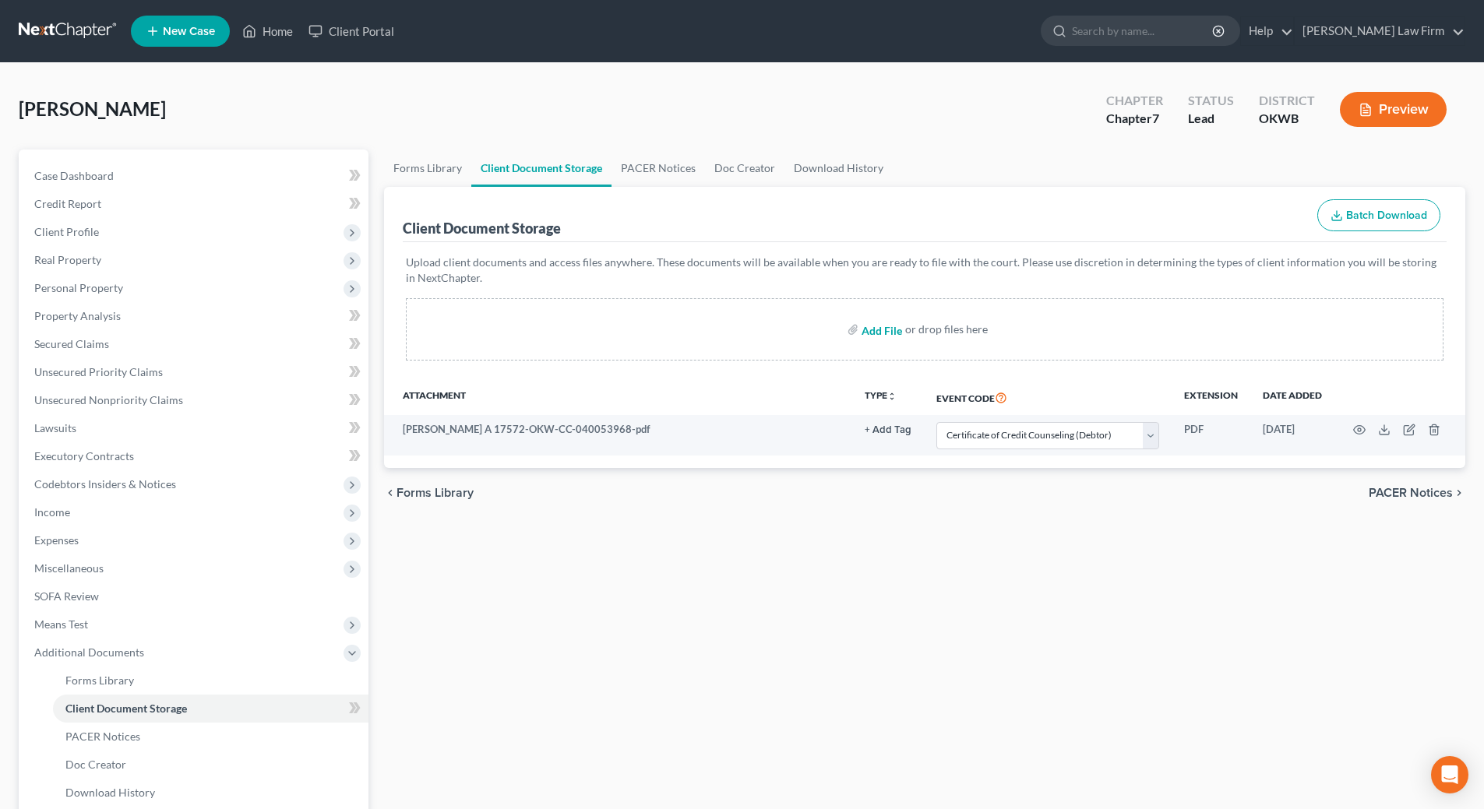
click at [881, 332] on input "file" at bounding box center [880, 329] width 37 height 28
type input "C:\fakepath\Pay Advices with cover sheet.pdf"
select select "0"
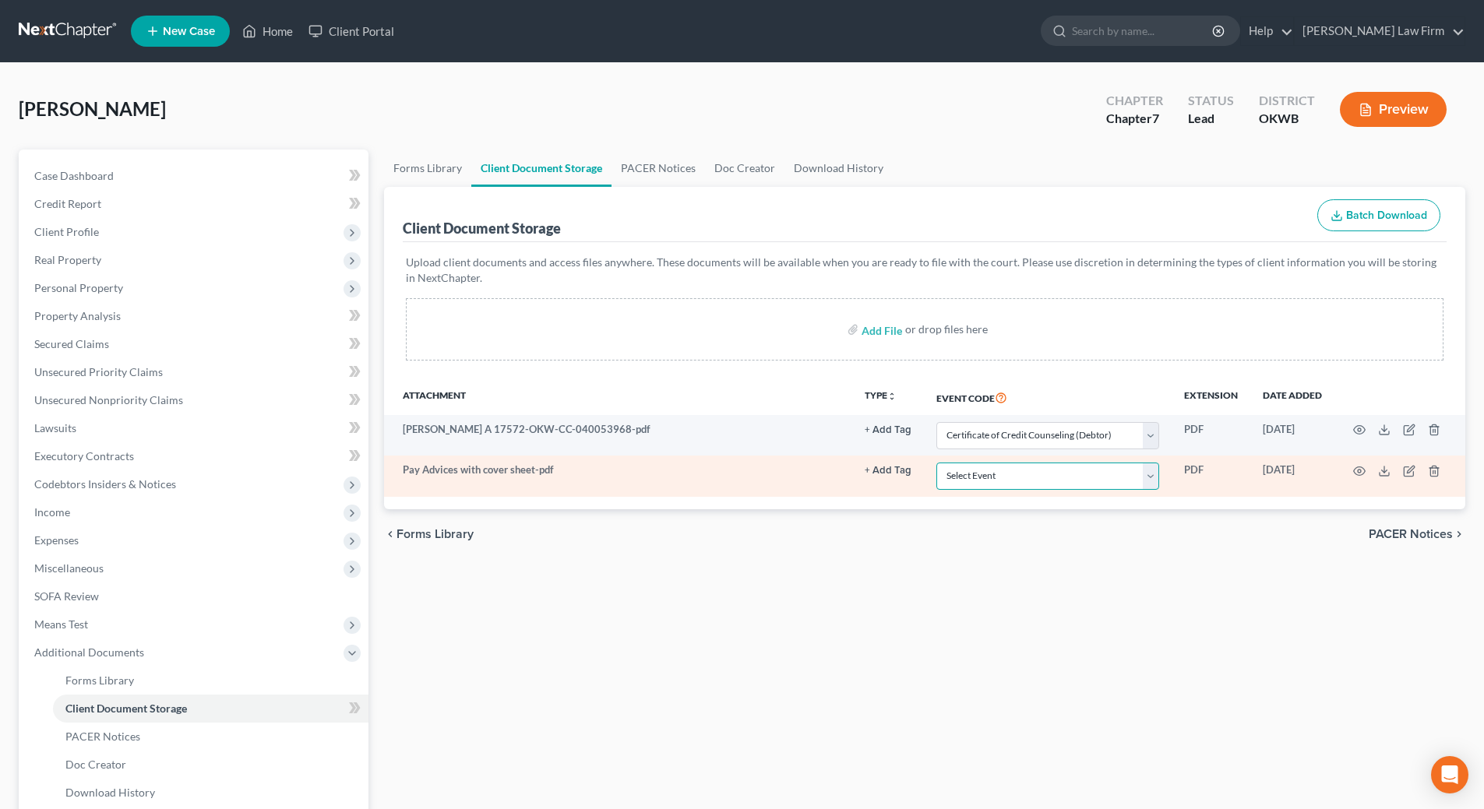
click at [1151, 477] on select "Select Event Certificate of Credit Counseling (Debtor) Certificate of Credit Co…" at bounding box center [1047, 476] width 223 height 27
select select "3"
click at [936, 463] on select "Select Event Certificate of Credit Counseling (Debtor) Certificate of Credit Co…" at bounding box center [1047, 476] width 223 height 27
click at [1359, 474] on icon "button" at bounding box center [1359, 471] width 12 height 12
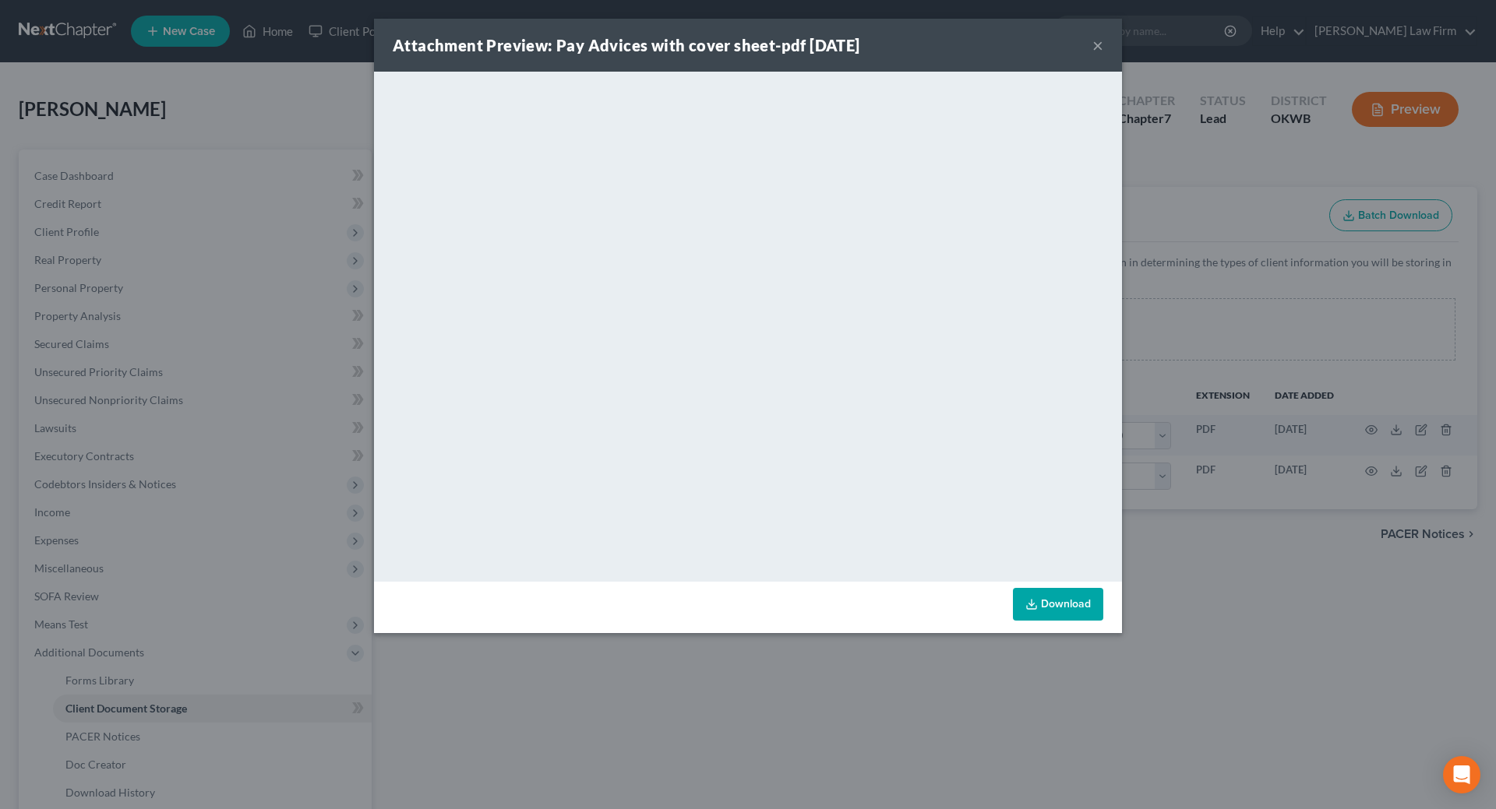
click at [1094, 45] on button "×" at bounding box center [1097, 45] width 11 height 19
